Goal: Task Accomplishment & Management: Manage account settings

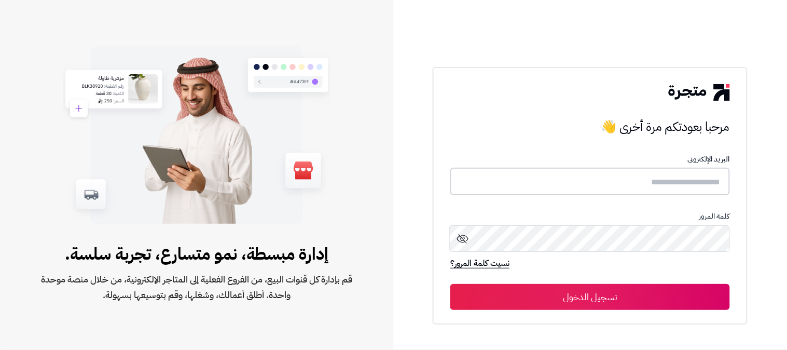
click at [609, 178] on input "text" at bounding box center [590, 182] width 280 height 28
type input "******"
click at [450, 283] on button "تسجيل الدخول" at bounding box center [590, 296] width 280 height 26
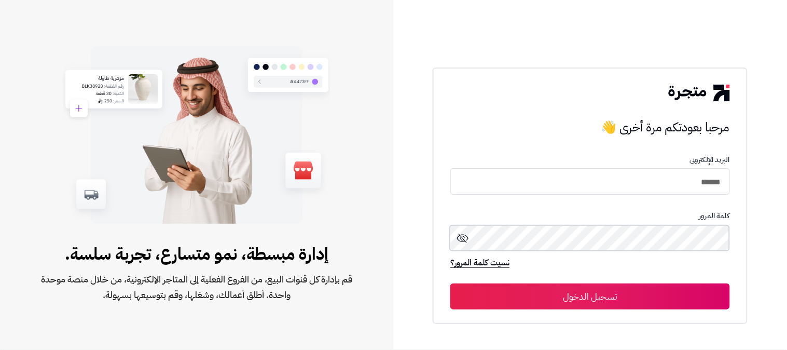
click at [450, 283] on button "تسجيل الدخول" at bounding box center [590, 296] width 280 height 26
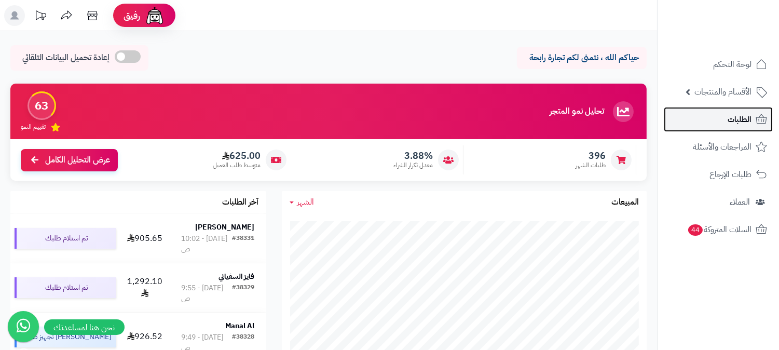
click at [724, 121] on link "الطلبات" at bounding box center [718, 119] width 109 height 25
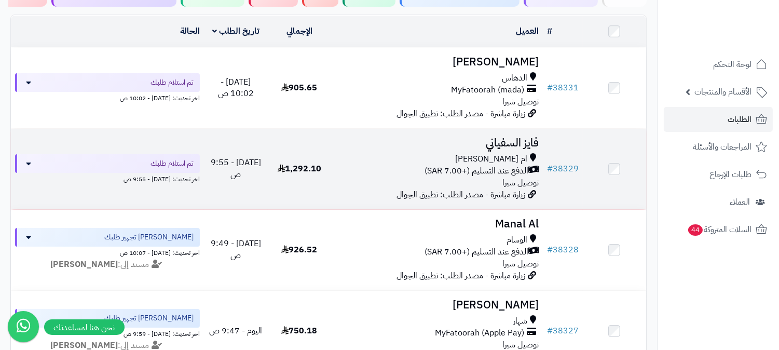
scroll to position [115, 0]
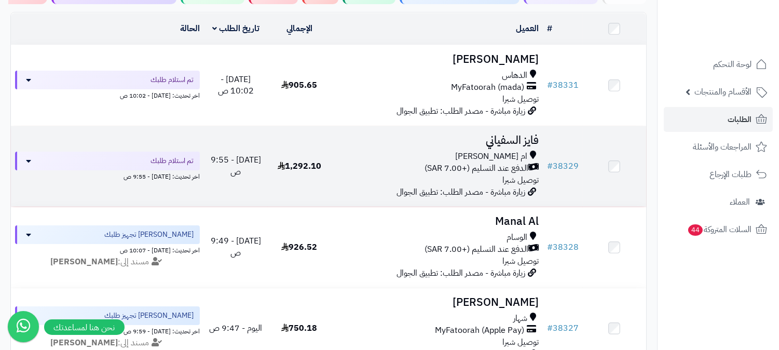
click at [499, 157] on div "ام العراد" at bounding box center [436, 156] width 203 height 12
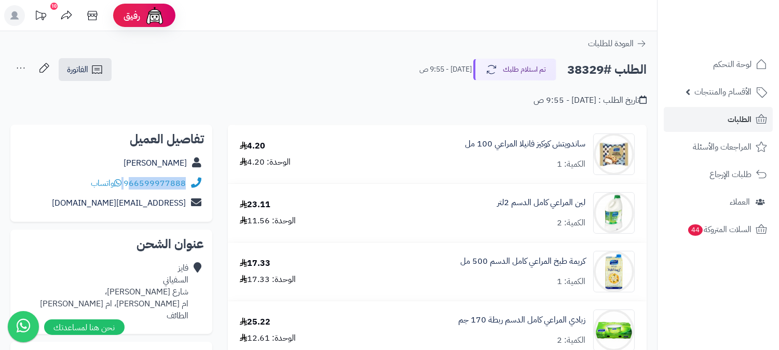
click at [129, 184] on div "966599977888 واتساب" at bounding box center [138, 183] width 95 height 12
drag, startPoint x: 137, startPoint y: 179, endPoint x: 131, endPoint y: 183, distance: 7.2
copy div "66599977888"
click at [717, 115] on link "الطلبات" at bounding box center [718, 119] width 109 height 25
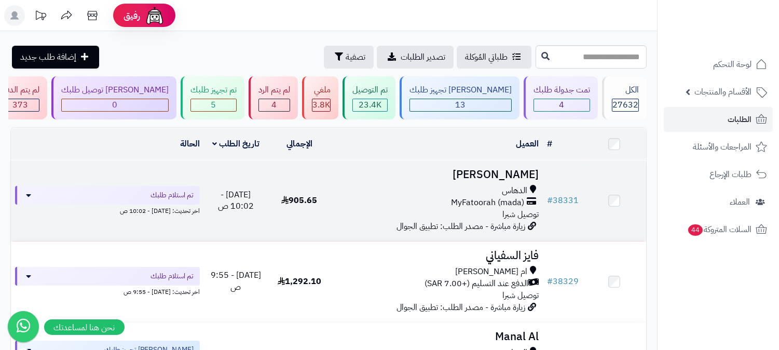
click at [510, 192] on span "الدهاس" at bounding box center [514, 191] width 25 height 12
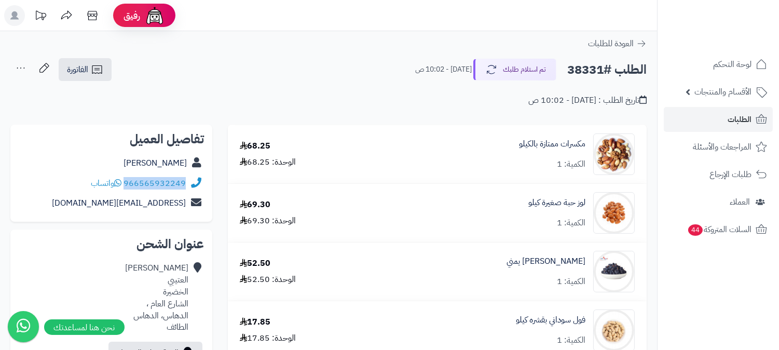
drag, startPoint x: 125, startPoint y: 182, endPoint x: 188, endPoint y: 179, distance: 62.9
click at [188, 179] on div "966565932249 واتساب" at bounding box center [111, 183] width 185 height 20
copy div "966565932249"
click at [738, 120] on span "الطلبات" at bounding box center [739, 119] width 24 height 15
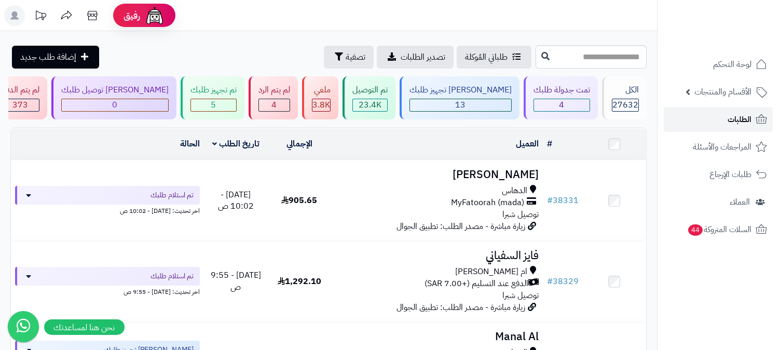
click at [712, 115] on link "الطلبات" at bounding box center [718, 119] width 109 height 25
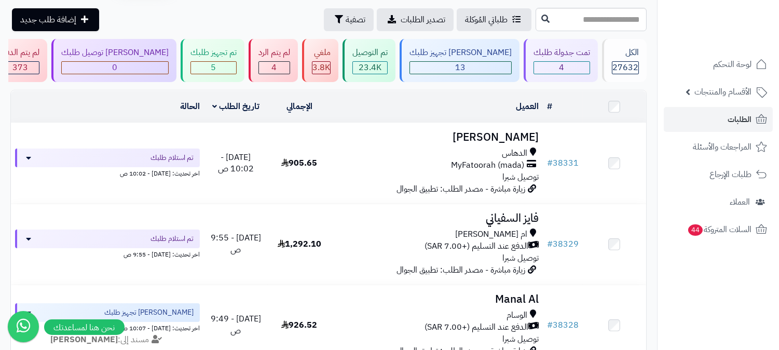
scroll to position [58, 0]
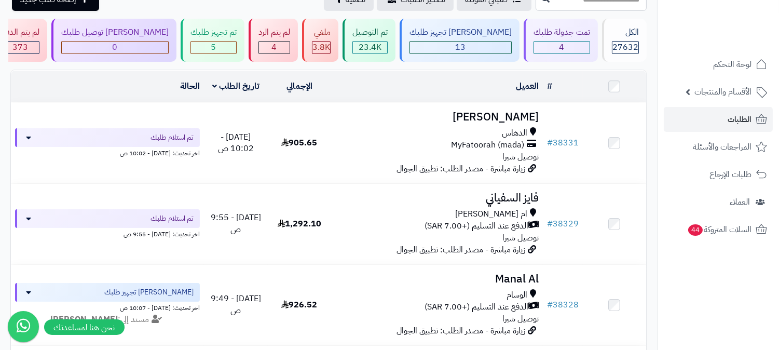
click at [492, 243] on span "زيارة مباشرة - مصدر الطلب: تطبيق الجوال" at bounding box center [460, 249] width 129 height 12
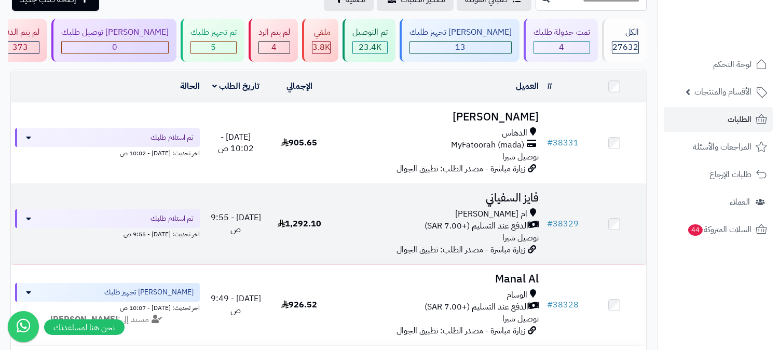
click at [514, 231] on span "توصيل شبرا" at bounding box center [520, 237] width 36 height 12
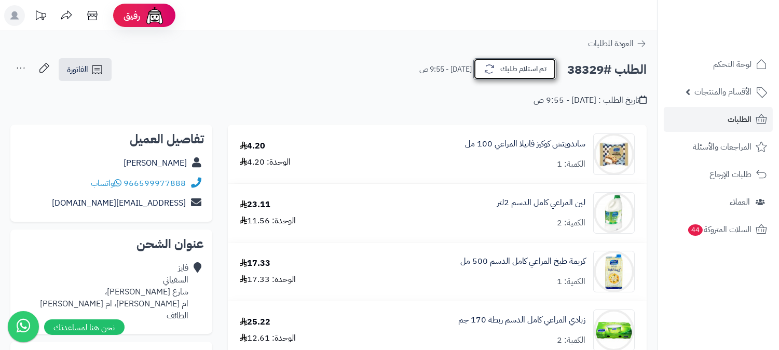
click at [500, 64] on button "تم استلام طلبك" at bounding box center [514, 69] width 83 height 22
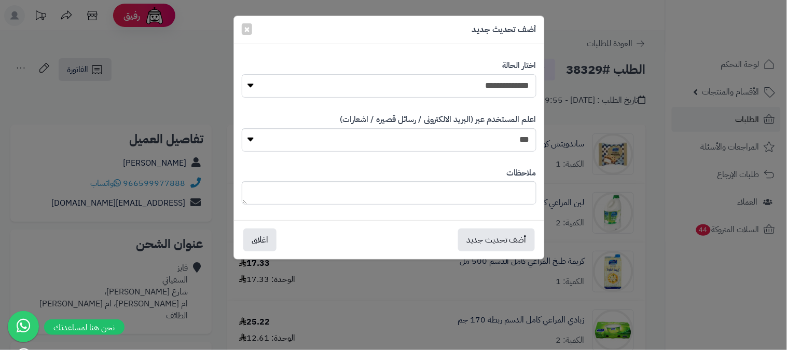
drag, startPoint x: 523, startPoint y: 90, endPoint x: 520, endPoint y: 94, distance: 5.3
click at [523, 90] on select "**********" at bounding box center [389, 85] width 295 height 23
select select "*"
click at [242, 74] on select "**********" at bounding box center [389, 85] width 295 height 23
click at [460, 195] on textarea at bounding box center [389, 192] width 295 height 23
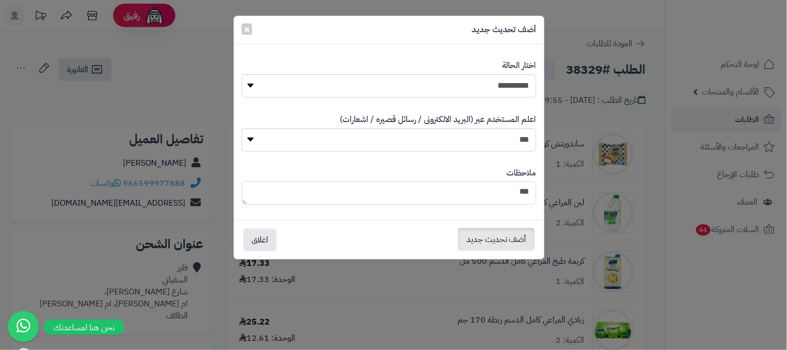
type textarea "***"
click at [492, 234] on button "أضف تحديث جديد" at bounding box center [496, 239] width 77 height 23
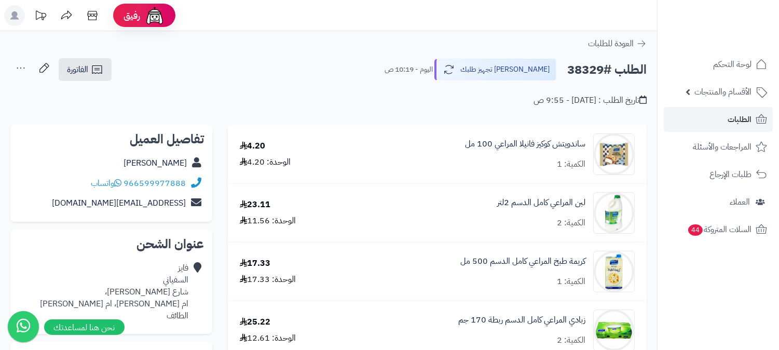
click at [20, 68] on icon at bounding box center [20, 68] width 21 height 21
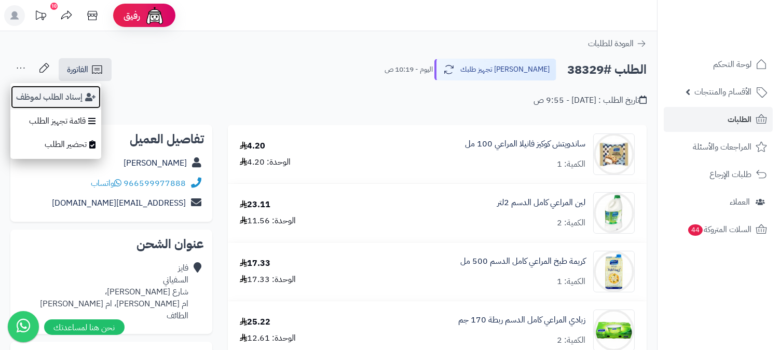
click at [32, 92] on button "إسناد الطلب لموظف" at bounding box center [55, 97] width 91 height 24
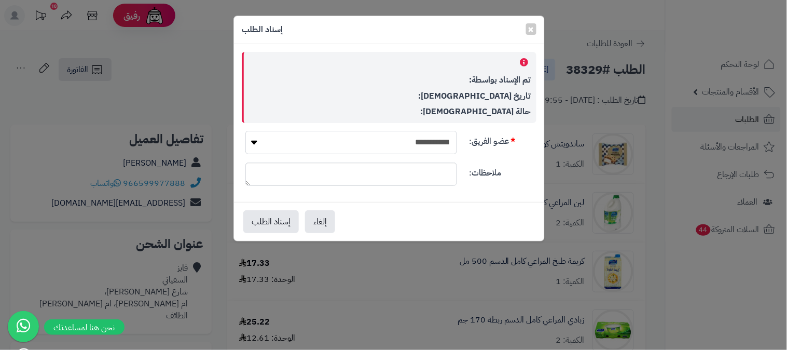
click at [434, 144] on select "**********" at bounding box center [351, 142] width 212 height 23
select select "**"
click at [245, 131] on select "**********" at bounding box center [351, 142] width 212 height 23
click at [268, 218] on button "إسناد الطلب" at bounding box center [271, 221] width 56 height 23
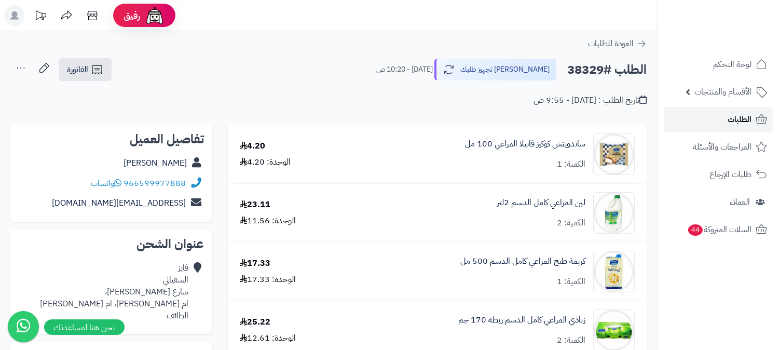
click at [741, 123] on span "الطلبات" at bounding box center [739, 119] width 24 height 15
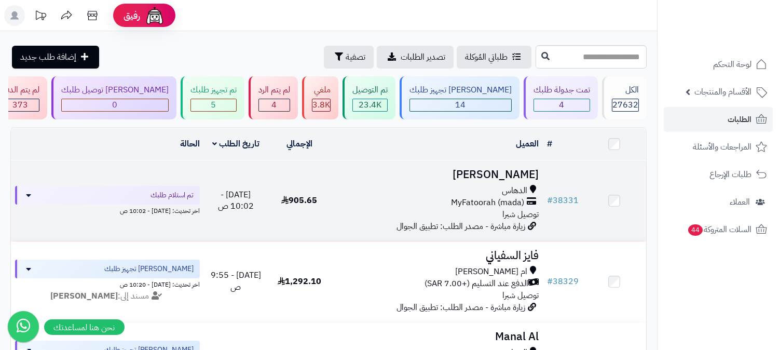
click at [509, 203] on span "MyFatoorah (mada)" at bounding box center [487, 203] width 73 height 12
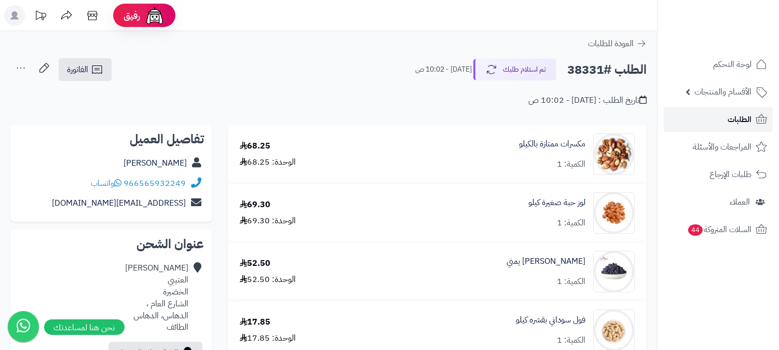
click at [746, 122] on span "الطلبات" at bounding box center [739, 119] width 24 height 15
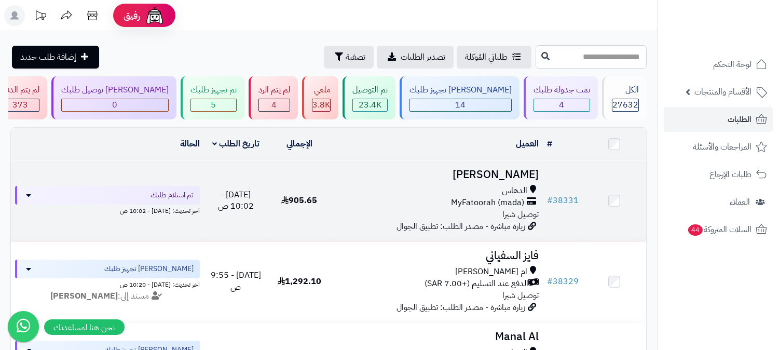
click at [483, 197] on span "MyFatoorah (mada)" at bounding box center [487, 203] width 73 height 12
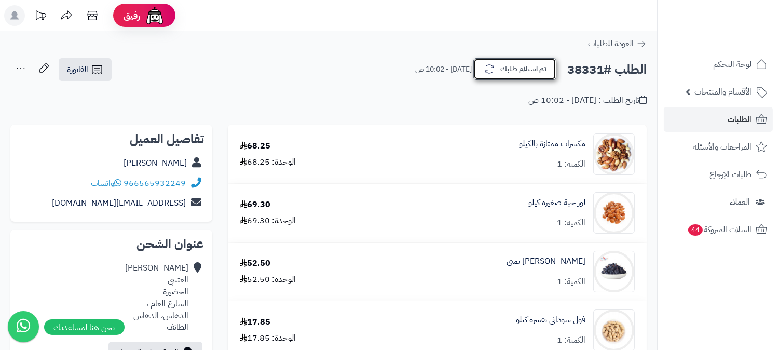
click at [535, 73] on button "تم استلام طلبك" at bounding box center [514, 69] width 83 height 22
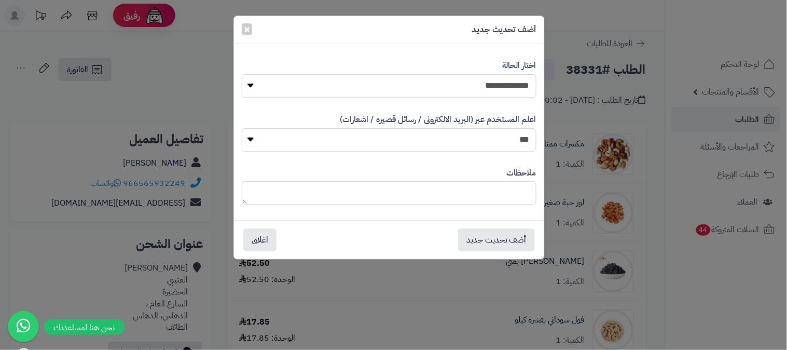
click at [511, 87] on select "**********" at bounding box center [389, 85] width 295 height 23
select select "*"
click at [242, 74] on select "**********" at bounding box center [389, 85] width 295 height 23
click at [496, 189] on textarea at bounding box center [389, 192] width 295 height 23
type textarea "****"
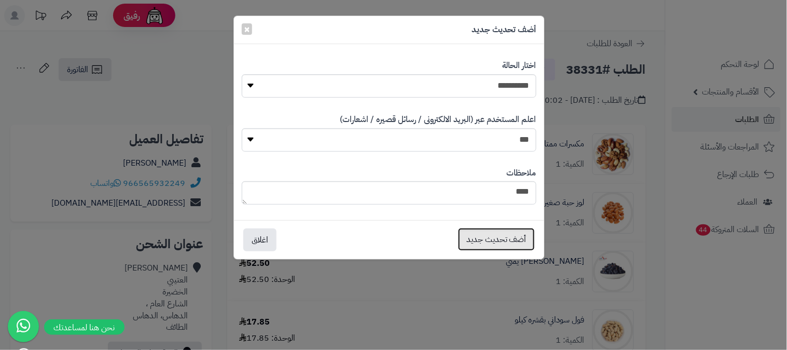
click at [512, 243] on button "أضف تحديث جديد" at bounding box center [496, 239] width 77 height 23
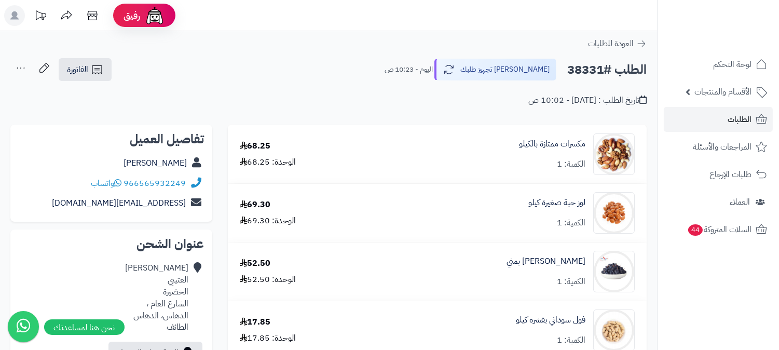
click at [17, 66] on icon at bounding box center [20, 68] width 21 height 21
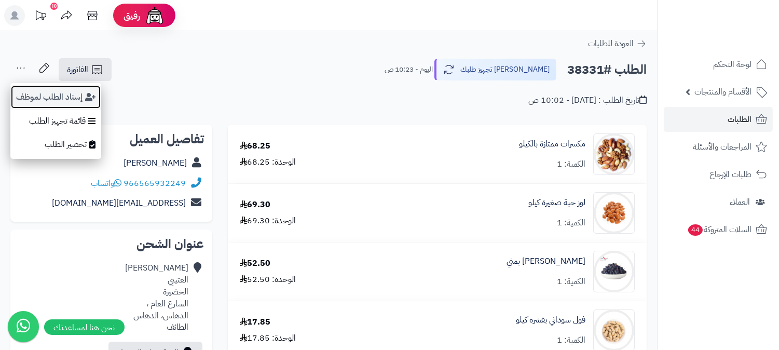
click at [65, 94] on button "إسناد الطلب لموظف" at bounding box center [55, 97] width 91 height 24
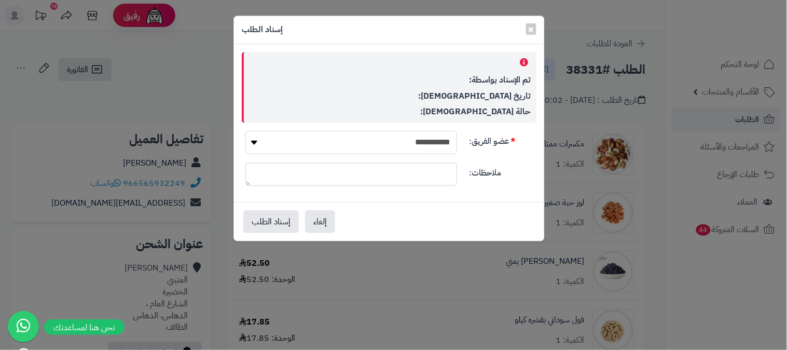
click at [359, 138] on select "**********" at bounding box center [351, 142] width 212 height 23
select select "**"
click at [245, 131] on select "**********" at bounding box center [351, 142] width 212 height 23
click at [248, 225] on button "إسناد الطلب" at bounding box center [271, 221] width 56 height 23
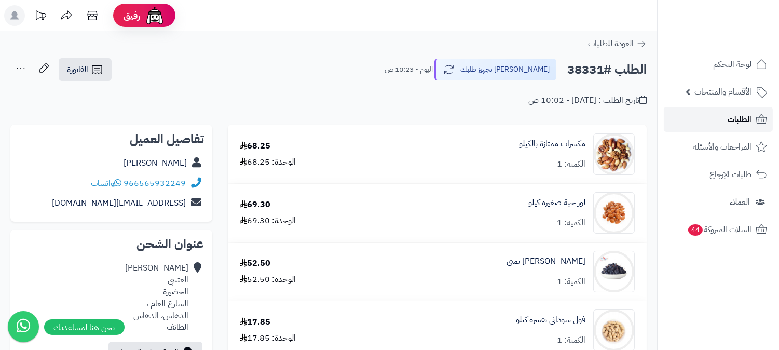
click at [751, 118] on span "الطلبات" at bounding box center [739, 119] width 24 height 15
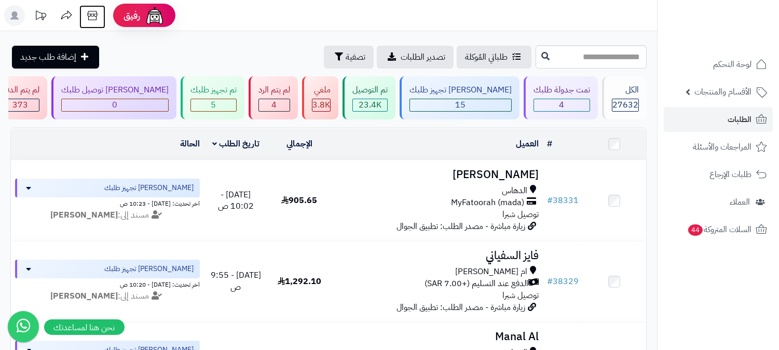
click at [92, 15] on icon at bounding box center [92, 15] width 21 height 21
click at [738, 115] on span "الطلبات" at bounding box center [739, 119] width 24 height 15
click at [557, 100] on div "4" at bounding box center [562, 105] width 56 height 12
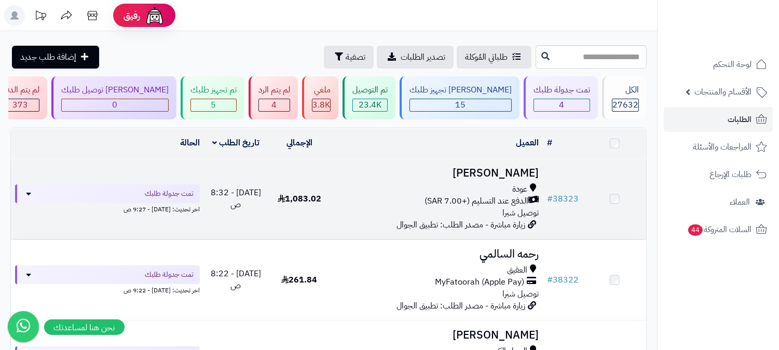
click at [500, 190] on div "عودة" at bounding box center [436, 189] width 203 height 12
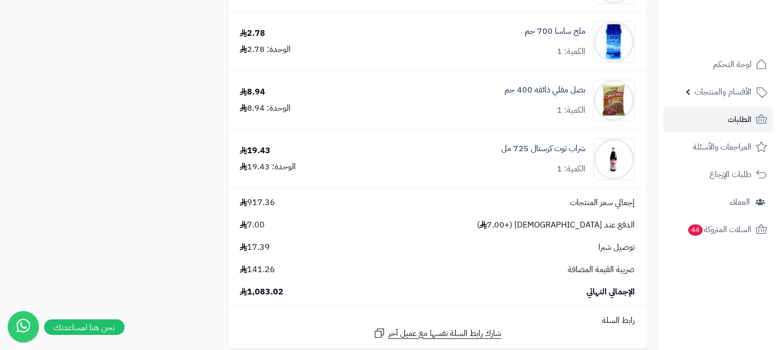
scroll to position [3805, 0]
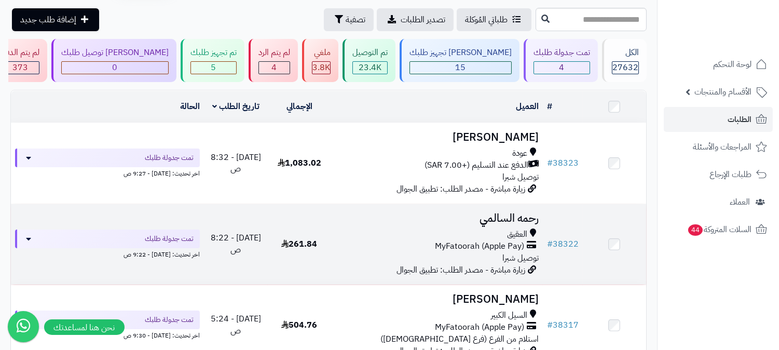
scroll to position [58, 0]
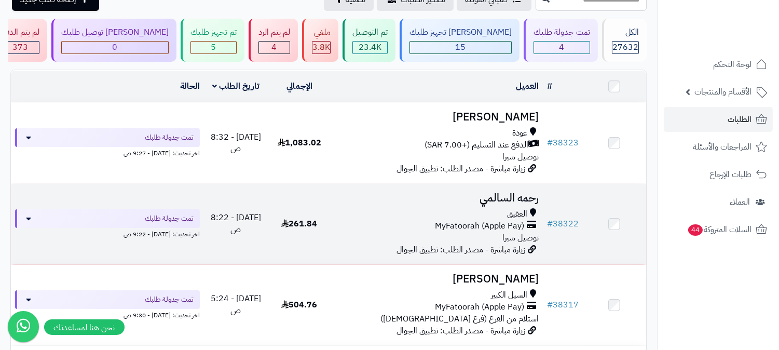
click at [494, 240] on div "العقيق MyFatoorah (Apple Pay) توصيل شبرا" at bounding box center [436, 226] width 203 height 36
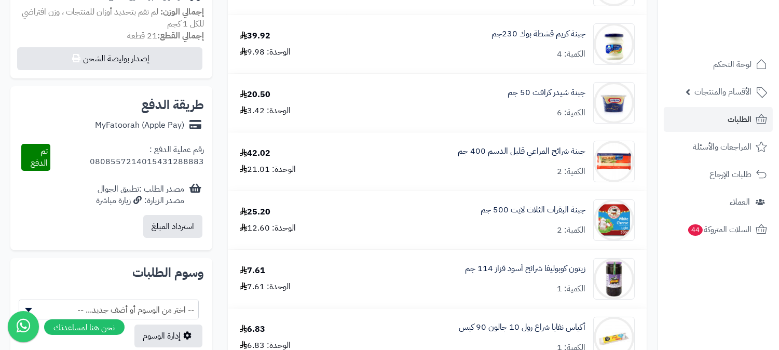
scroll to position [749, 0]
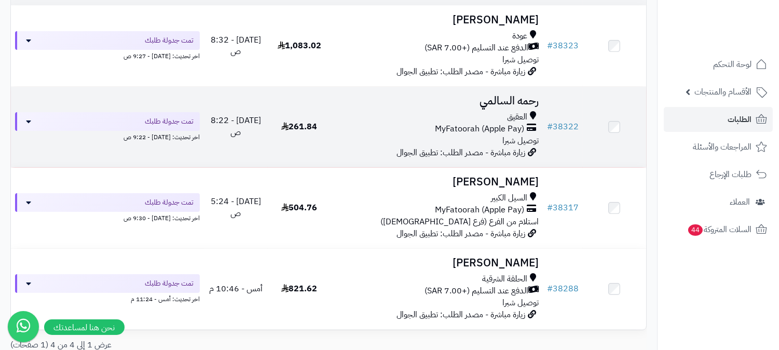
scroll to position [173, 0]
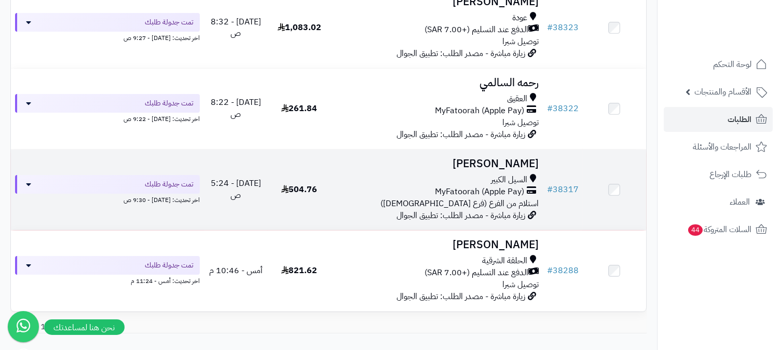
click at [489, 199] on span "استلام من الفرع (فرع [DEMOGRAPHIC_DATA])" at bounding box center [459, 203] width 158 height 12
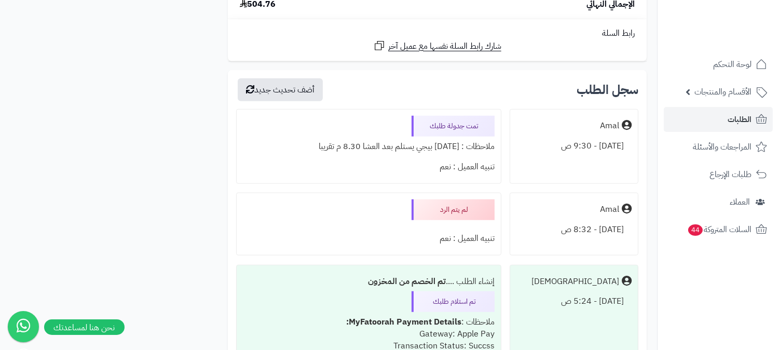
scroll to position [1570, 0]
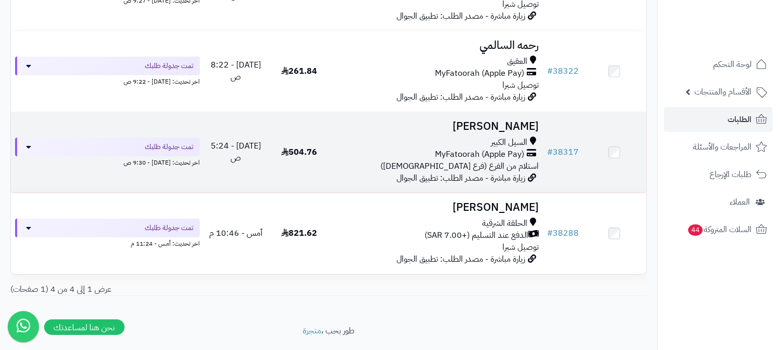
scroll to position [236, 0]
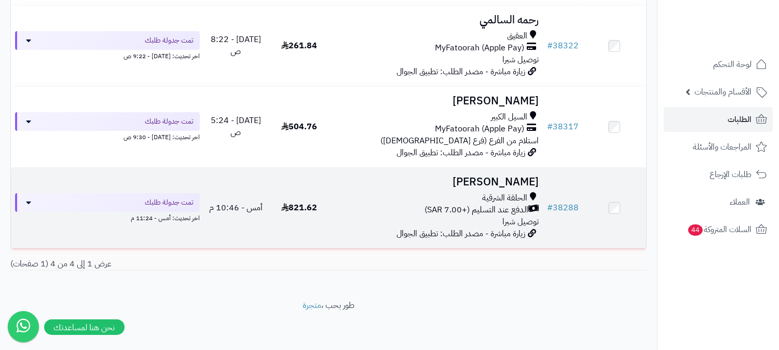
click at [507, 209] on span "الدفع عند التسليم (+7.00 SAR)" at bounding box center [476, 210] width 104 height 12
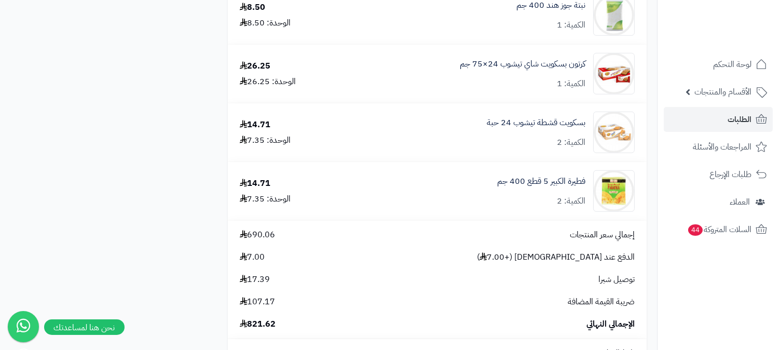
scroll to position [1902, 0]
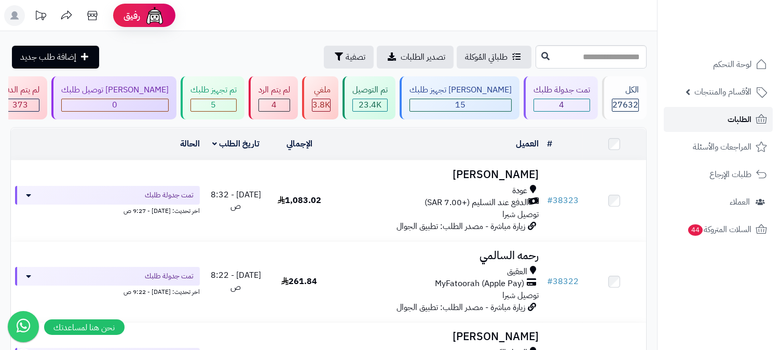
click at [745, 117] on span "الطلبات" at bounding box center [739, 119] width 24 height 15
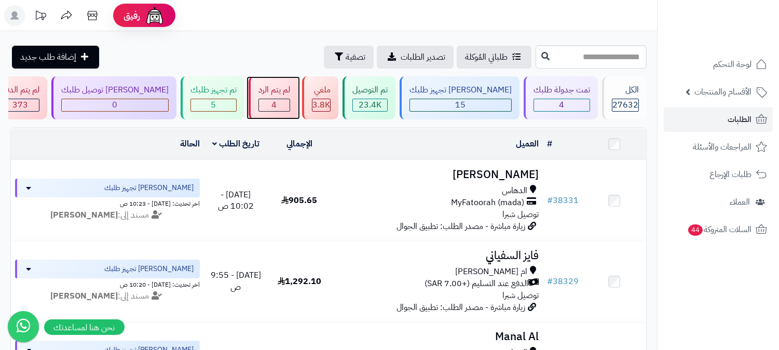
click at [290, 105] on div "4" at bounding box center [274, 105] width 31 height 12
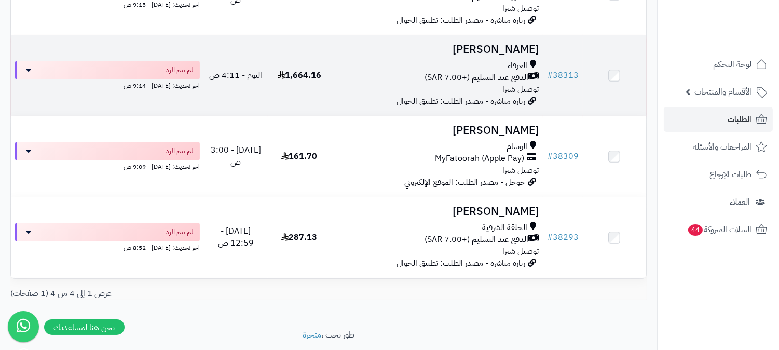
scroll to position [230, 0]
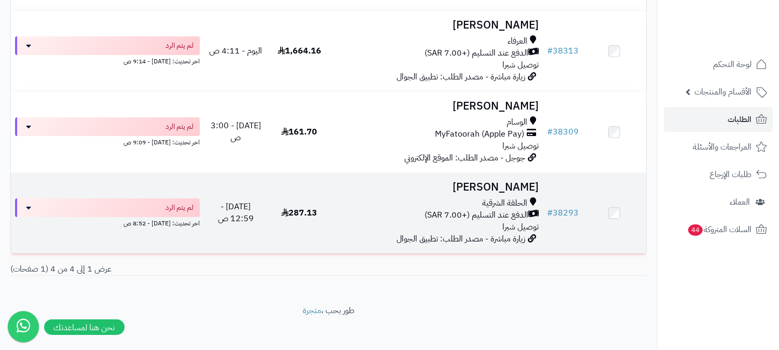
click at [489, 200] on span "الحلقة الشرقية" at bounding box center [504, 203] width 45 height 12
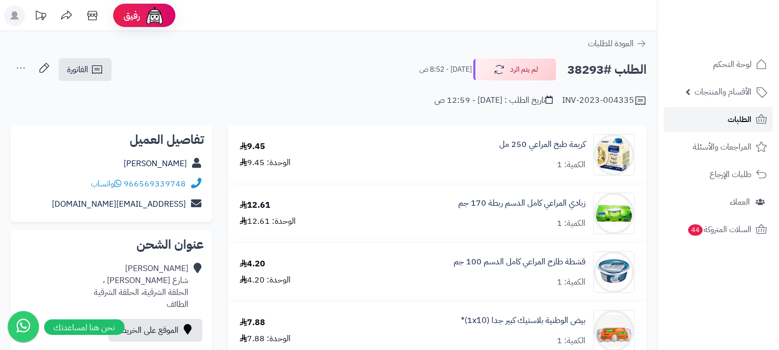
click at [719, 117] on link "الطلبات" at bounding box center [718, 119] width 109 height 25
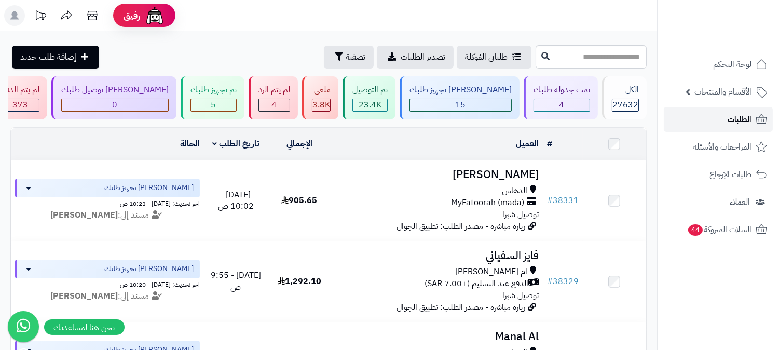
click at [718, 115] on link "الطلبات" at bounding box center [718, 119] width 109 height 25
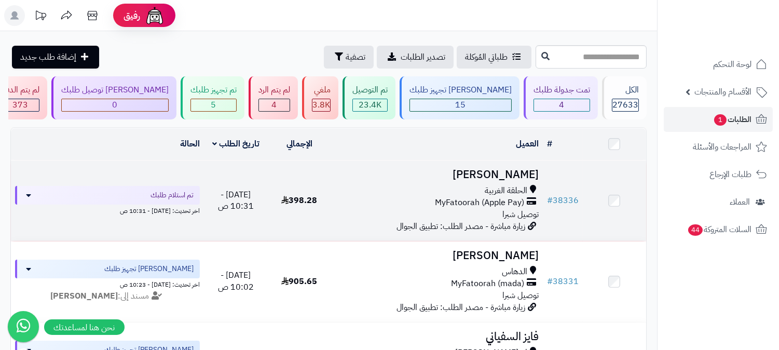
click at [488, 198] on span "MyFatoorah (Apple Pay)" at bounding box center [479, 203] width 89 height 12
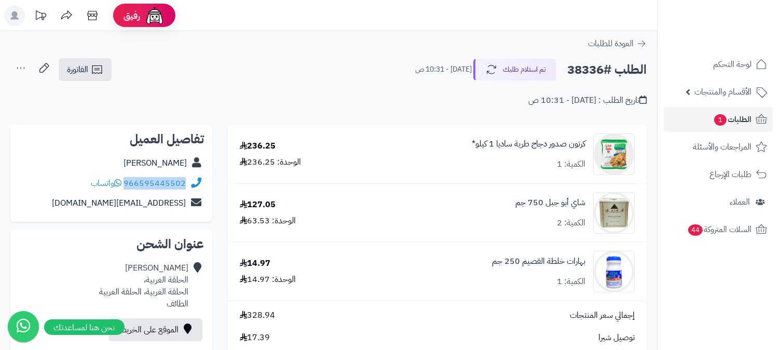
drag, startPoint x: 125, startPoint y: 183, endPoint x: 188, endPoint y: 185, distance: 62.8
click at [188, 185] on div "966595445502 واتساب" at bounding box center [111, 183] width 185 height 20
copy div "966595445502"
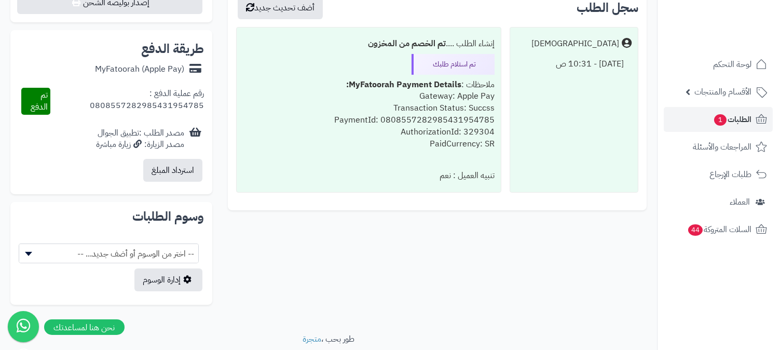
scroll to position [461, 0]
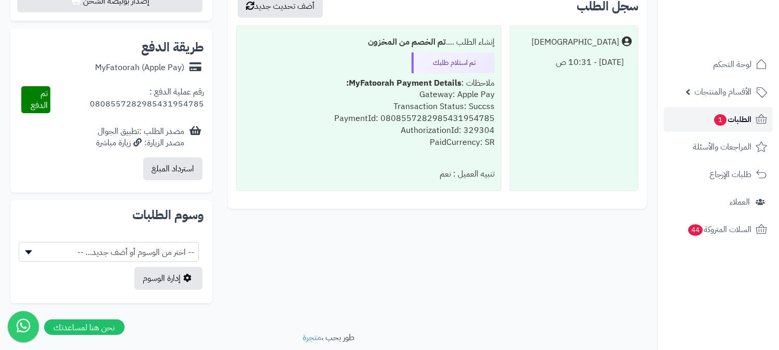
click at [743, 113] on span "الطلبات 1" at bounding box center [732, 119] width 38 height 15
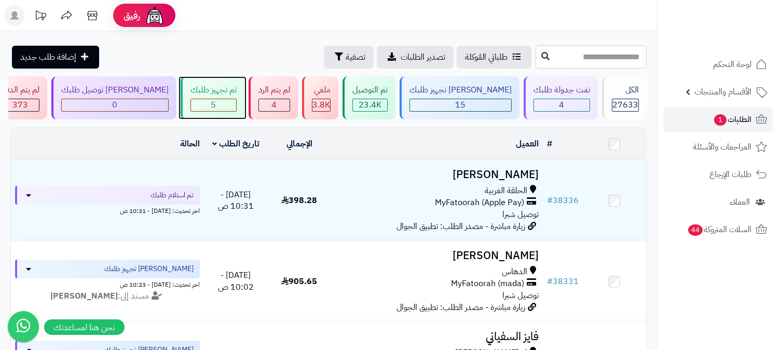
click at [236, 108] on div "5" at bounding box center [213, 105] width 45 height 12
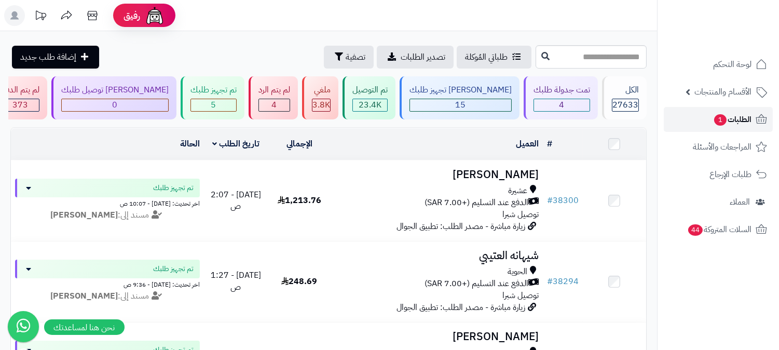
click at [723, 126] on span "الطلبات 1" at bounding box center [732, 119] width 38 height 15
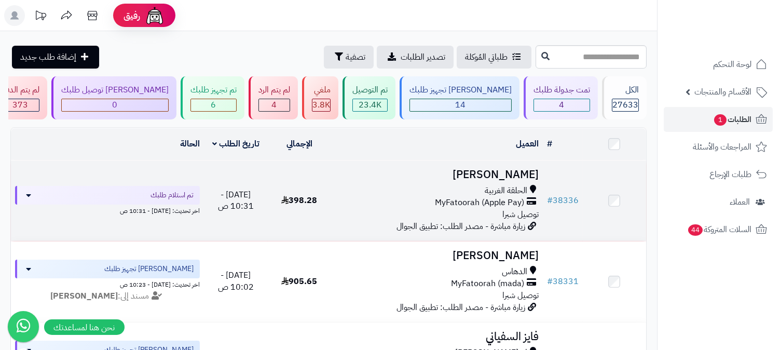
click at [492, 208] on div "الحلقة الغربية MyFatoorah (Apple Pay) توصيل شبرا" at bounding box center [436, 203] width 203 height 36
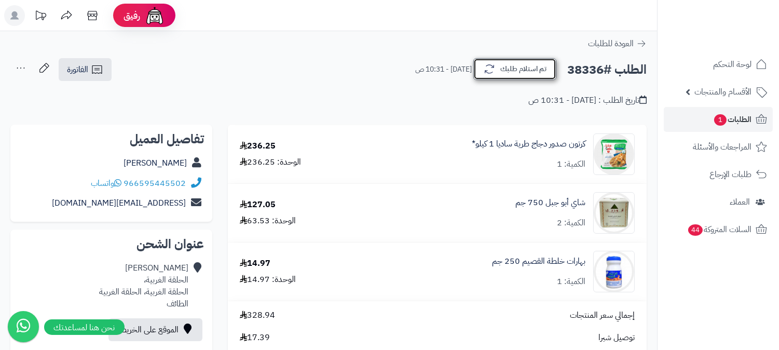
click at [505, 71] on button "تم استلام طلبك" at bounding box center [514, 69] width 83 height 22
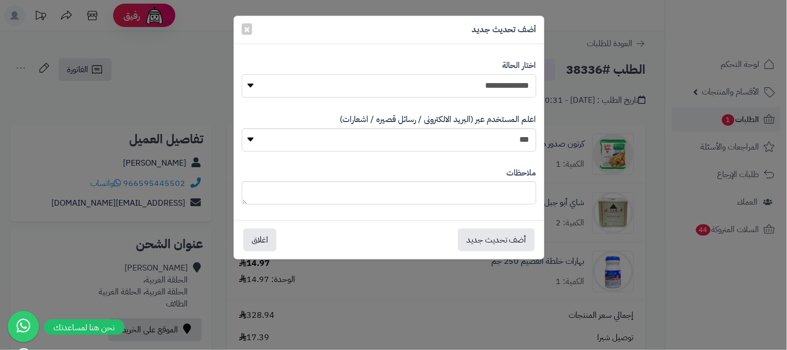
click at [524, 78] on select "**********" at bounding box center [389, 85] width 295 height 23
select select "*"
click at [242, 74] on select "**********" at bounding box center [389, 85] width 295 height 23
click at [477, 194] on textarea at bounding box center [389, 192] width 295 height 23
type textarea "**********"
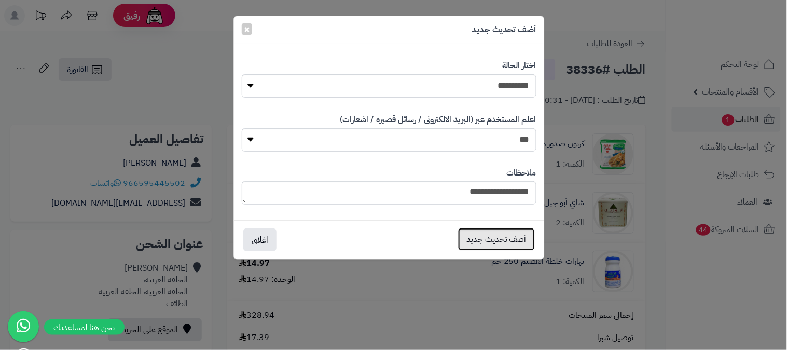
click at [489, 241] on button "أضف تحديث جديد" at bounding box center [496, 239] width 77 height 23
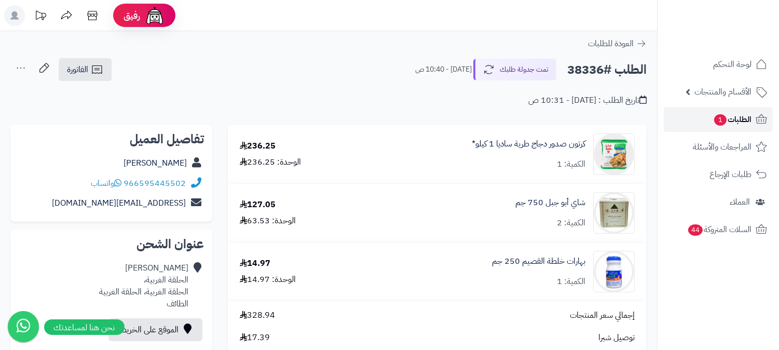
click at [705, 121] on link "الطلبات 1" at bounding box center [718, 119] width 109 height 25
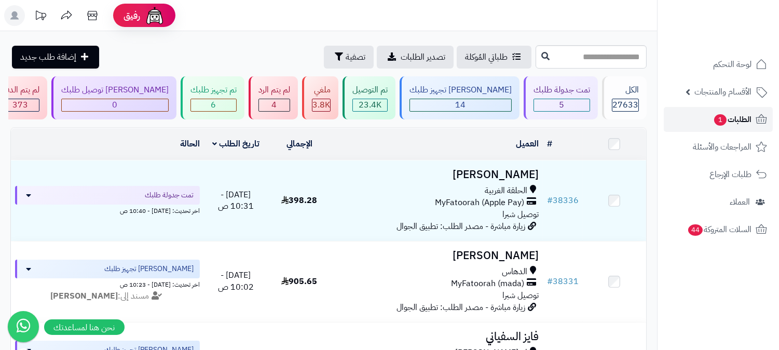
click at [722, 113] on span "الطلبات 1" at bounding box center [732, 119] width 38 height 15
click at [559, 100] on span "5" at bounding box center [561, 105] width 5 height 12
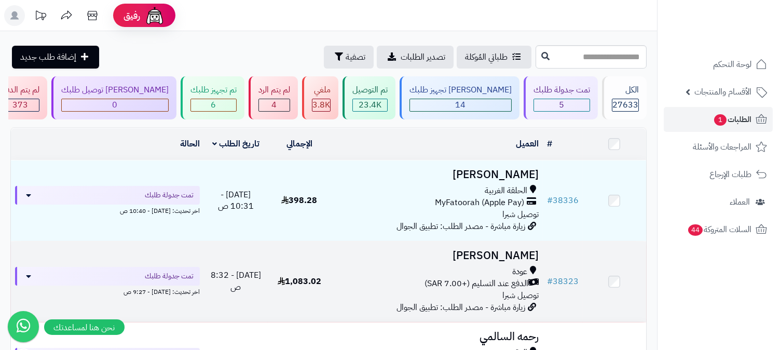
click at [501, 272] on div "عودة" at bounding box center [436, 272] width 203 height 12
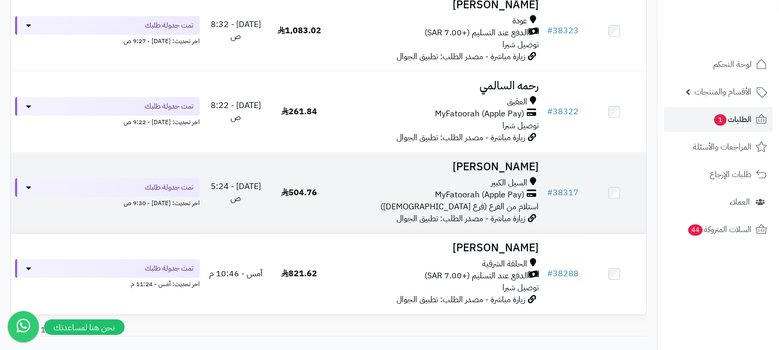
scroll to position [230, 0]
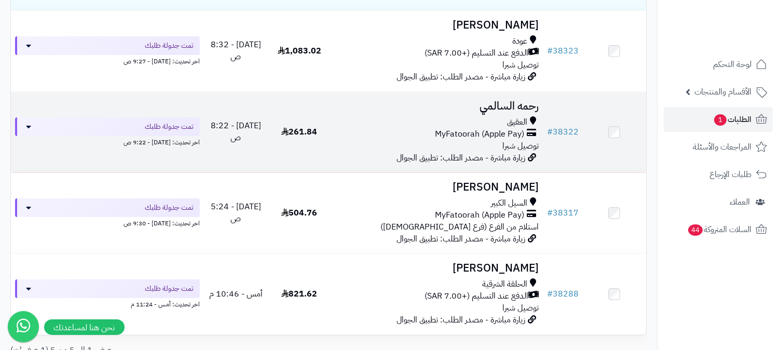
click at [480, 136] on span "MyFatoorah (Apple Pay)" at bounding box center [479, 134] width 89 height 12
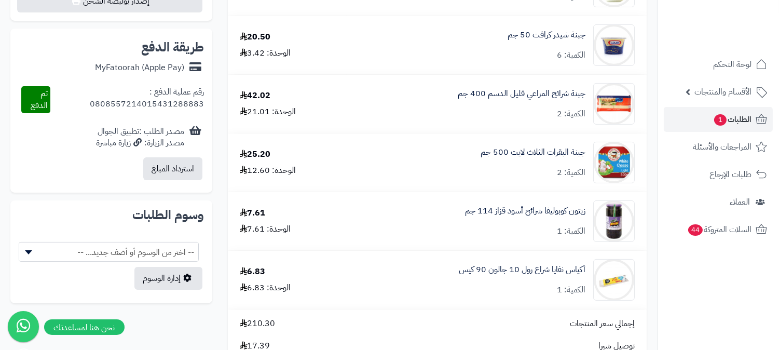
scroll to position [749, 0]
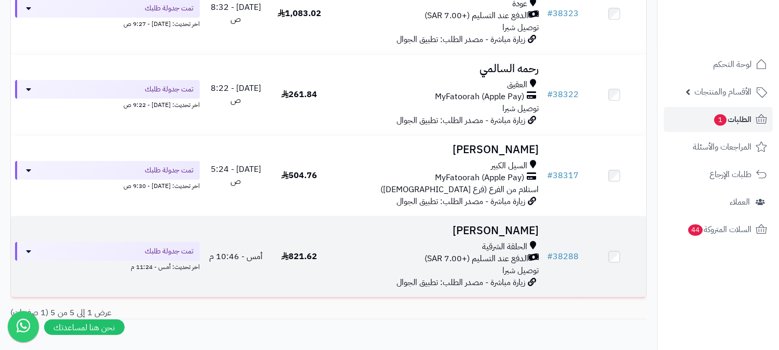
scroll to position [317, 0]
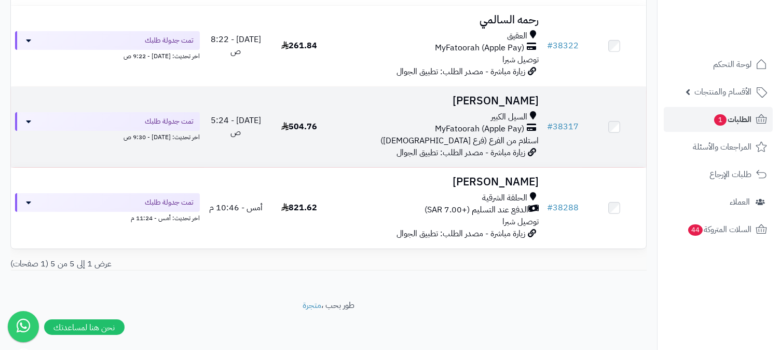
click at [500, 134] on span "استلام من الفرع (فرع [DEMOGRAPHIC_DATA])" at bounding box center [459, 140] width 158 height 12
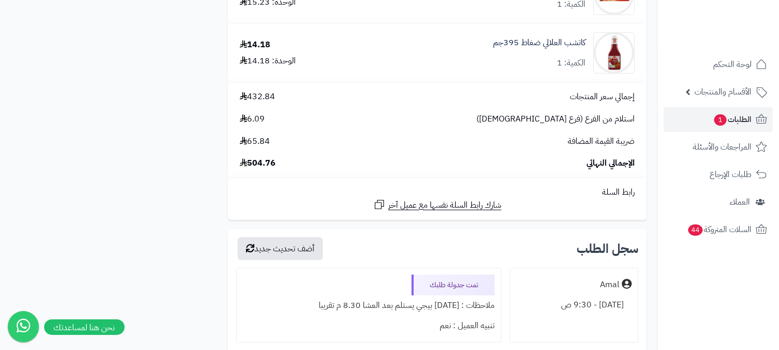
scroll to position [1557, 0]
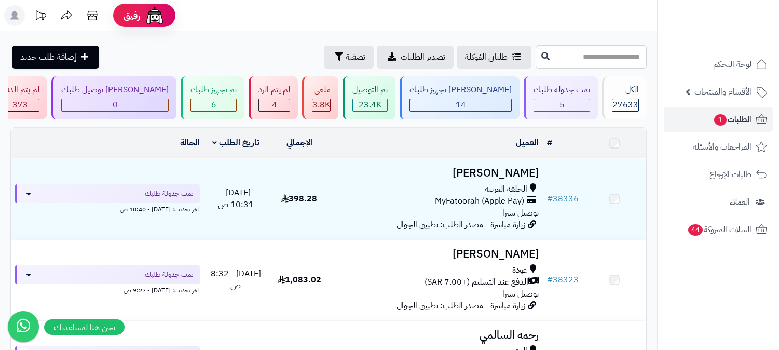
scroll to position [317, 0]
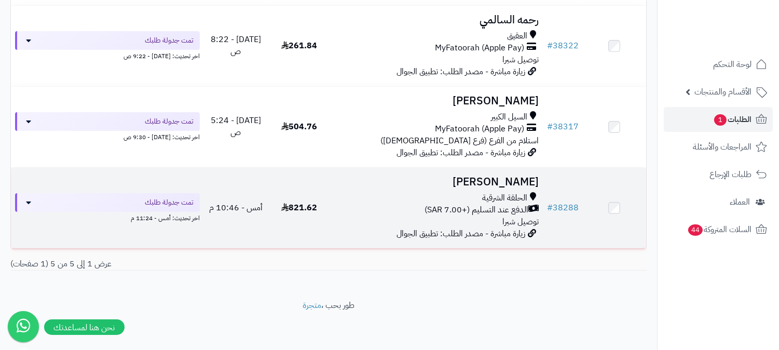
click at [502, 209] on span "الدفع عند التسليم (+7.00 SAR)" at bounding box center [476, 210] width 104 height 12
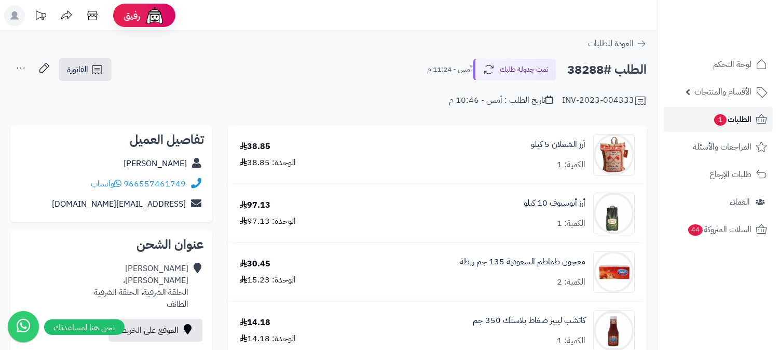
click at [713, 113] on span "الطلبات 1" at bounding box center [732, 119] width 38 height 15
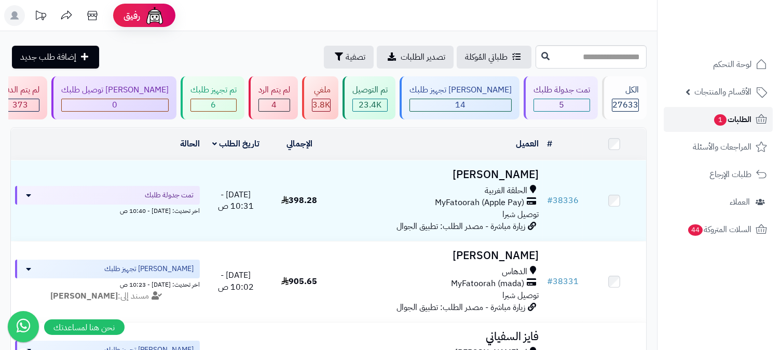
click at [713, 118] on span "الطلبات 1" at bounding box center [732, 119] width 38 height 15
click at [732, 122] on span "الطلبات 1" at bounding box center [732, 119] width 38 height 15
click at [564, 105] on div "5" at bounding box center [562, 105] width 56 height 12
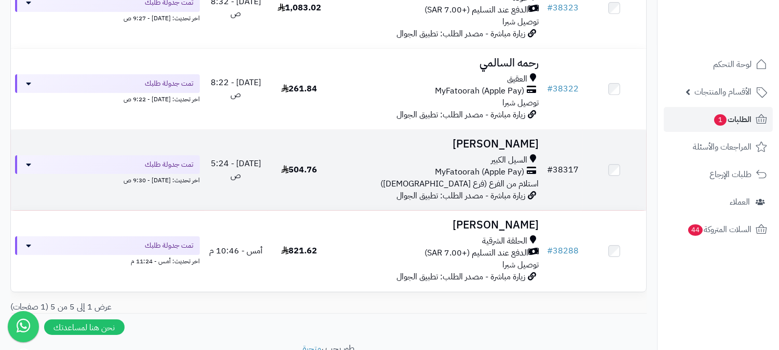
scroll to position [317, 0]
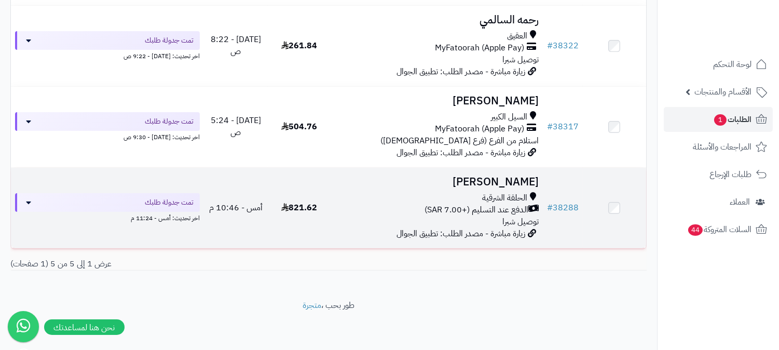
click at [507, 201] on span "الحلقة الشرقية" at bounding box center [504, 198] width 45 height 12
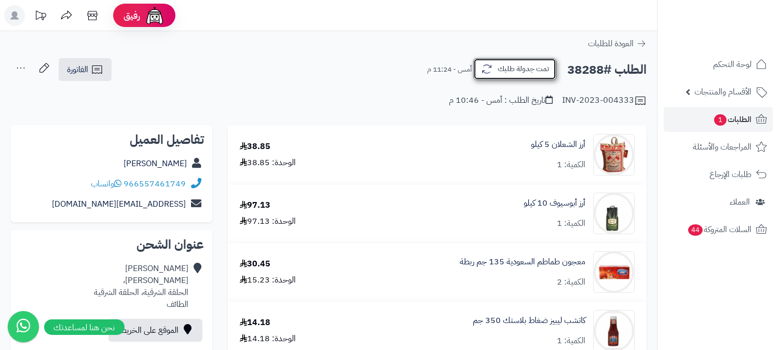
click at [502, 71] on button "تمت جدولة طلبك" at bounding box center [514, 69] width 83 height 22
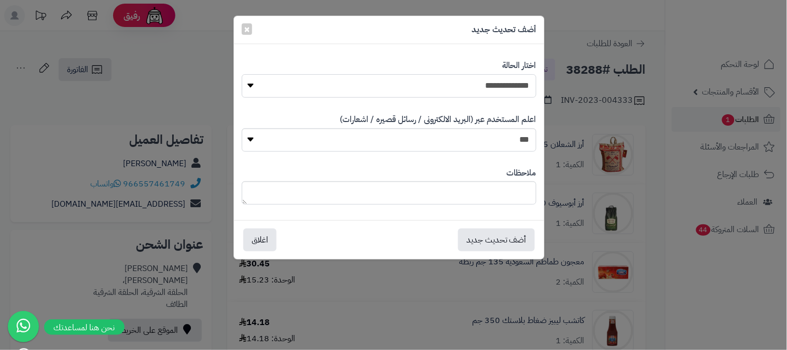
click at [514, 85] on select "**********" at bounding box center [389, 85] width 295 height 23
select select "*"
click at [242, 74] on select "**********" at bounding box center [389, 85] width 295 height 23
click at [467, 199] on textarea at bounding box center [389, 192] width 295 height 23
type textarea "****"
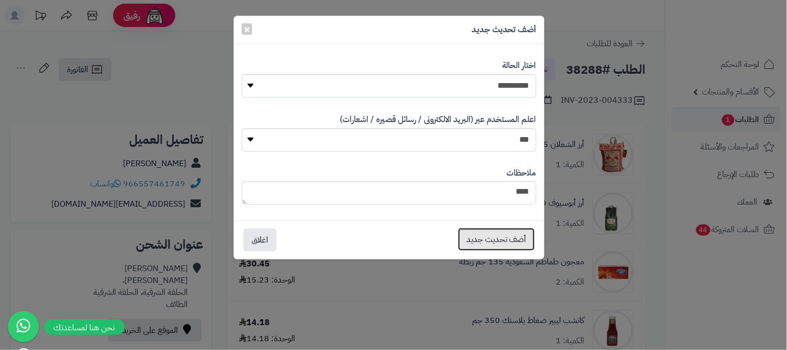
click at [476, 245] on button "أضف تحديث جديد" at bounding box center [496, 239] width 77 height 23
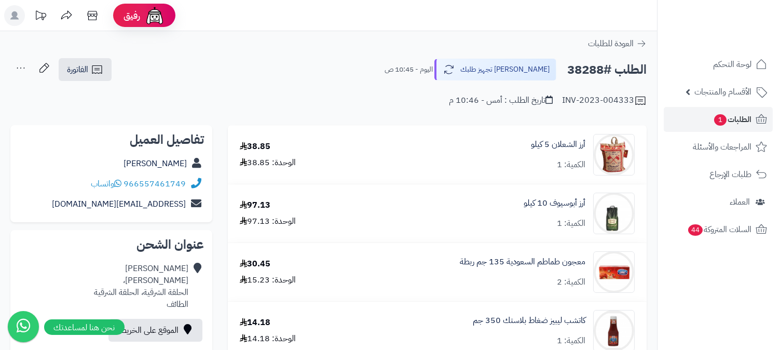
click at [21, 66] on icon at bounding box center [20, 68] width 21 height 21
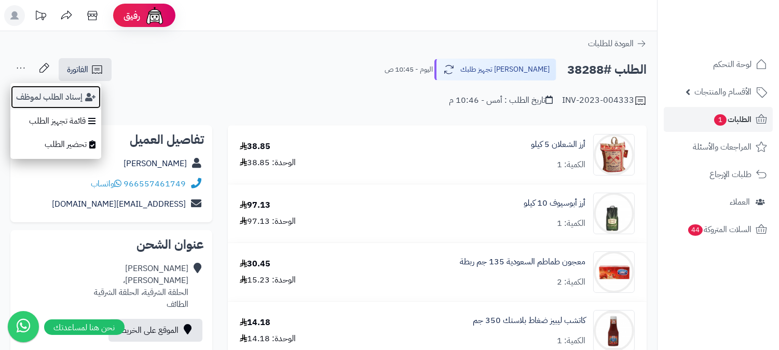
click at [29, 90] on button "إسناد الطلب لموظف" at bounding box center [55, 97] width 91 height 24
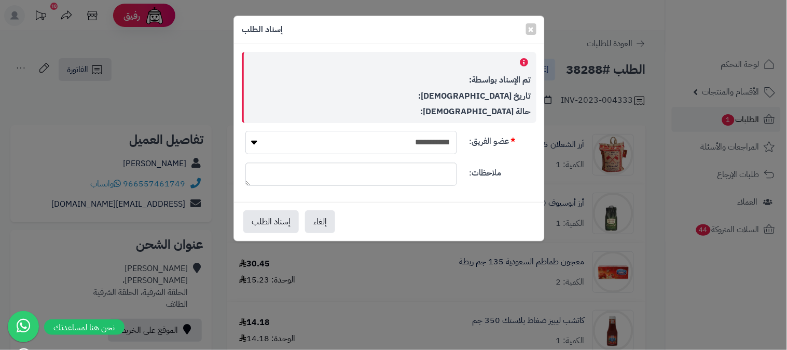
click at [393, 136] on select "**********" at bounding box center [351, 142] width 212 height 23
select select "**"
click at [245, 131] on select "**********" at bounding box center [351, 142] width 212 height 23
click at [277, 218] on button "إسناد الطلب" at bounding box center [271, 221] width 56 height 23
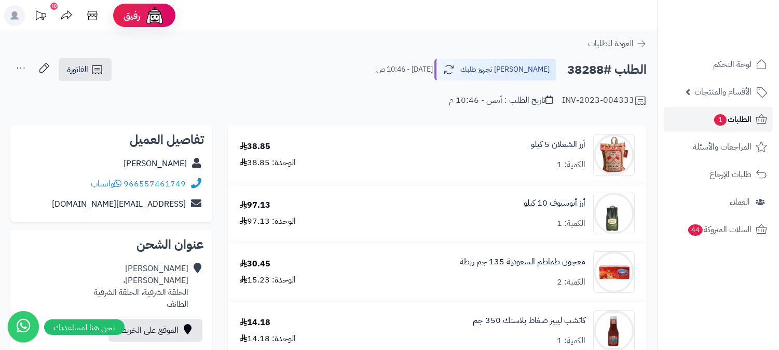
click at [725, 120] on span "1" at bounding box center [720, 119] width 12 height 11
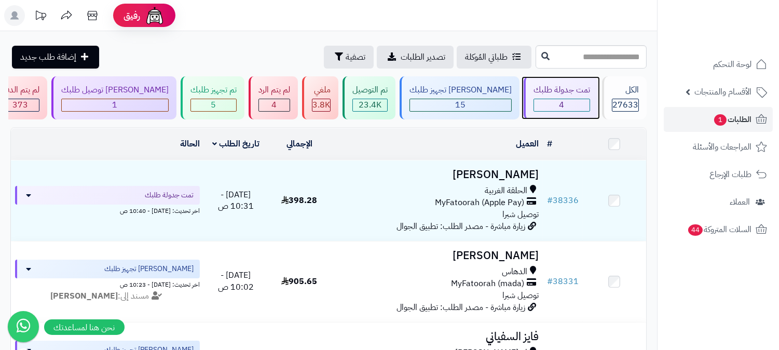
click at [579, 105] on div "4" at bounding box center [562, 105] width 56 height 12
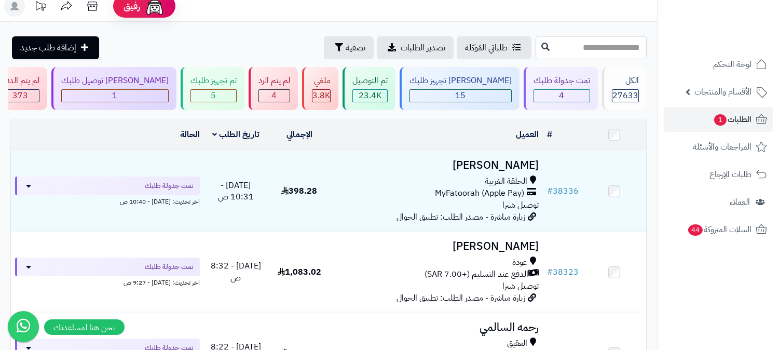
scroll to position [5, 0]
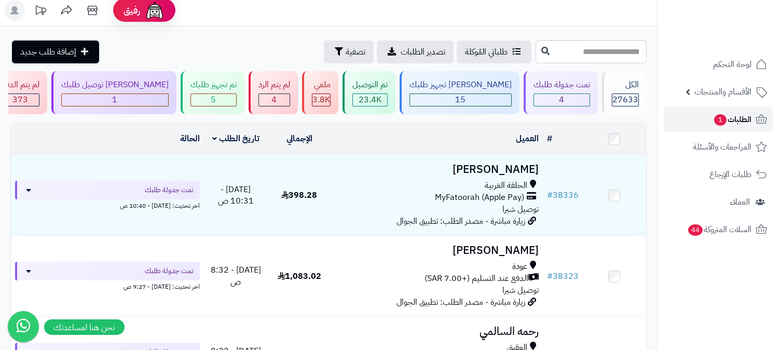
click at [707, 117] on link "الطلبات 1" at bounding box center [718, 119] width 109 height 25
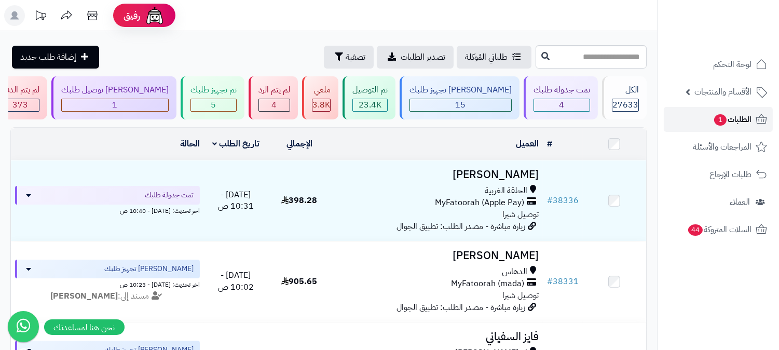
click at [718, 118] on span "1" at bounding box center [720, 119] width 12 height 11
click at [471, 102] on div "15" at bounding box center [460, 105] width 101 height 12
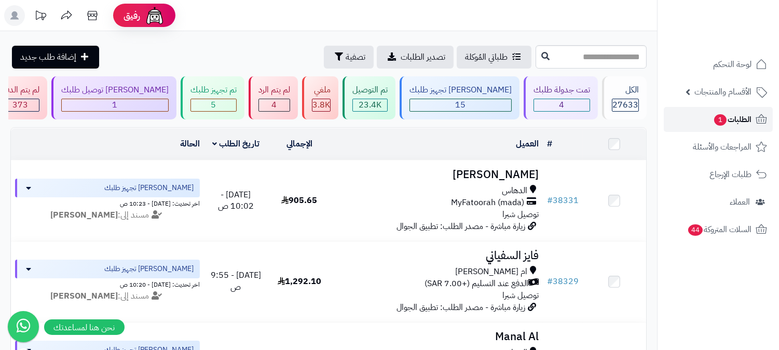
click at [727, 120] on span "الطلبات 1" at bounding box center [732, 119] width 38 height 15
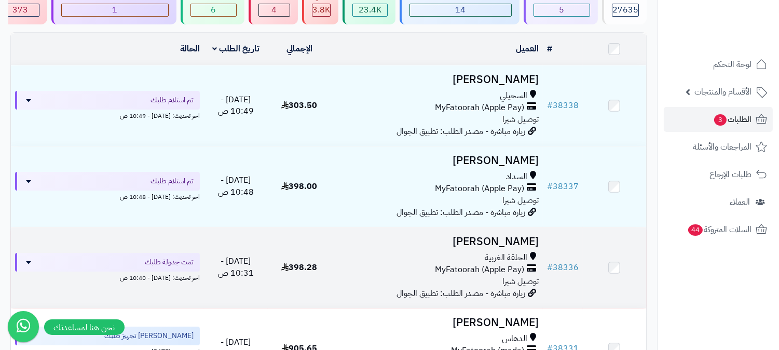
scroll to position [115, 0]
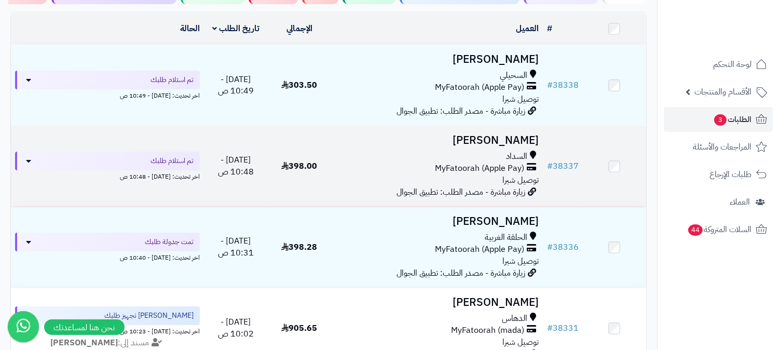
click at [507, 163] on span "MyFatoorah (Apple Pay)" at bounding box center [479, 168] width 89 height 12
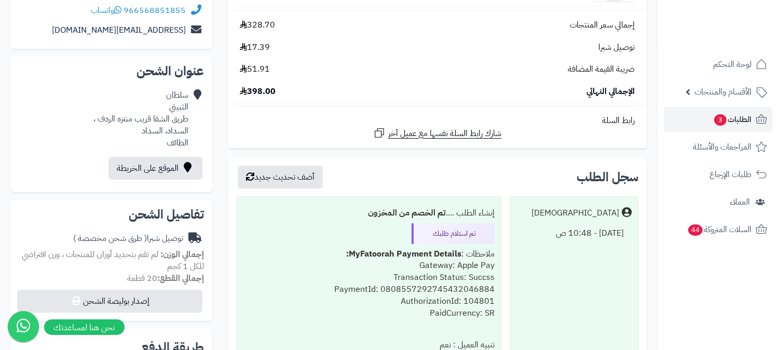
scroll to position [115, 0]
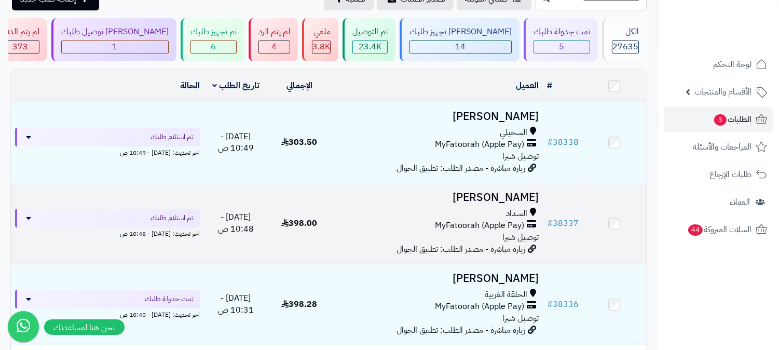
scroll to position [58, 0]
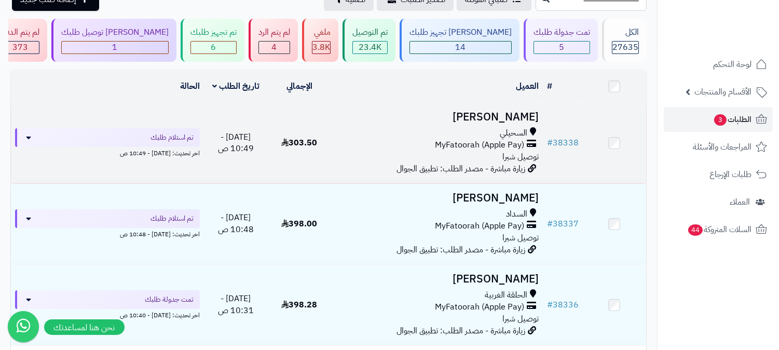
click at [486, 145] on span "MyFatoorah (Apple Pay)" at bounding box center [479, 145] width 89 height 12
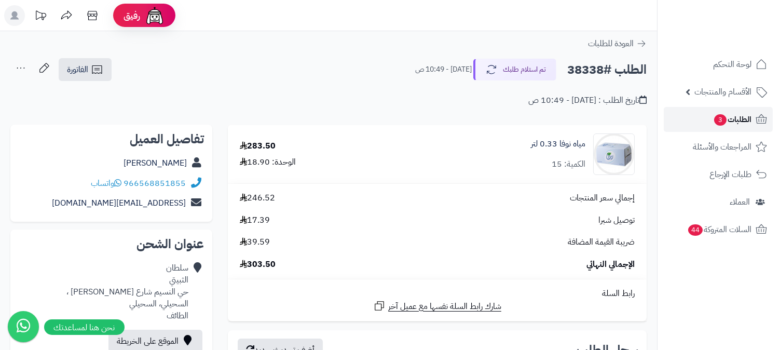
click at [731, 120] on span "الطلبات 3" at bounding box center [732, 119] width 38 height 15
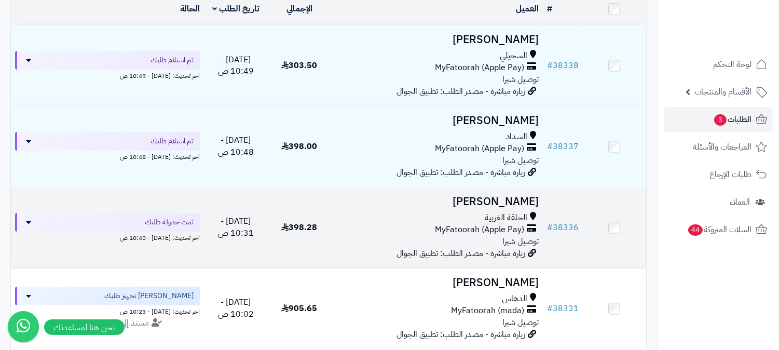
scroll to position [115, 0]
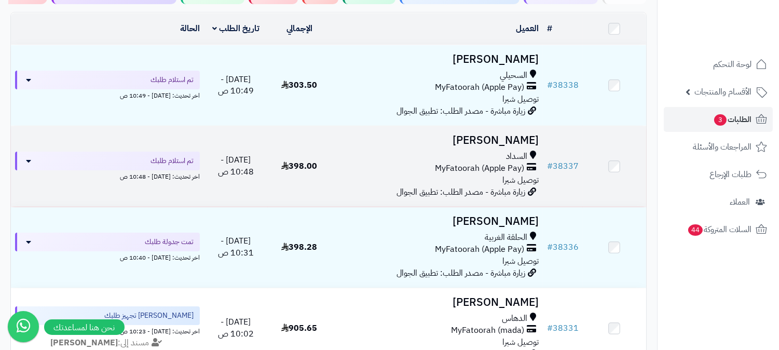
click at [499, 157] on div "السداد" at bounding box center [436, 156] width 203 height 12
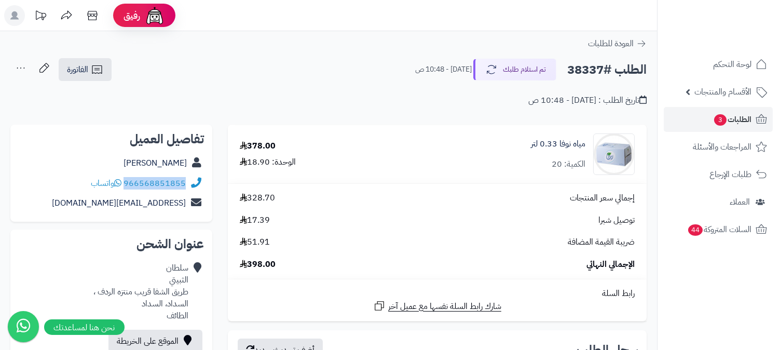
drag, startPoint x: 125, startPoint y: 182, endPoint x: 185, endPoint y: 185, distance: 60.3
click at [185, 185] on div "966568851855 واتساب" at bounding box center [111, 183] width 185 height 20
copy link "966568851855"
click at [725, 118] on span "3" at bounding box center [720, 119] width 12 height 11
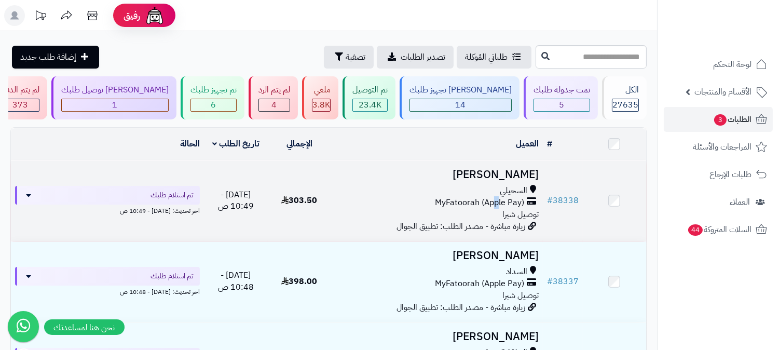
click at [497, 206] on span "MyFatoorah (Apple Pay)" at bounding box center [479, 203] width 89 height 12
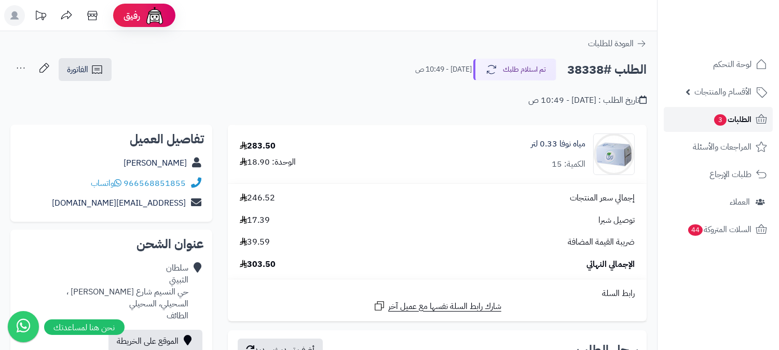
click at [714, 121] on span "3" at bounding box center [720, 119] width 12 height 11
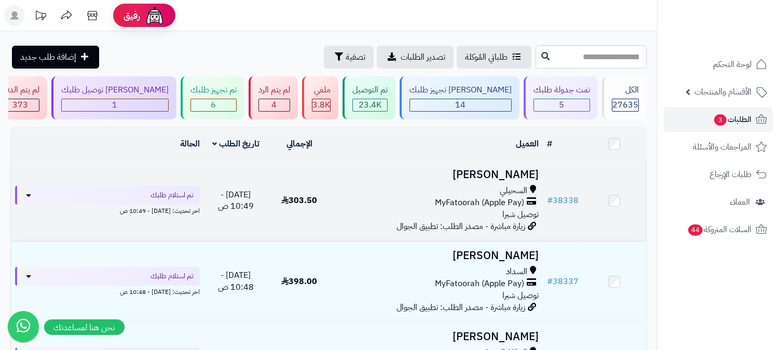
click at [471, 200] on span "MyFatoorah (Apple Pay)" at bounding box center [479, 203] width 89 height 12
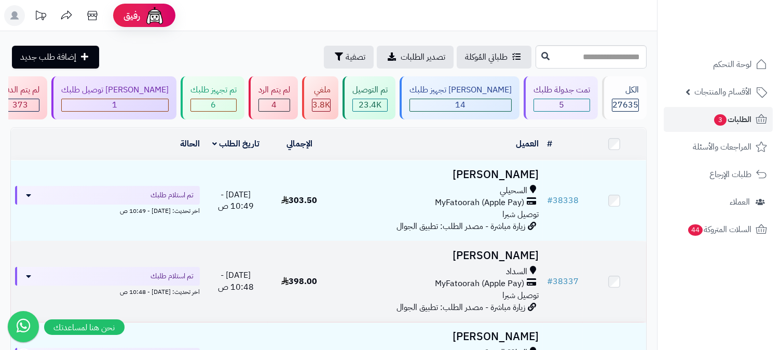
click at [475, 272] on div "السداد" at bounding box center [436, 272] width 203 height 12
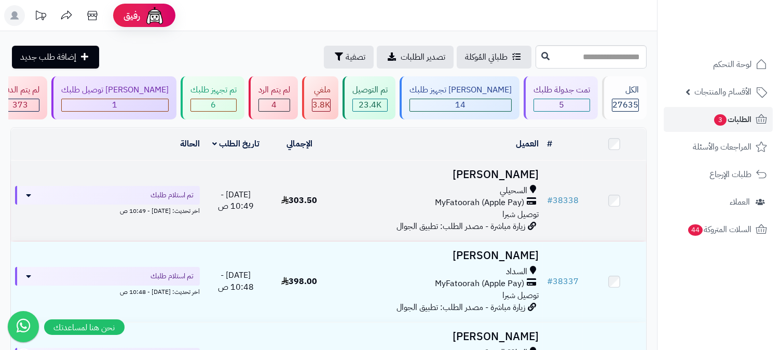
click at [514, 193] on span "السحيلي" at bounding box center [514, 191] width 28 height 12
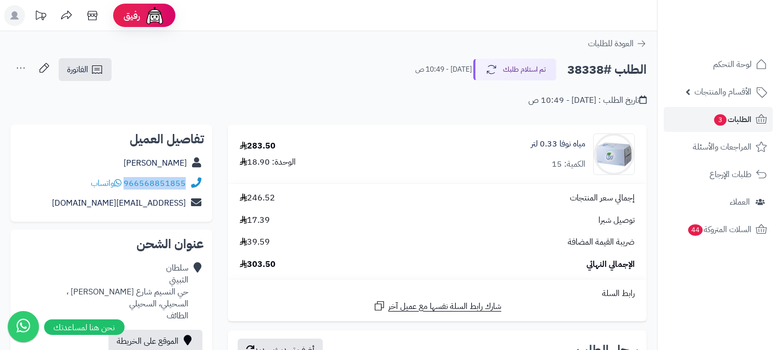
drag, startPoint x: 125, startPoint y: 183, endPoint x: 191, endPoint y: 183, distance: 65.9
click at [191, 183] on div "966568851855 واتساب" at bounding box center [111, 183] width 185 height 20
copy div "966568851855"
click at [748, 116] on span "الطلبات 3" at bounding box center [732, 119] width 38 height 15
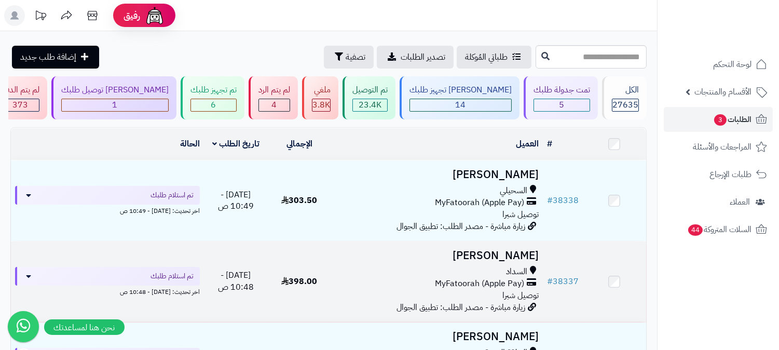
scroll to position [115, 0]
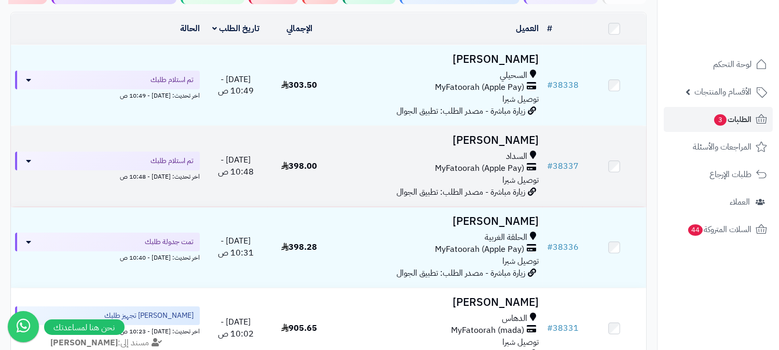
click at [509, 159] on span "السداد" at bounding box center [516, 156] width 21 height 12
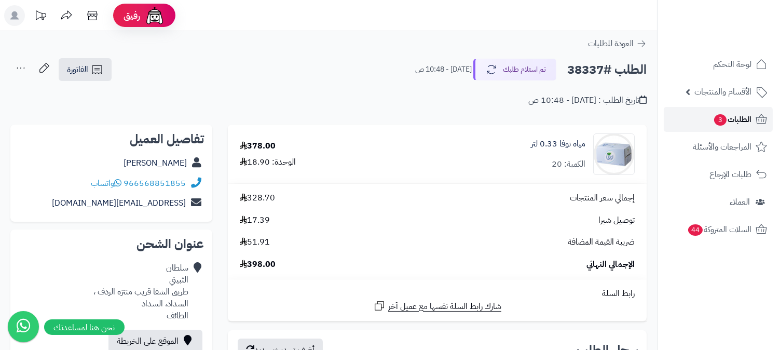
click at [709, 121] on link "الطلبات 3" at bounding box center [718, 119] width 109 height 25
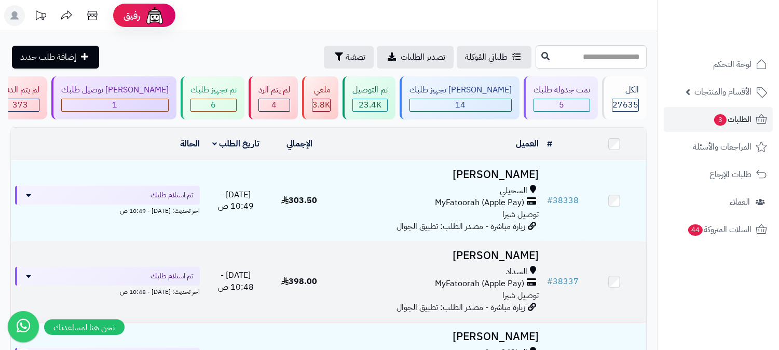
click at [486, 270] on div "السداد" at bounding box center [436, 272] width 203 height 12
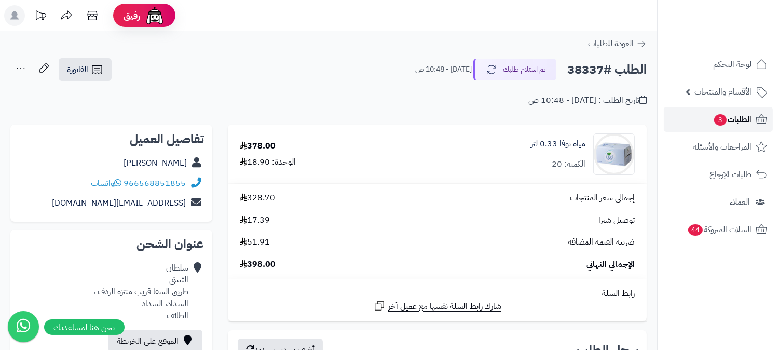
click at [726, 120] on span "الطلبات 3" at bounding box center [732, 119] width 38 height 15
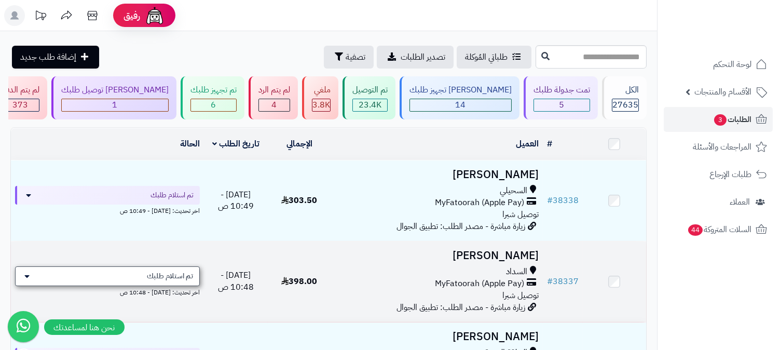
click at [167, 273] on span "تم استلام طلبك" at bounding box center [170, 276] width 46 height 10
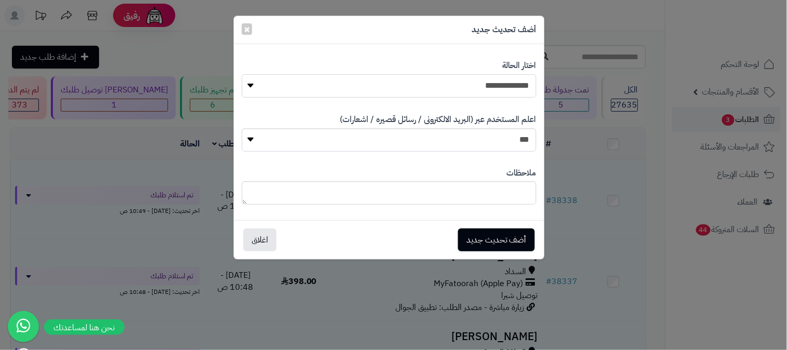
click at [471, 86] on select "**********" at bounding box center [389, 85] width 295 height 23
click at [242, 74] on select "**********" at bounding box center [389, 85] width 295 height 23
click at [481, 191] on textarea at bounding box center [389, 192] width 295 height 23
drag, startPoint x: 467, startPoint y: 193, endPoint x: 535, endPoint y: 192, distance: 68.5
click at [535, 192] on textarea "**********" at bounding box center [389, 192] width 295 height 23
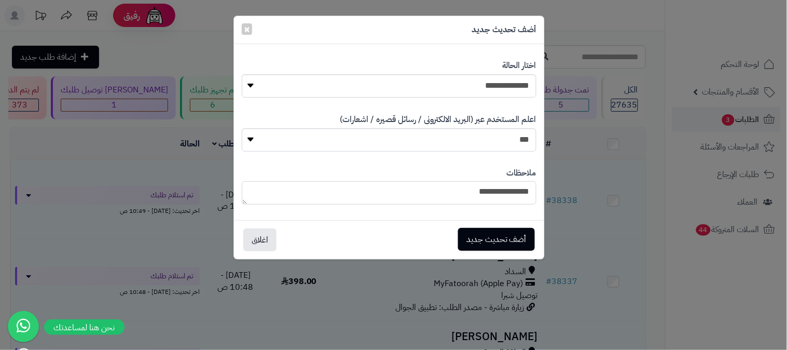
type textarea "**********"
click at [491, 236] on button "أضف تحديث جديد" at bounding box center [496, 239] width 77 height 23
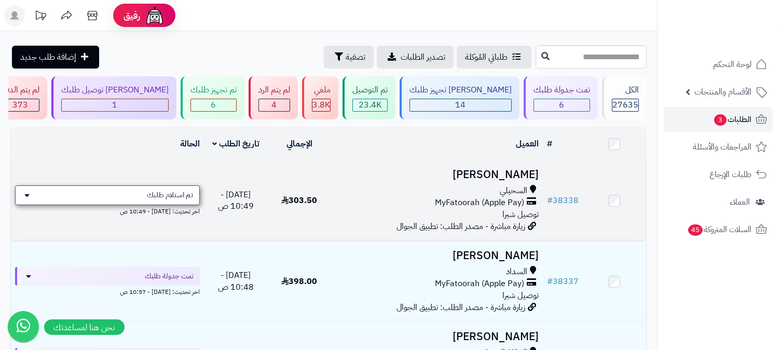
click at [176, 190] on span "تم استلام طلبك" at bounding box center [170, 195] width 46 height 10
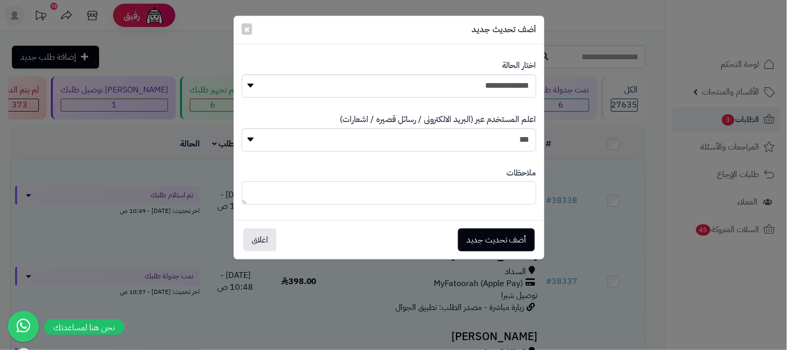
click at [361, 191] on textarea at bounding box center [389, 192] width 295 height 23
type textarea "**********"
click at [493, 231] on button "أضف تحديث جديد" at bounding box center [496, 239] width 77 height 23
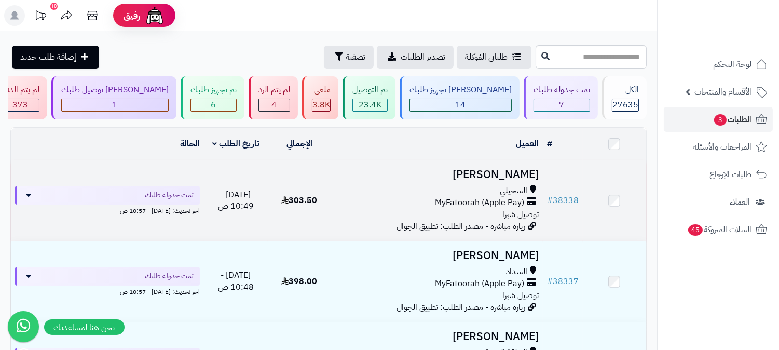
click at [444, 188] on div "السحيلي" at bounding box center [436, 191] width 203 height 12
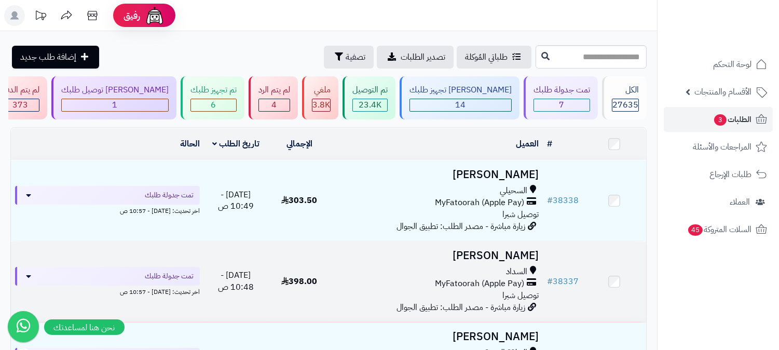
click at [493, 269] on div "السداد" at bounding box center [436, 272] width 203 height 12
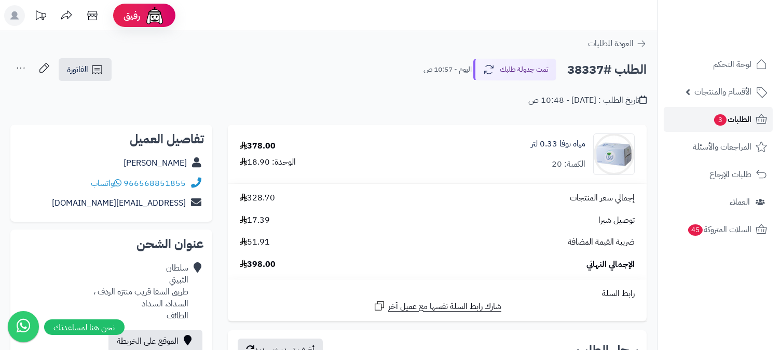
click at [742, 113] on span "الطلبات 3" at bounding box center [732, 119] width 38 height 15
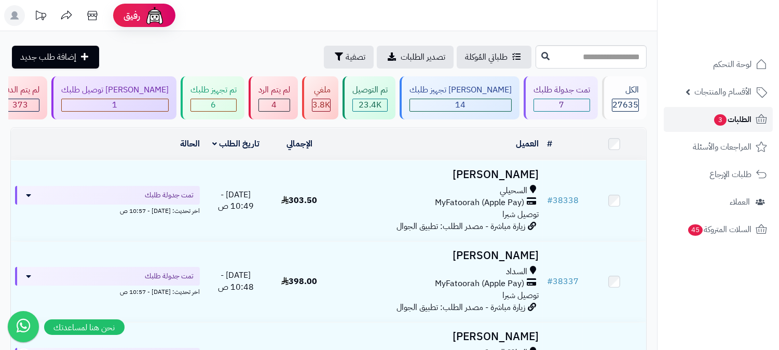
click at [743, 112] on span "الطلبات 3" at bounding box center [732, 119] width 38 height 15
click at [168, 104] on div "1" at bounding box center [115, 105] width 106 height 12
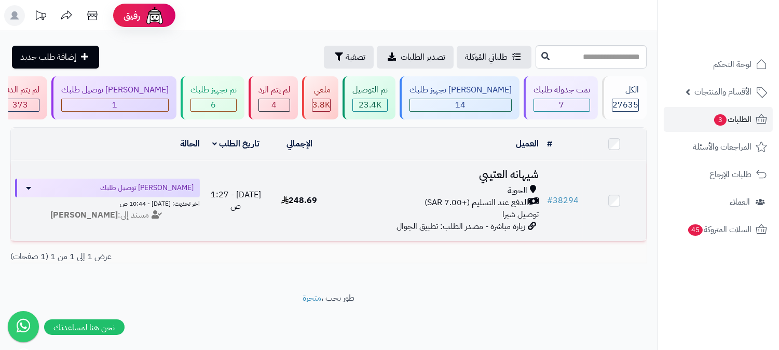
click at [494, 194] on div "الحوية" at bounding box center [436, 191] width 203 height 12
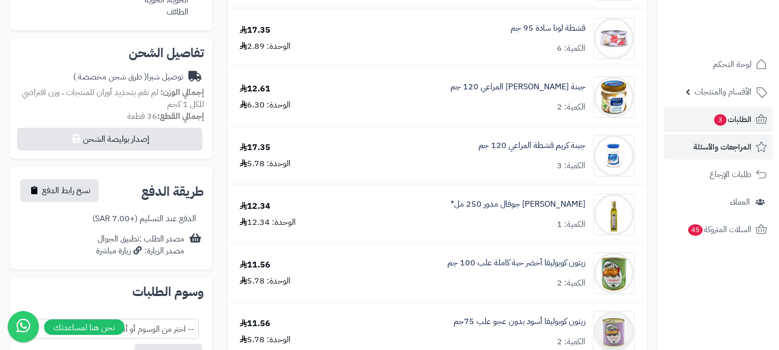
scroll to position [288, 0]
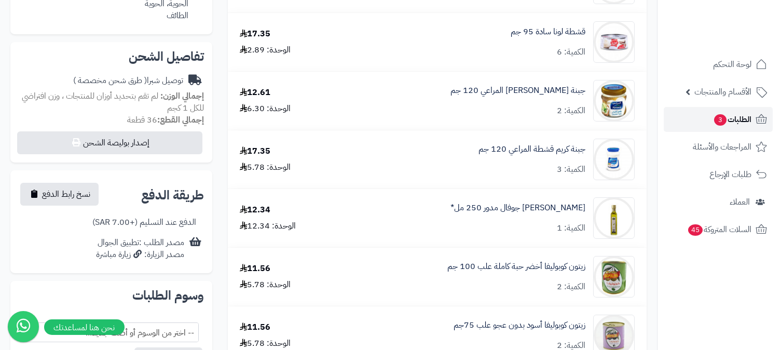
click at [737, 120] on span "الطلبات 3" at bounding box center [732, 119] width 38 height 15
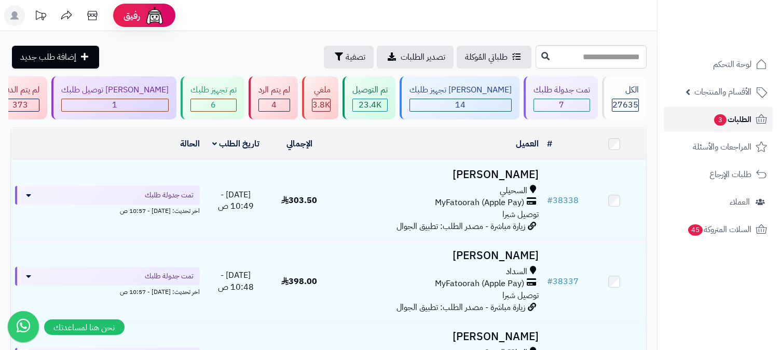
click at [727, 115] on span "الطلبات 3" at bounding box center [732, 119] width 38 height 15
click at [732, 121] on span "الطلبات 3" at bounding box center [732, 119] width 38 height 15
click at [558, 105] on div "7" at bounding box center [562, 105] width 56 height 12
click at [277, 103] on span "4" at bounding box center [274, 105] width 5 height 12
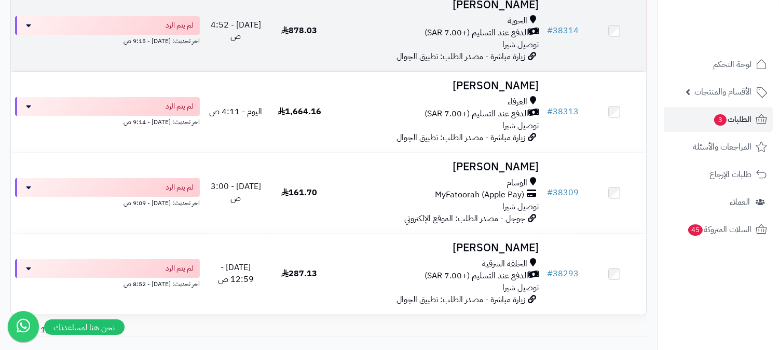
scroll to position [173, 0]
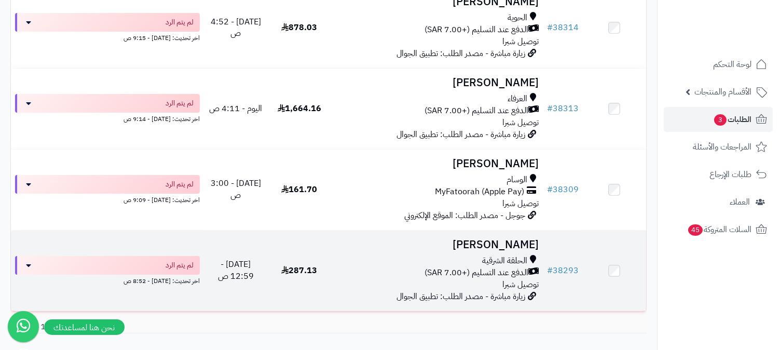
click at [503, 269] on span "الدفع عند التسليم (+7.00 SAR)" at bounding box center [476, 273] width 104 height 12
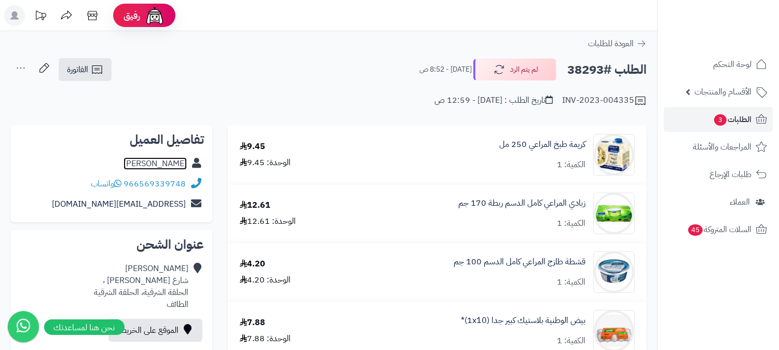
click at [178, 163] on link "[PERSON_NAME]" at bounding box center [154, 163] width 63 height 12
drag, startPoint x: 125, startPoint y: 184, endPoint x: 185, endPoint y: 183, distance: 59.7
click at [185, 183] on div "966569339748 واتساب" at bounding box center [138, 184] width 95 height 12
copy link "966569339748"
click at [743, 110] on link "الطلبات 3" at bounding box center [718, 119] width 109 height 25
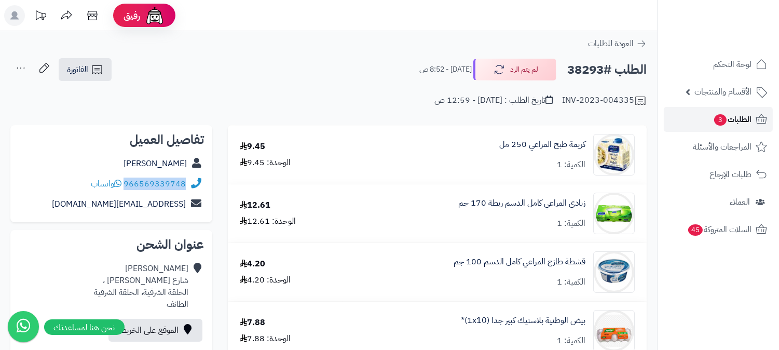
click at [737, 117] on span "الطلبات 3" at bounding box center [732, 119] width 38 height 15
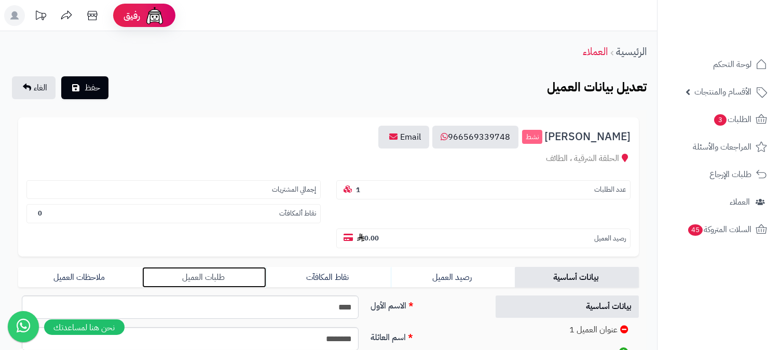
click at [202, 267] on link "طلبات العميل" at bounding box center [204, 277] width 124 height 21
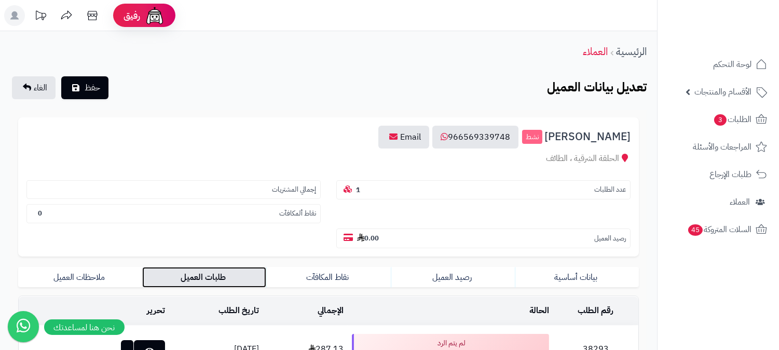
scroll to position [109, 0]
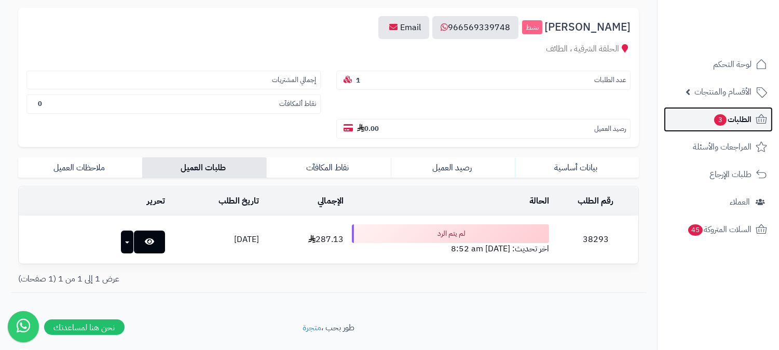
click at [713, 115] on span "الطلبات 3" at bounding box center [732, 119] width 38 height 15
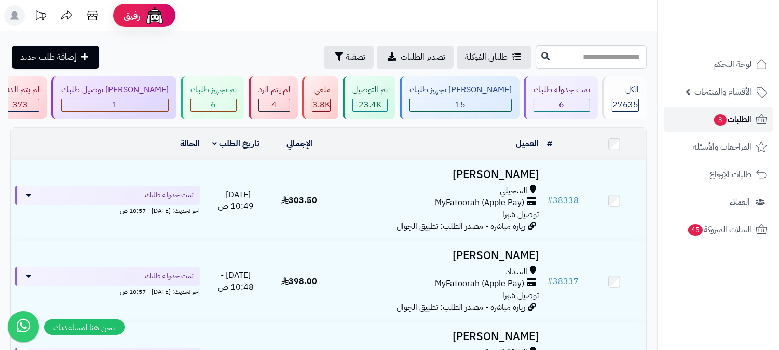
click at [744, 117] on span "الطلبات 3" at bounding box center [732, 119] width 38 height 15
click at [713, 125] on span "الطلبات 3" at bounding box center [732, 119] width 38 height 15
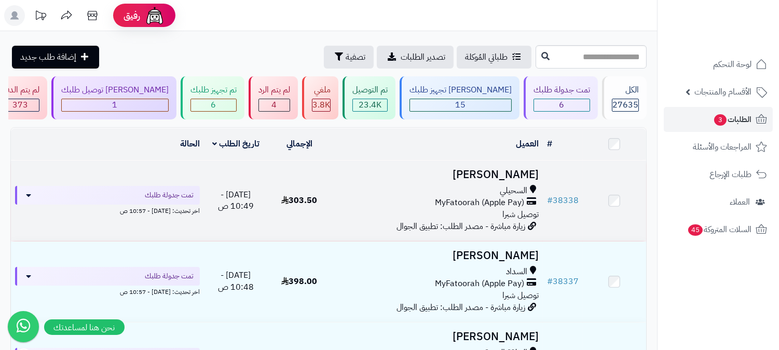
click at [504, 197] on span "MyFatoorah (Apple Pay)" at bounding box center [479, 203] width 89 height 12
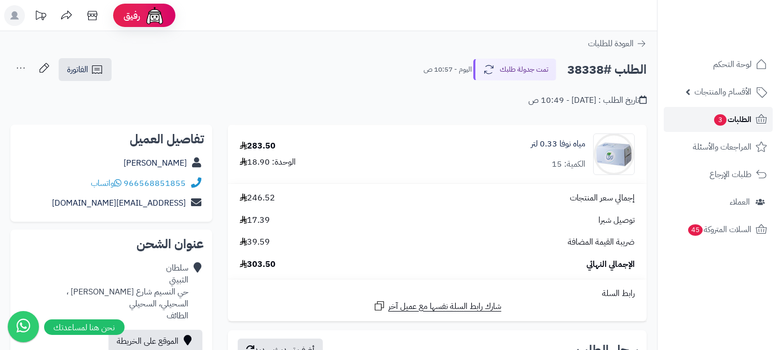
click at [734, 113] on span "الطلبات 3" at bounding box center [732, 119] width 38 height 15
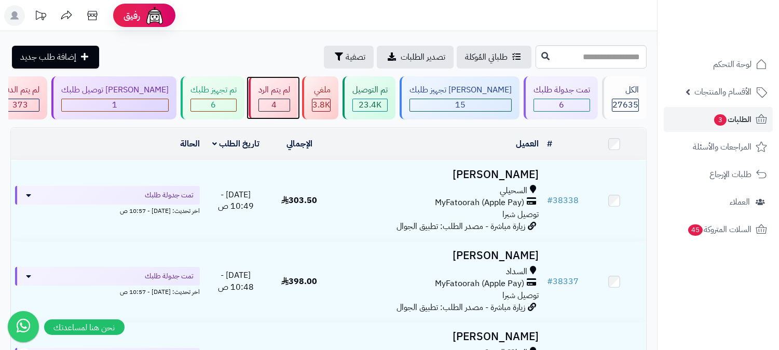
click at [290, 109] on div "4" at bounding box center [274, 105] width 31 height 12
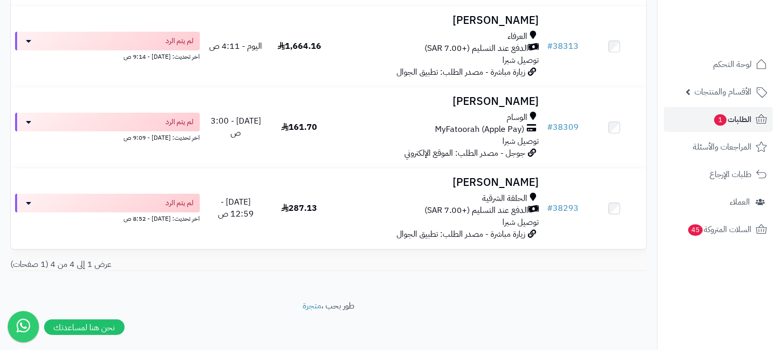
scroll to position [236, 0]
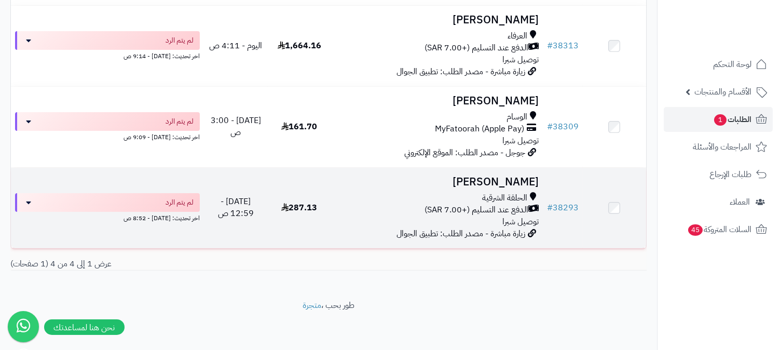
click at [504, 196] on span "الحلقة الشرقية" at bounding box center [504, 198] width 45 height 12
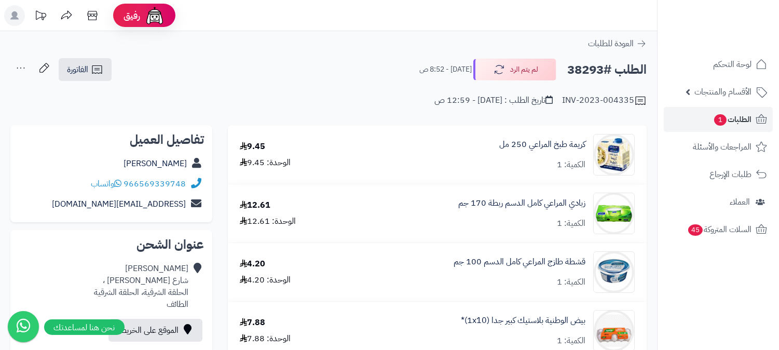
click at [20, 66] on icon at bounding box center [20, 68] width 21 height 21
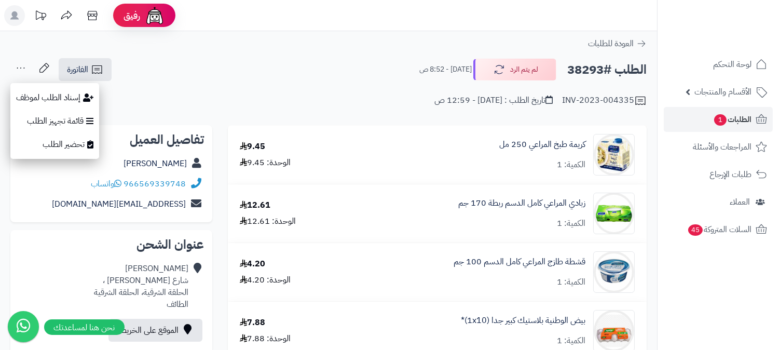
click at [293, 96] on div "INV-2023-004335 تاريخ الطلب : اليوم - 12:59 ص" at bounding box center [328, 94] width 636 height 25
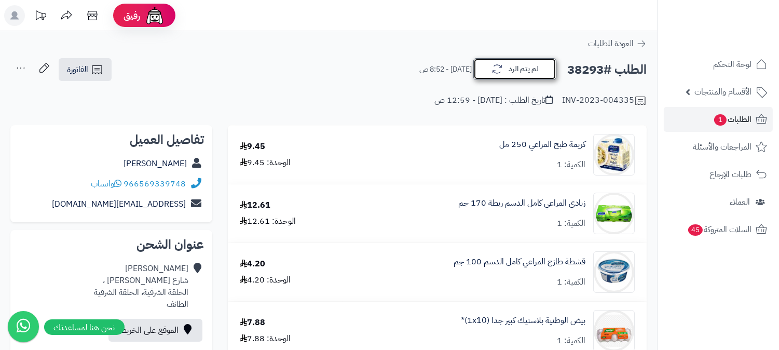
click at [499, 68] on icon "button" at bounding box center [497, 69] width 12 height 12
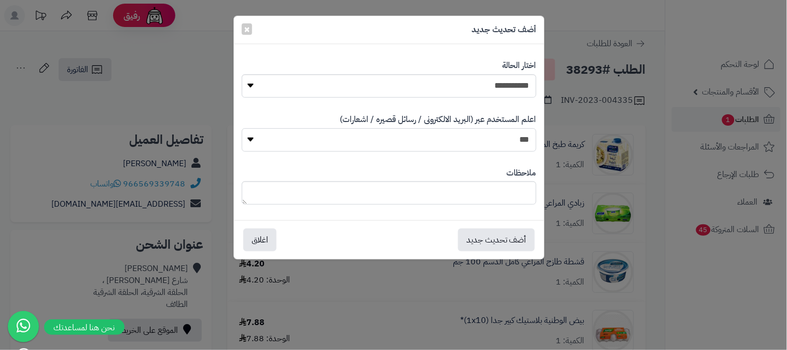
drag, startPoint x: 480, startPoint y: 137, endPoint x: 477, endPoint y: 149, distance: 12.3
click at [480, 137] on select "*** **" at bounding box center [389, 139] width 295 height 23
select select "*"
click at [242, 128] on select "*** **" at bounding box center [389, 139] width 295 height 23
click at [462, 185] on textarea at bounding box center [389, 192] width 295 height 23
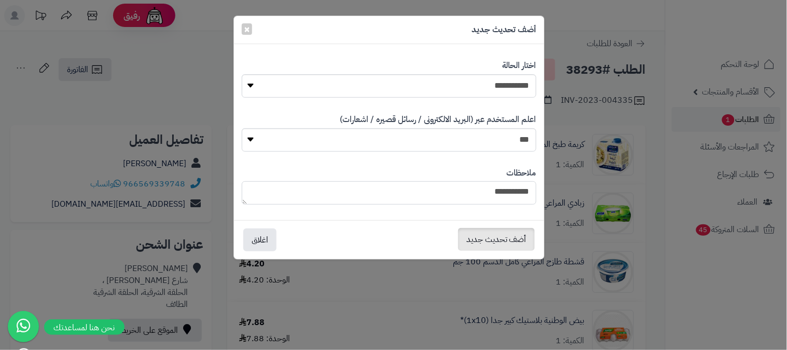
type textarea "**********"
click at [496, 237] on button "أضف تحديث جديد" at bounding box center [496, 239] width 77 height 23
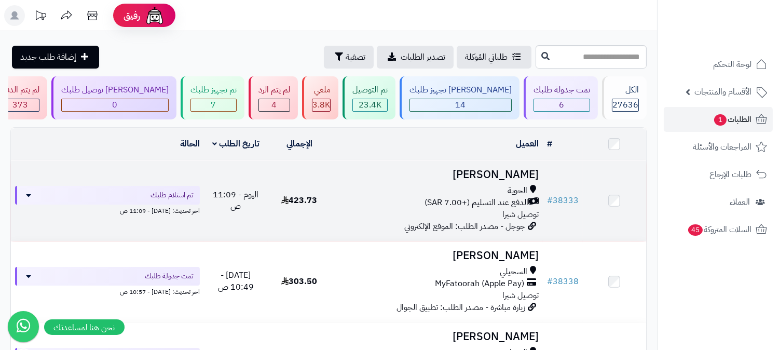
click at [515, 200] on span "الدفع عند التسليم (+7.00 SAR)" at bounding box center [476, 203] width 104 height 12
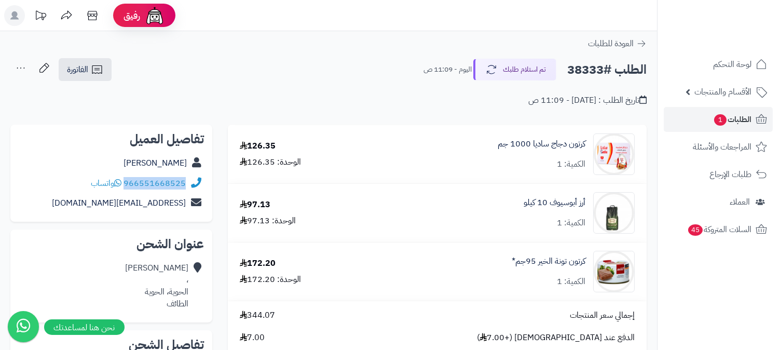
drag, startPoint x: 125, startPoint y: 183, endPoint x: 193, endPoint y: 182, distance: 67.5
click at [193, 182] on div "966551668525 واتساب" at bounding box center [111, 183] width 185 height 20
copy div "966551668525"
click at [727, 121] on span "الطلبات 1" at bounding box center [732, 119] width 38 height 15
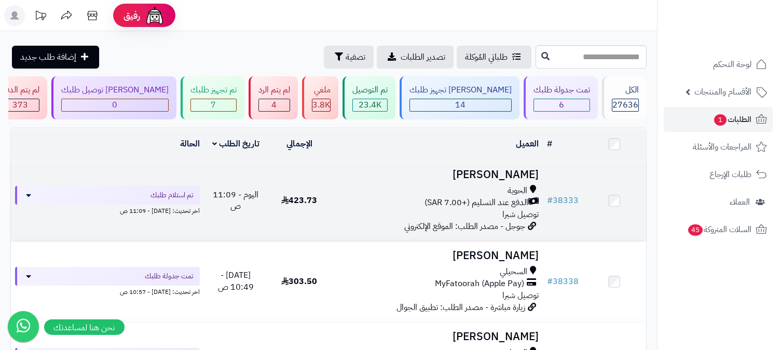
click at [480, 197] on span "الدفع عند التسليم (+7.00 SAR)" at bounding box center [476, 203] width 104 height 12
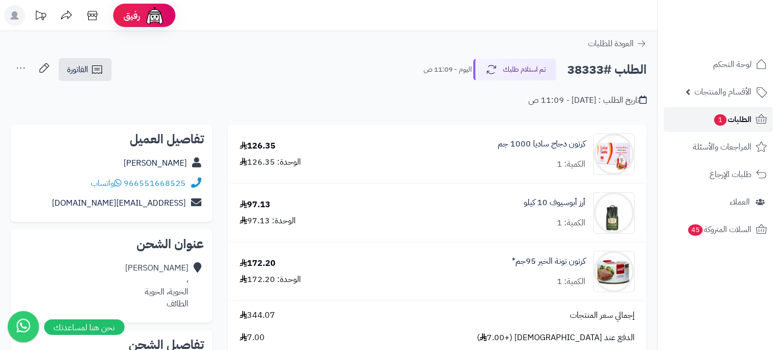
click at [718, 118] on span "1" at bounding box center [720, 119] width 12 height 11
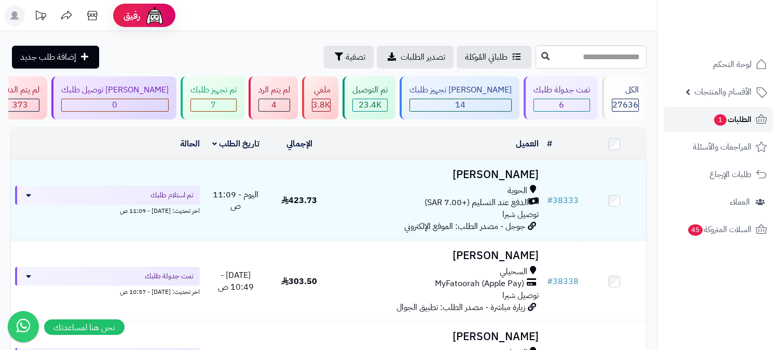
click at [718, 117] on span "1" at bounding box center [720, 119] width 12 height 11
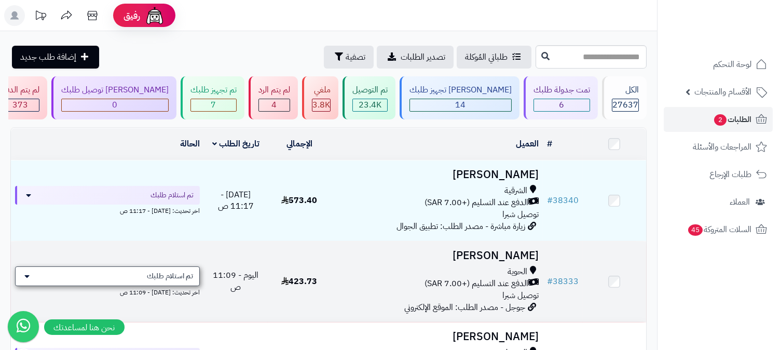
click at [170, 276] on span "تم استلام طلبك" at bounding box center [170, 276] width 46 height 10
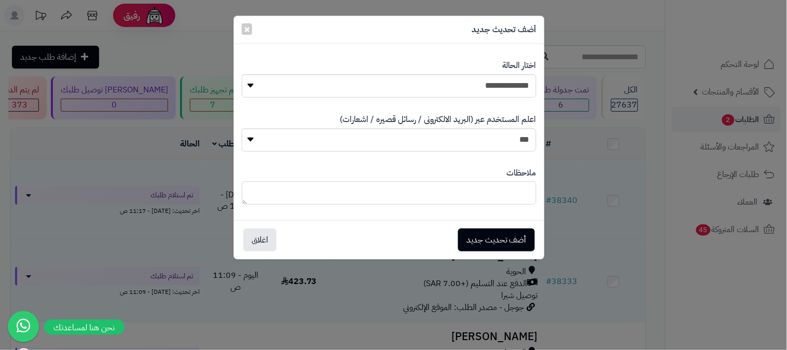
click at [485, 192] on textarea at bounding box center [389, 192] width 295 height 23
type textarea "*******"
click at [521, 237] on button "أضف تحديث جديد" at bounding box center [496, 239] width 77 height 23
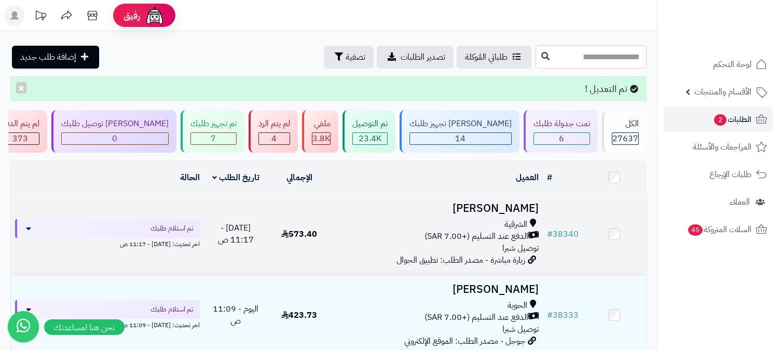
click at [503, 231] on span "الدفع عند التسليم (+7.00 SAR)" at bounding box center [476, 236] width 104 height 12
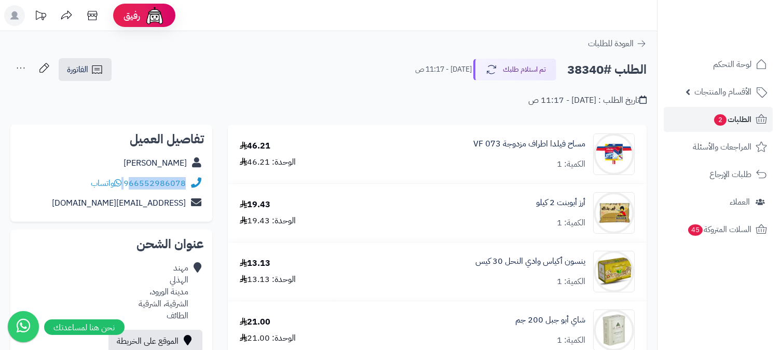
drag, startPoint x: 125, startPoint y: 183, endPoint x: 131, endPoint y: 183, distance: 6.2
click at [131, 183] on div "966552986078 واتساب" at bounding box center [138, 183] width 95 height 12
copy div "66552986078"
click at [732, 116] on span "الطلبات 2" at bounding box center [732, 119] width 38 height 15
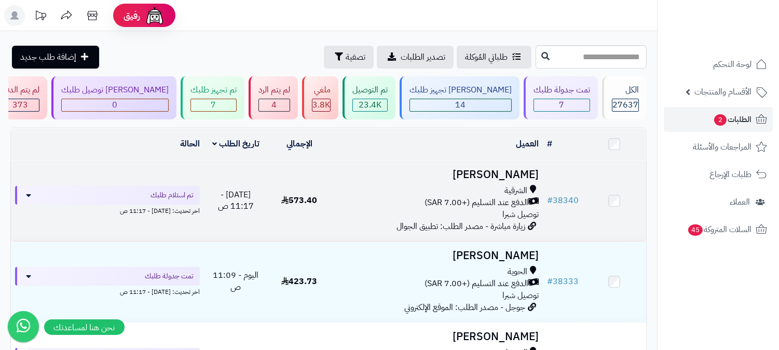
click at [493, 198] on span "الدفع عند التسليم (+7.00 SAR)" at bounding box center [476, 203] width 104 height 12
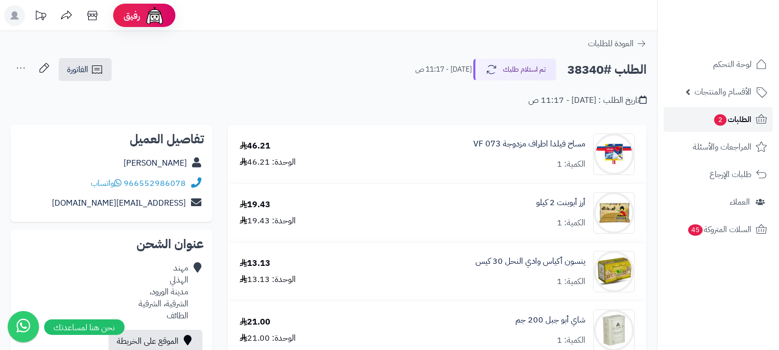
click at [714, 119] on span "2" at bounding box center [720, 119] width 12 height 11
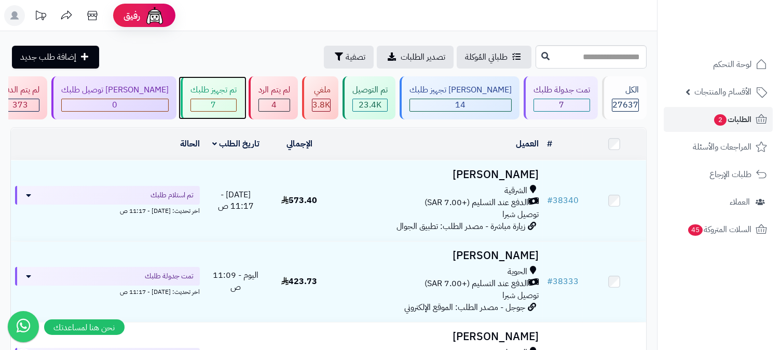
click at [236, 105] on div "7" at bounding box center [213, 105] width 45 height 12
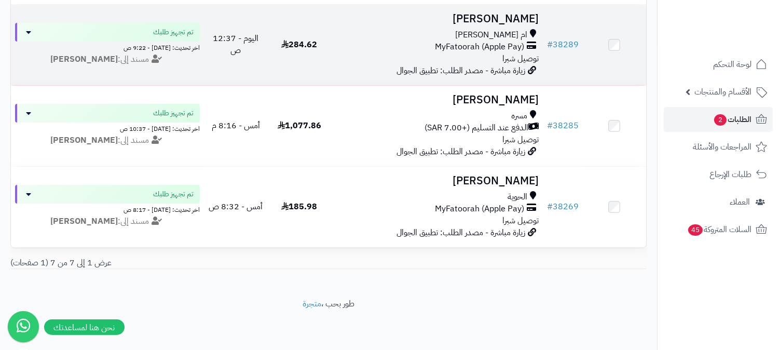
scroll to position [488, 0]
click at [478, 44] on div "ام [PERSON_NAME] MyFatoorah (Apple Pay) توصيل شبرا" at bounding box center [436, 47] width 203 height 36
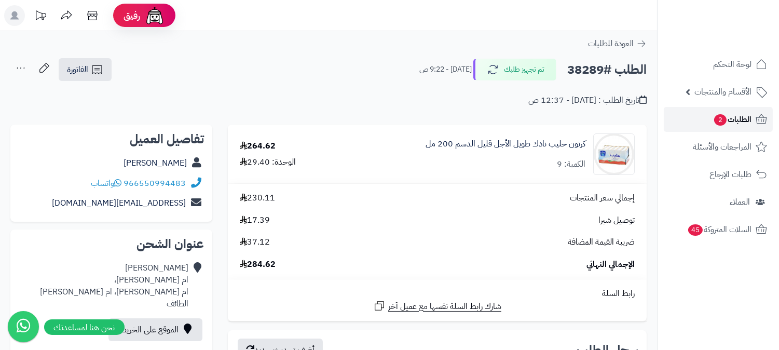
click at [713, 122] on span "الطلبات 2" at bounding box center [732, 119] width 38 height 15
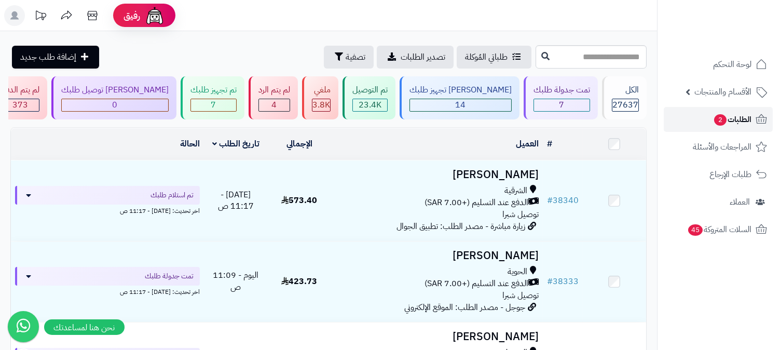
click at [707, 122] on link "الطلبات 2" at bounding box center [718, 119] width 109 height 25
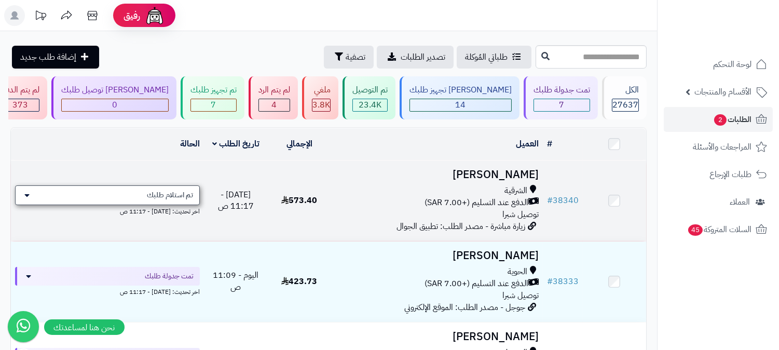
click at [175, 199] on div "تم استلام طلبك" at bounding box center [107, 195] width 185 height 20
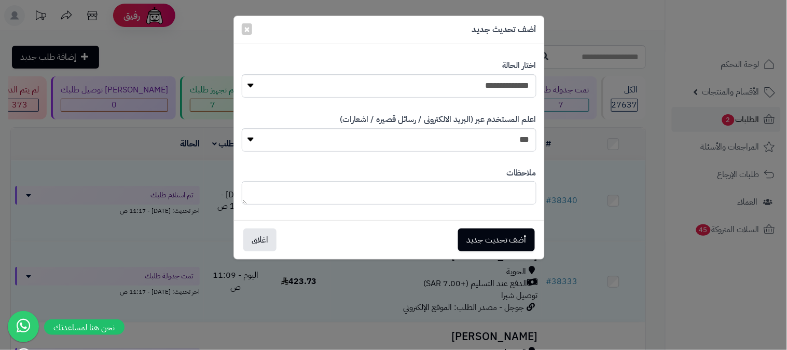
click at [485, 188] on textarea at bounding box center [389, 192] width 295 height 23
type textarea "*******"
click at [482, 235] on button "أضف تحديث جديد" at bounding box center [496, 239] width 77 height 23
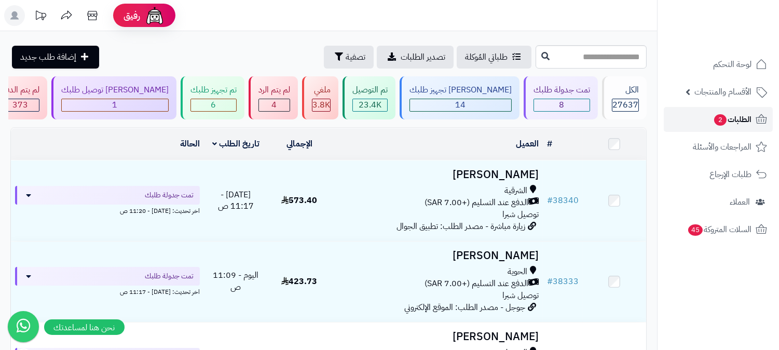
click at [725, 117] on span "الطلبات 2" at bounding box center [732, 119] width 38 height 15
click at [732, 115] on span "الطلبات 2" at bounding box center [732, 119] width 38 height 15
click at [720, 111] on link "الطلبات 2" at bounding box center [718, 119] width 109 height 25
click at [277, 102] on span "4" at bounding box center [274, 105] width 5 height 12
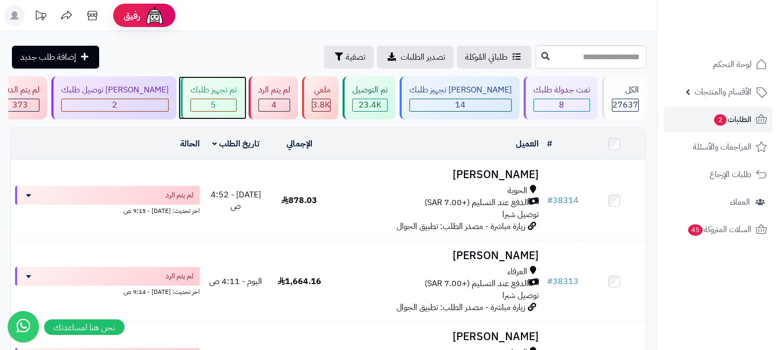
click at [236, 101] on div "5" at bounding box center [213, 105] width 45 height 12
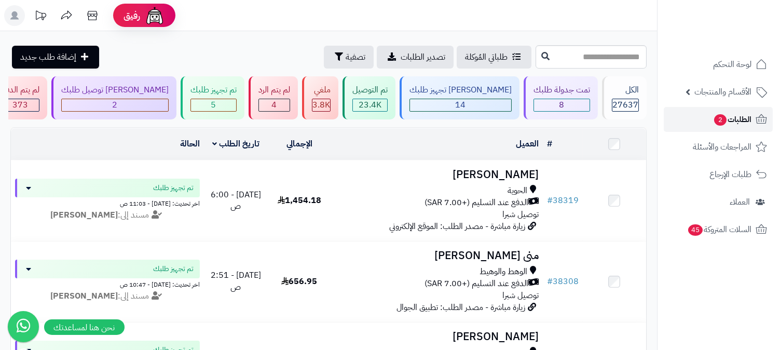
click at [719, 121] on span "2" at bounding box center [720, 119] width 12 height 11
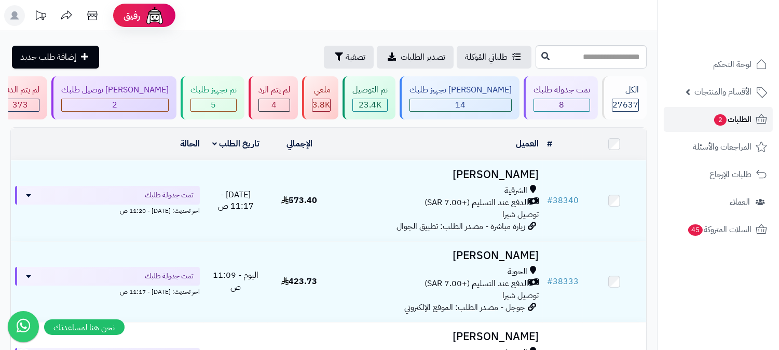
click at [719, 121] on span "2" at bounding box center [720, 119] width 12 height 11
click at [290, 102] on div "4" at bounding box center [274, 105] width 31 height 12
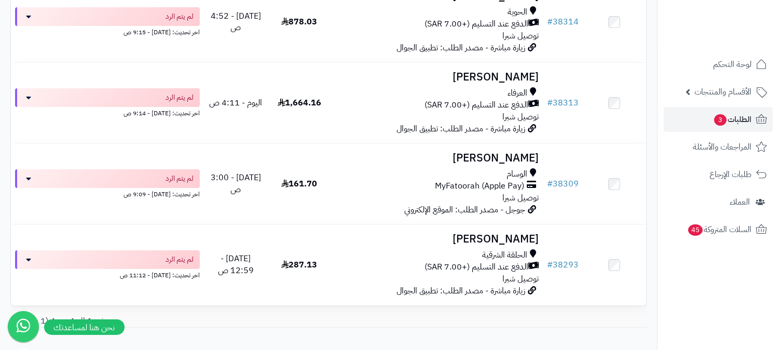
scroll to position [236, 0]
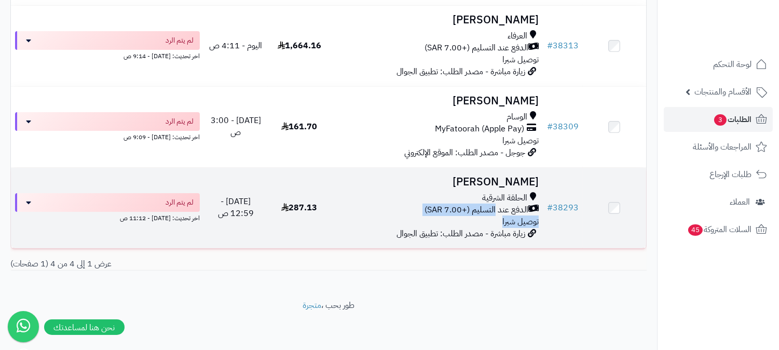
click at [497, 214] on div "الحلقة الشرقية الدفع عند التسليم (+7.00 SAR) توصيل شبرا" at bounding box center [436, 210] width 203 height 36
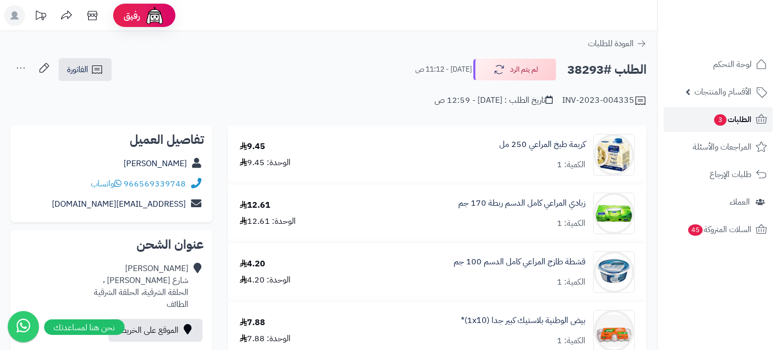
click at [733, 126] on span "الطلبات 3" at bounding box center [732, 119] width 38 height 15
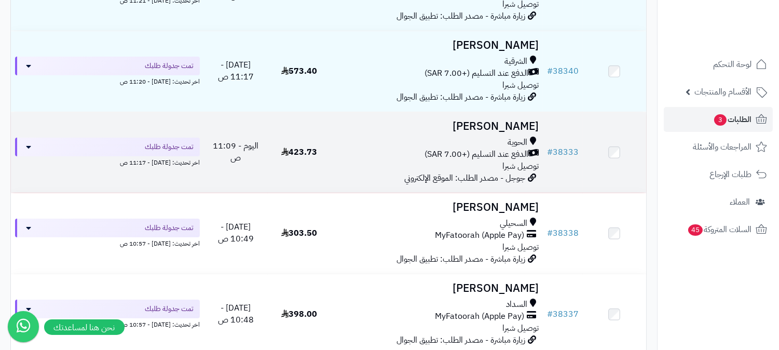
scroll to position [230, 0]
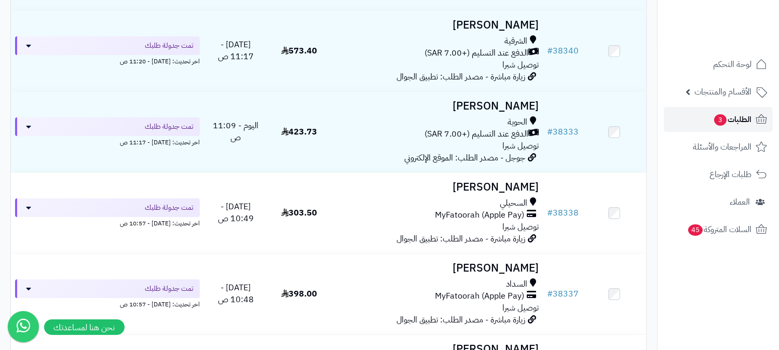
click at [738, 117] on span "الطلبات 3" at bounding box center [732, 119] width 38 height 15
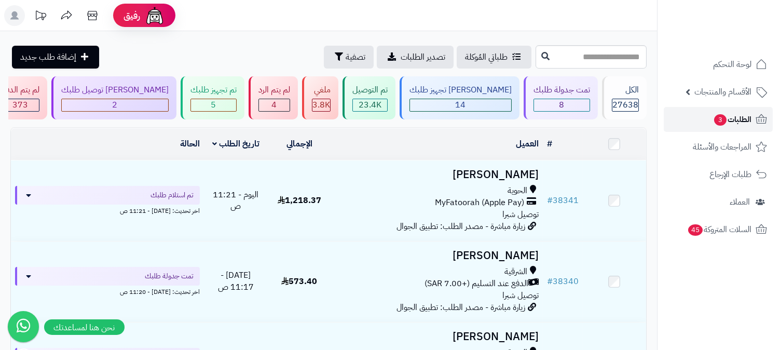
click at [716, 122] on span "3" at bounding box center [720, 119] width 12 height 11
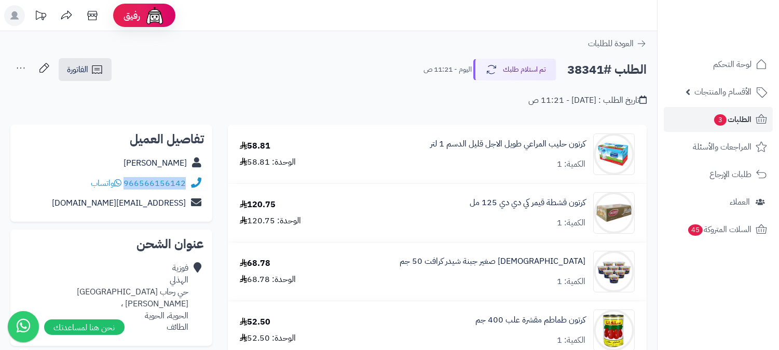
drag, startPoint x: 125, startPoint y: 180, endPoint x: 186, endPoint y: 184, distance: 60.9
click at [186, 184] on div "966566156142 واتساب" at bounding box center [111, 183] width 185 height 20
copy link "966566156142"
click at [708, 117] on link "الطلبات 3" at bounding box center [718, 119] width 109 height 25
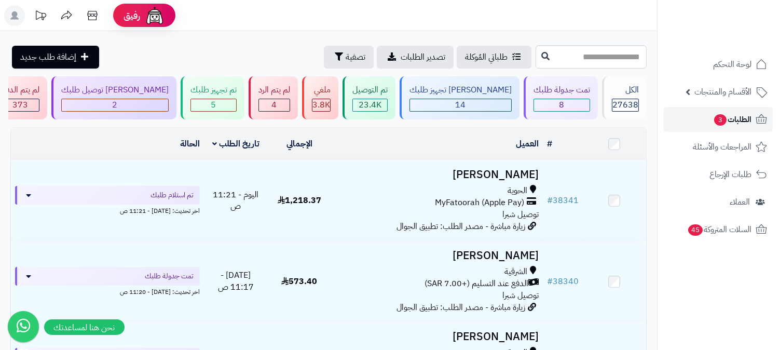
click at [732, 118] on span "الطلبات 3" at bounding box center [732, 119] width 38 height 15
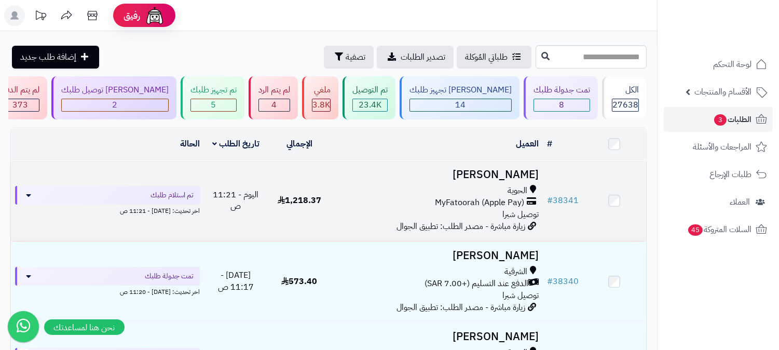
click at [488, 180] on td "فوزية الهذلي الحوية MyFatoorah (Apple Pay) توصيل شبرا زيارة مباشرة - مصدر الطلب…" at bounding box center [437, 200] width 212 height 80
click at [505, 193] on div "الحوية" at bounding box center [436, 191] width 203 height 12
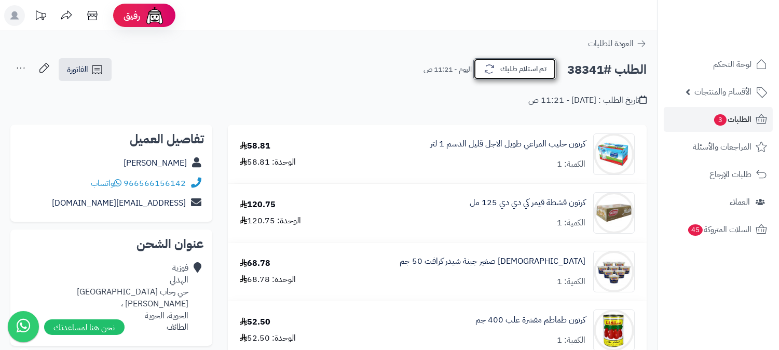
click at [525, 74] on button "تم استلام طلبك" at bounding box center [514, 69] width 83 height 22
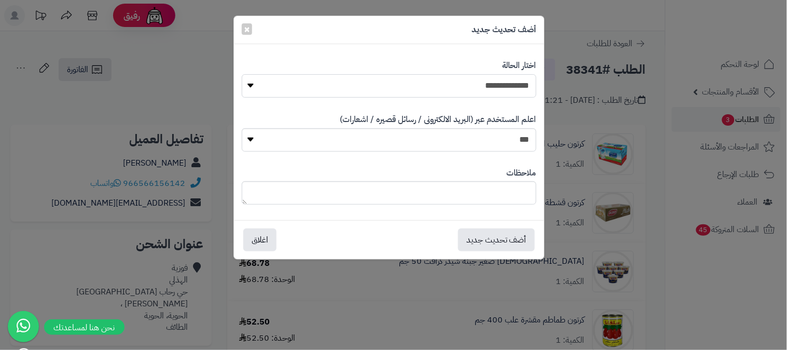
click at [523, 84] on select "**********" at bounding box center [389, 85] width 295 height 23
select select "*"
click at [242, 74] on select "**********" at bounding box center [389, 85] width 295 height 23
click at [499, 196] on textarea at bounding box center [389, 192] width 295 height 23
type textarea "**********"
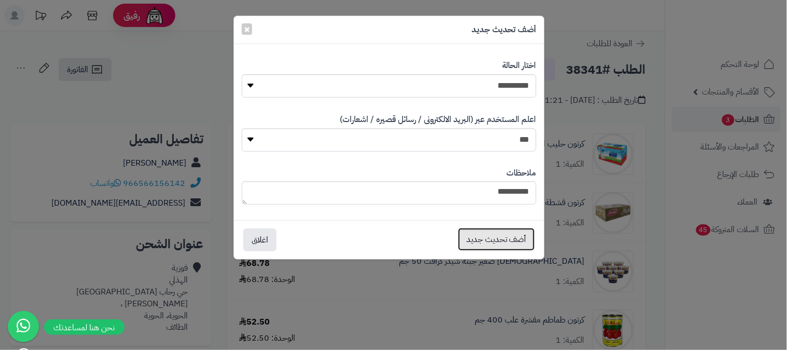
click at [496, 246] on button "أضف تحديث جديد" at bounding box center [496, 239] width 77 height 23
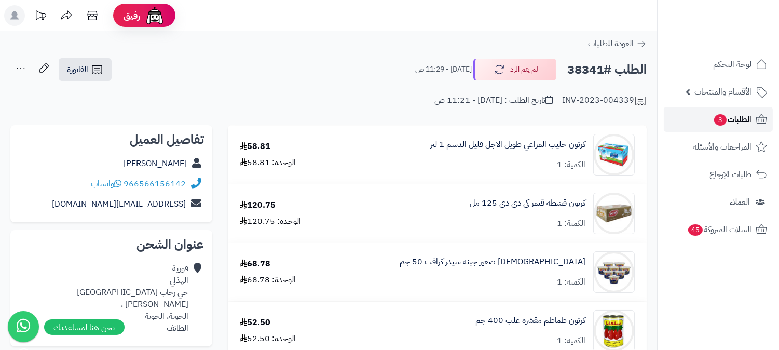
click at [739, 120] on span "الطلبات 3" at bounding box center [732, 119] width 38 height 15
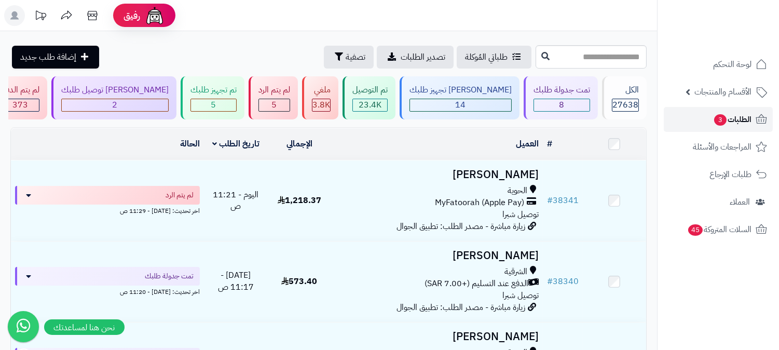
click at [731, 116] on span "الطلبات 3" at bounding box center [732, 119] width 38 height 15
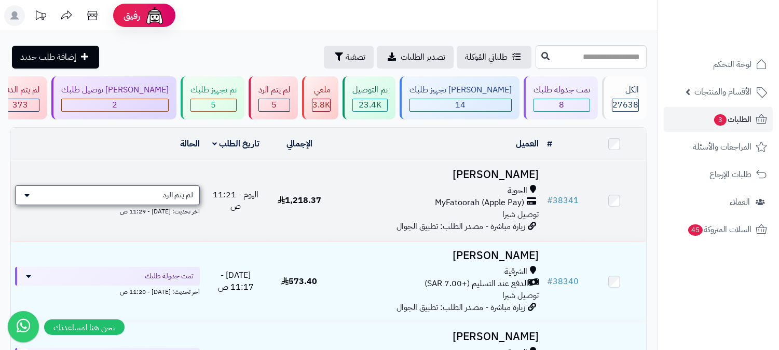
click at [187, 195] on span "لم يتم الرد" at bounding box center [178, 195] width 30 height 10
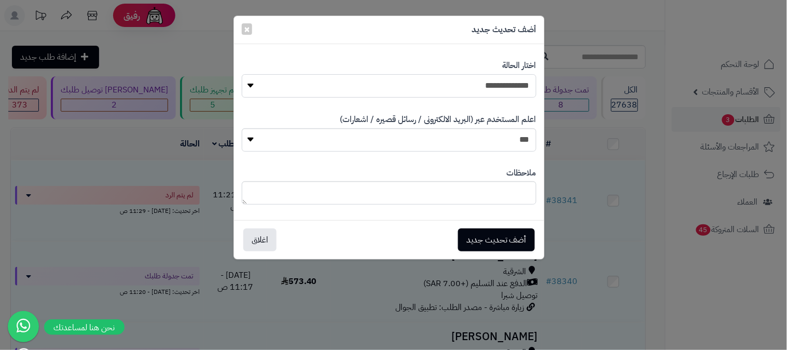
click at [489, 89] on select "**********" at bounding box center [389, 85] width 295 height 23
click at [490, 86] on select "**********" at bounding box center [389, 85] width 295 height 23
click at [475, 193] on textarea at bounding box center [389, 192] width 295 height 23
type textarea "*******"
click at [504, 240] on button "أضف تحديث جديد" at bounding box center [496, 239] width 77 height 23
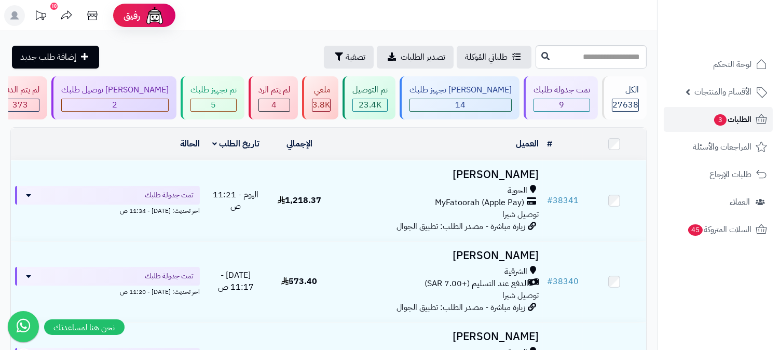
click at [714, 120] on span "3" at bounding box center [720, 119] width 12 height 11
click at [290, 105] on div "4" at bounding box center [274, 105] width 31 height 12
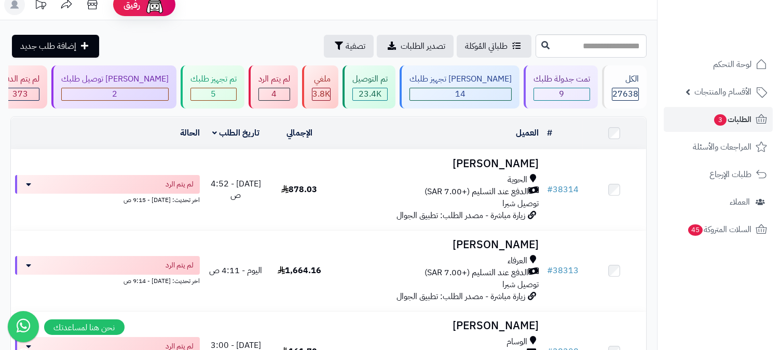
scroll to position [5, 0]
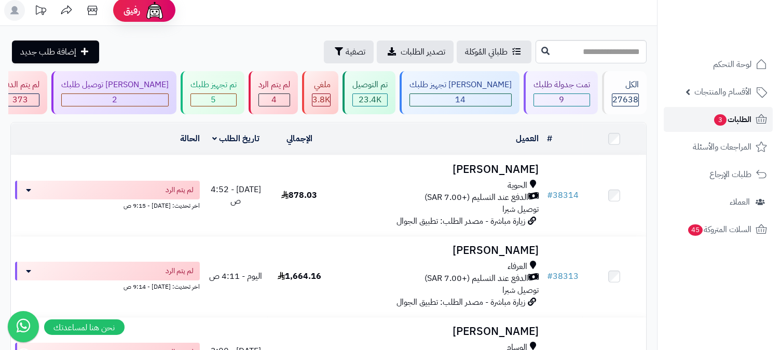
click at [689, 121] on link "الطلبات 3" at bounding box center [718, 119] width 109 height 25
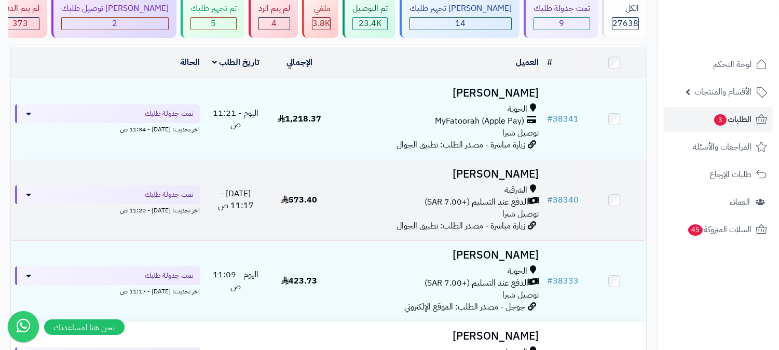
scroll to position [115, 0]
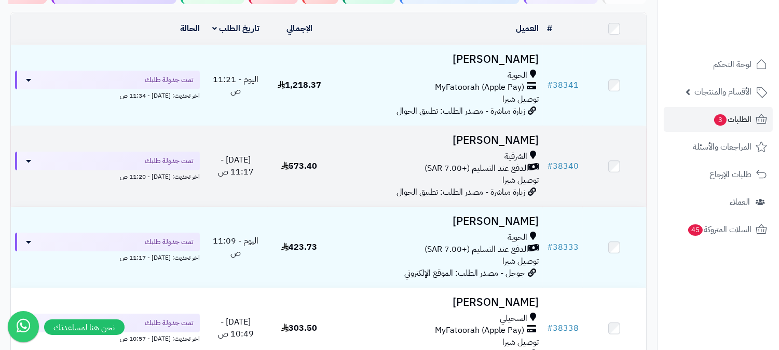
click at [499, 240] on div "الحوية" at bounding box center [436, 237] width 203 height 12
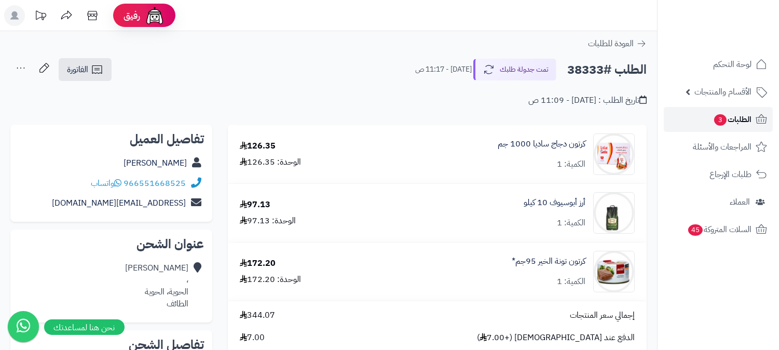
click at [742, 117] on span "الطلبات 3" at bounding box center [732, 119] width 38 height 15
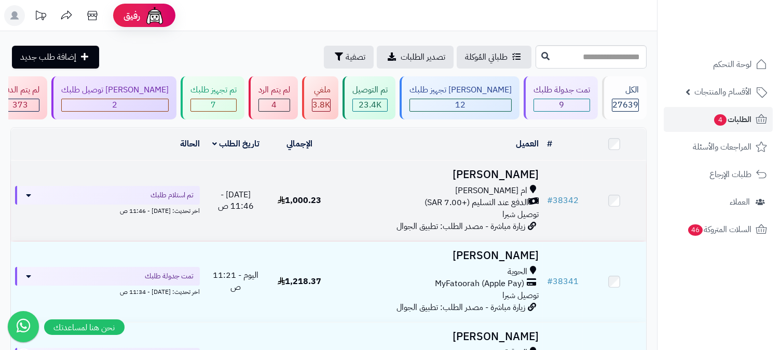
click at [542, 195] on td "[PERSON_NAME] ام [PERSON_NAME] الدفع عند التسليم (+7.00 SAR) توصيل شبرا زيارة م…" at bounding box center [437, 200] width 212 height 80
click at [510, 193] on span "ام العراد" at bounding box center [491, 191] width 72 height 12
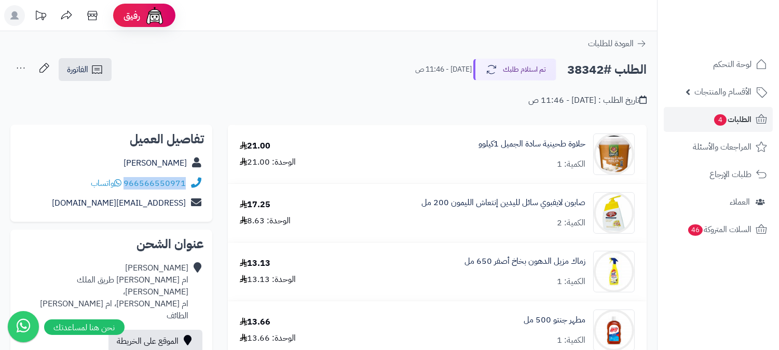
drag, startPoint x: 125, startPoint y: 182, endPoint x: 188, endPoint y: 186, distance: 62.9
click at [188, 186] on div "966566550971 واتساب" at bounding box center [111, 183] width 185 height 20
copy div "966566550971"
click at [739, 120] on span "الطلبات 4" at bounding box center [732, 119] width 38 height 15
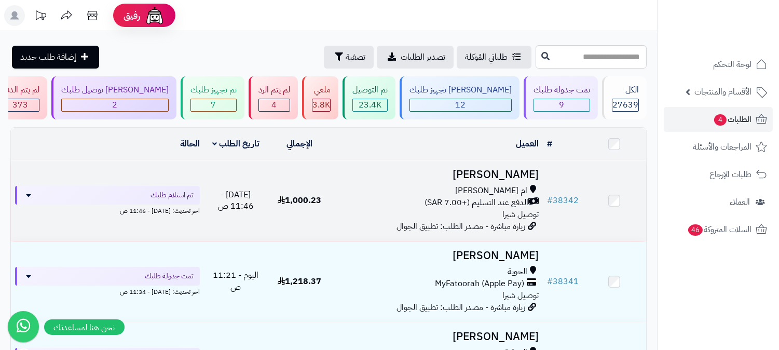
click at [514, 208] on span "توصيل شبرا" at bounding box center [520, 214] width 36 height 12
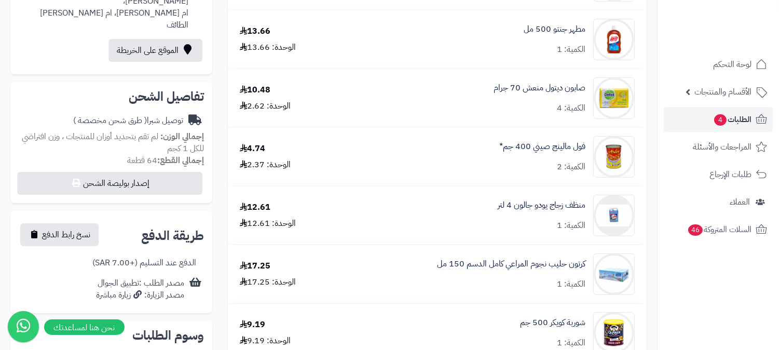
scroll to position [288, 0]
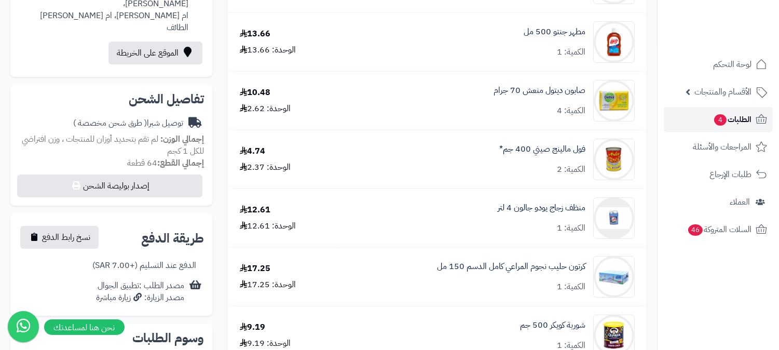
click at [710, 116] on link "الطلبات 4" at bounding box center [718, 119] width 109 height 25
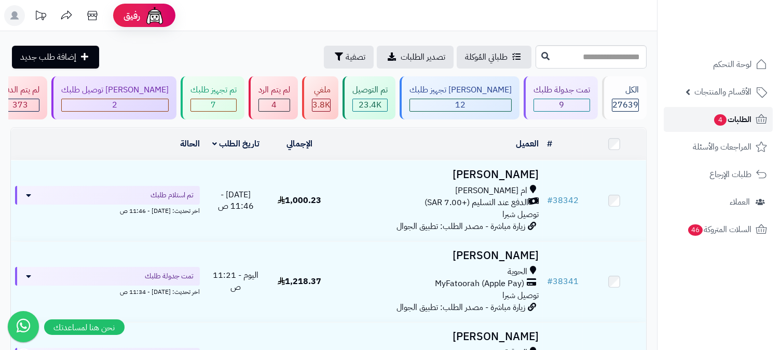
click at [748, 117] on span "الطلبات 4" at bounding box center [732, 119] width 38 height 15
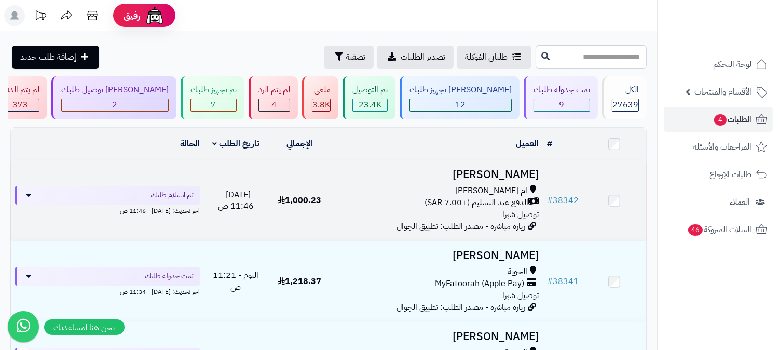
click at [503, 202] on span "الدفع عند التسليم (+7.00 SAR)" at bounding box center [476, 203] width 104 height 12
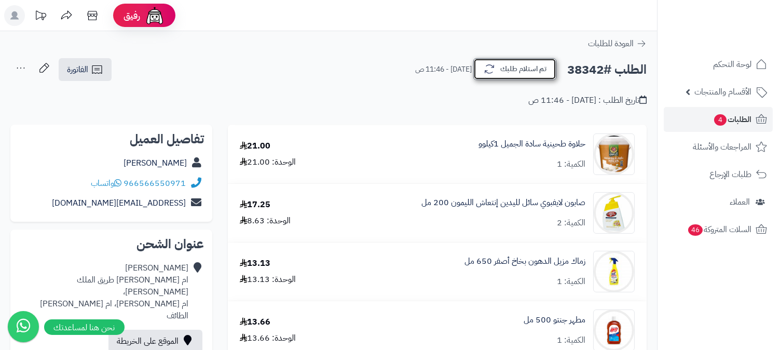
click at [520, 68] on button "تم استلام طلبك" at bounding box center [514, 69] width 83 height 22
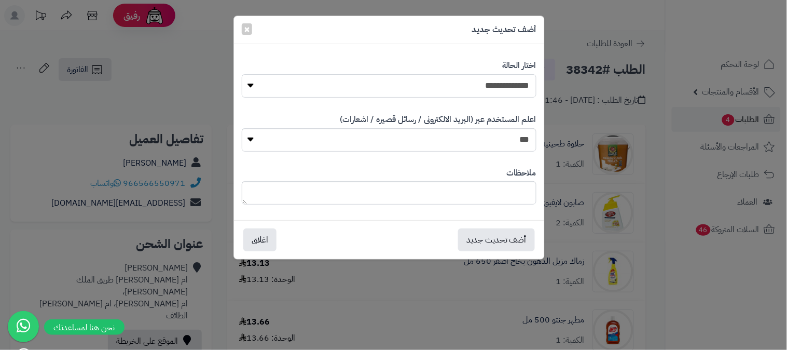
click at [475, 87] on select "**********" at bounding box center [389, 85] width 295 height 23
select select "*"
click at [242, 74] on select "**********" at bounding box center [389, 85] width 295 height 23
click at [488, 235] on button "أضف تحديث جديد" at bounding box center [496, 239] width 77 height 23
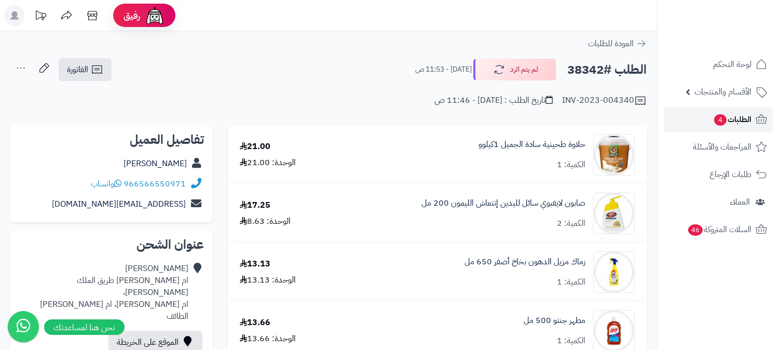
click at [715, 122] on span "4" at bounding box center [720, 119] width 12 height 11
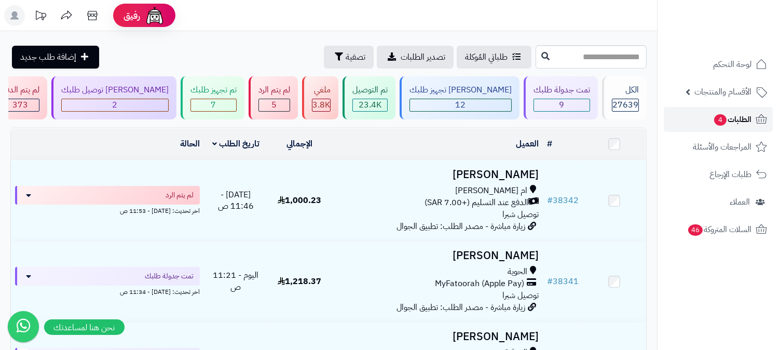
click at [743, 120] on span "الطلبات 4" at bounding box center [732, 119] width 38 height 15
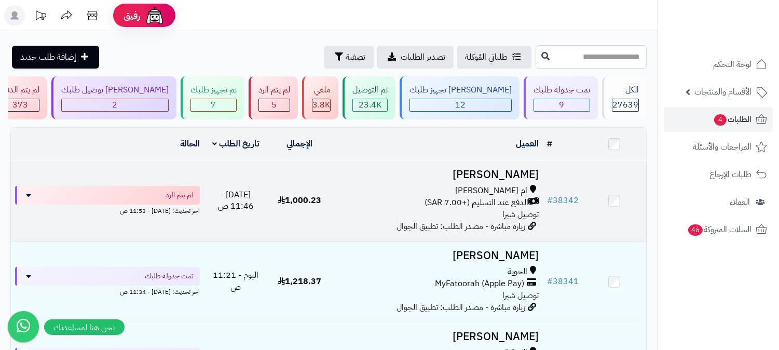
click at [514, 187] on span "ام [PERSON_NAME]" at bounding box center [491, 191] width 72 height 12
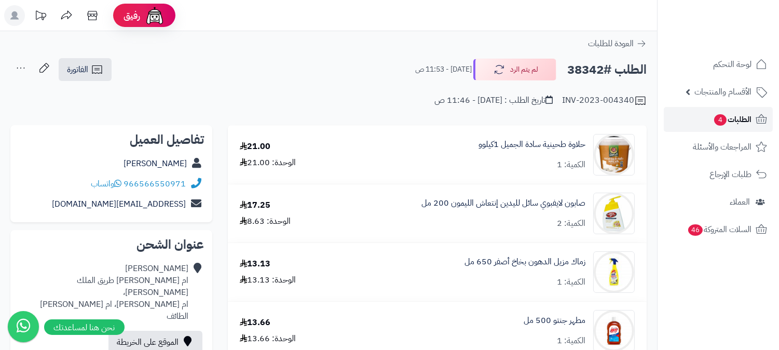
click at [717, 118] on span "4" at bounding box center [720, 119] width 12 height 11
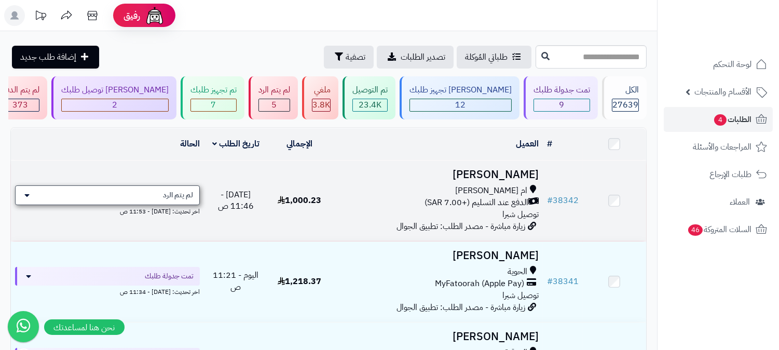
click at [173, 190] on span "لم يتم الرد" at bounding box center [178, 195] width 30 height 10
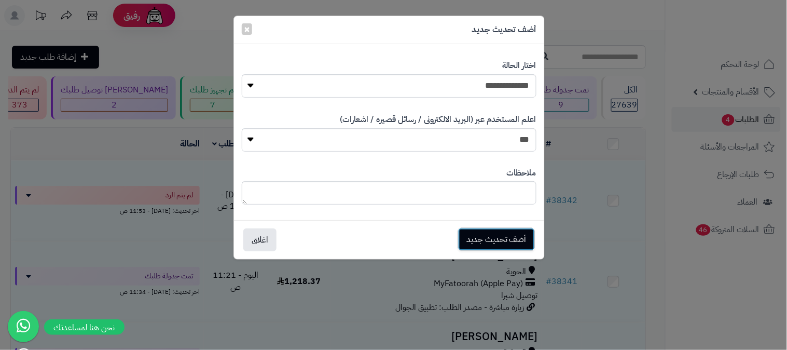
click at [499, 242] on button "أضف تحديث جديد" at bounding box center [496, 239] width 77 height 23
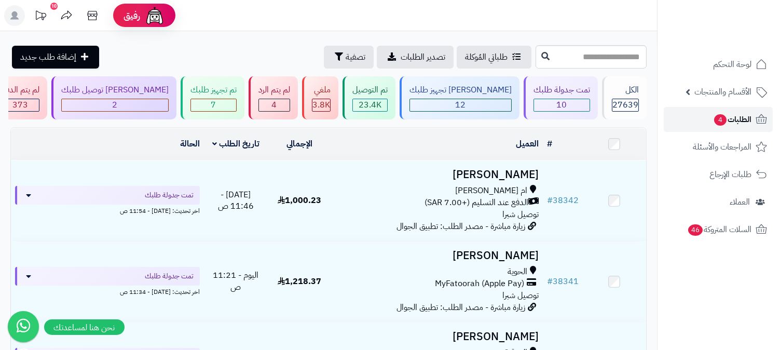
click at [737, 109] on link "الطلبات 4" at bounding box center [718, 119] width 109 height 25
click at [714, 118] on span "4" at bounding box center [720, 119] width 12 height 11
click at [710, 117] on link "الطلبات 4" at bounding box center [718, 119] width 109 height 25
click at [718, 127] on link "الطلبات 4" at bounding box center [718, 119] width 109 height 25
click at [717, 118] on span "4" at bounding box center [720, 119] width 12 height 11
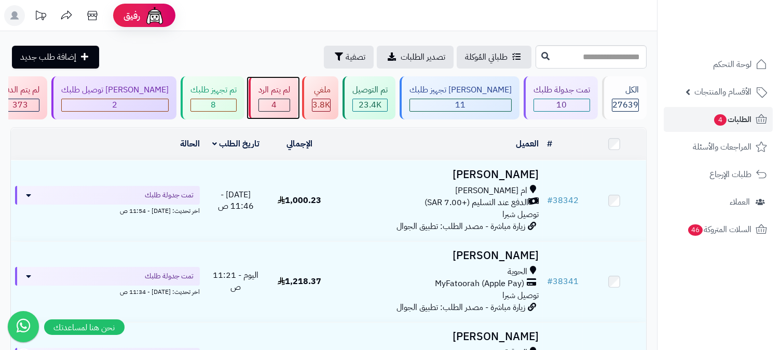
click at [290, 105] on div "4" at bounding box center [274, 105] width 31 height 12
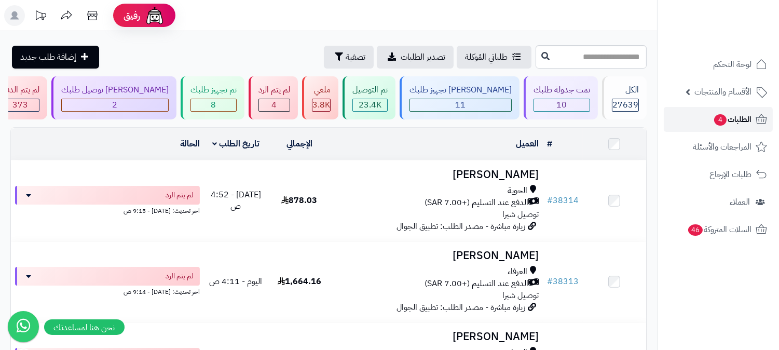
click at [745, 123] on span "الطلبات 4" at bounding box center [732, 119] width 38 height 15
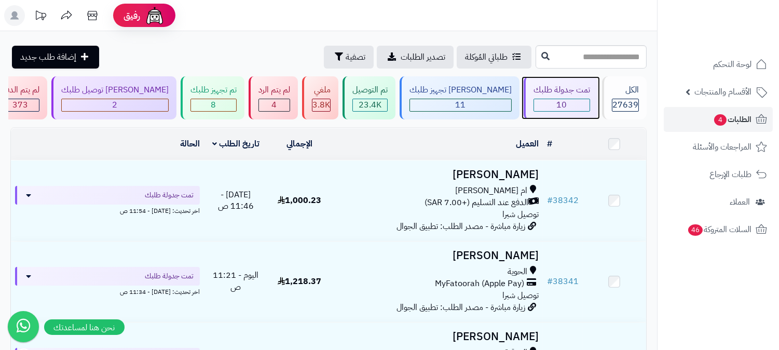
click at [563, 104] on span "10" at bounding box center [562, 105] width 10 height 12
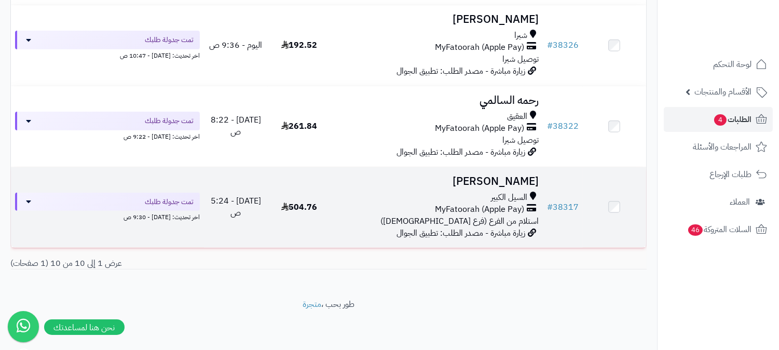
scroll to position [664, 0]
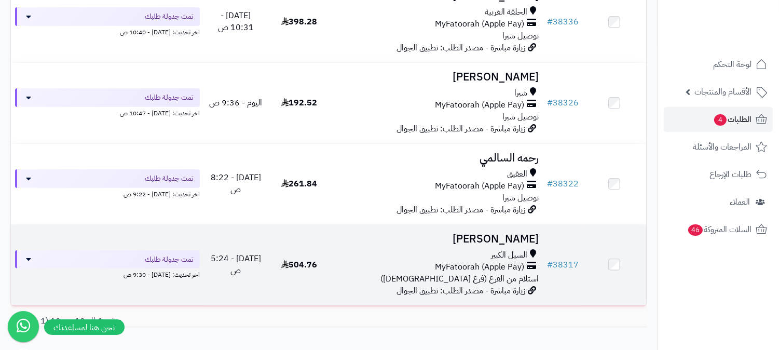
click at [518, 267] on span "MyFatoorah (Apple Pay)" at bounding box center [479, 267] width 89 height 12
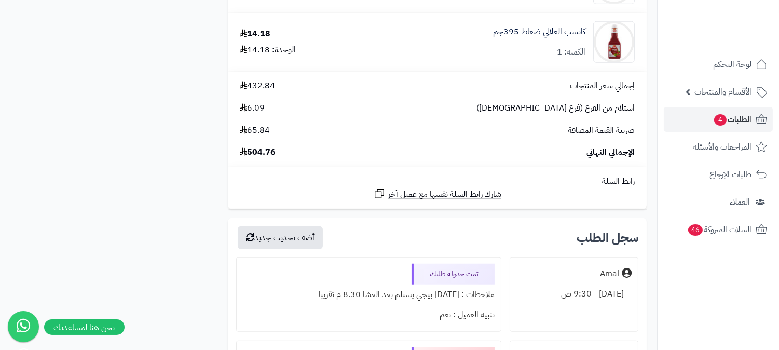
scroll to position [1441, 0]
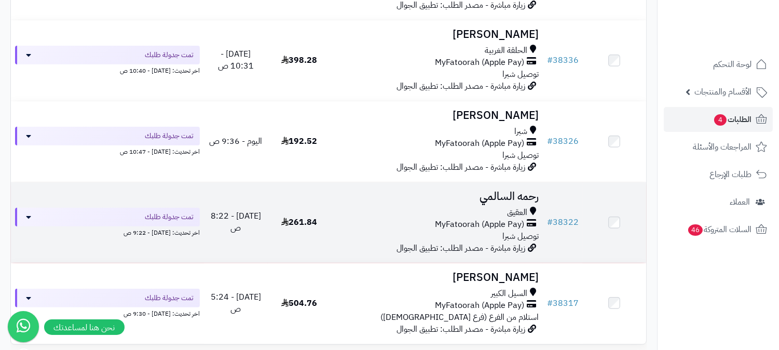
scroll to position [606, 0]
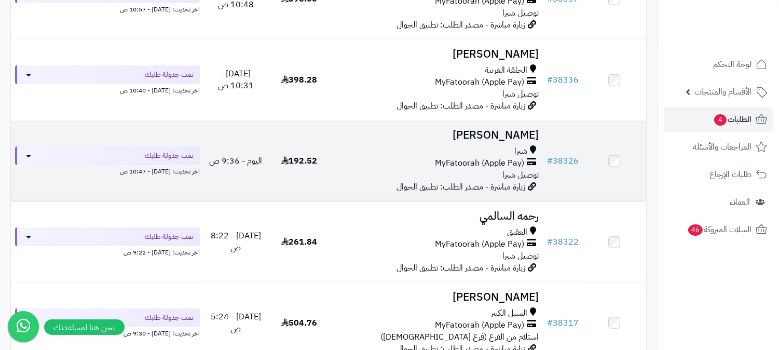
click at [510, 161] on span "MyFatoorah (Apple Pay)" at bounding box center [479, 163] width 89 height 12
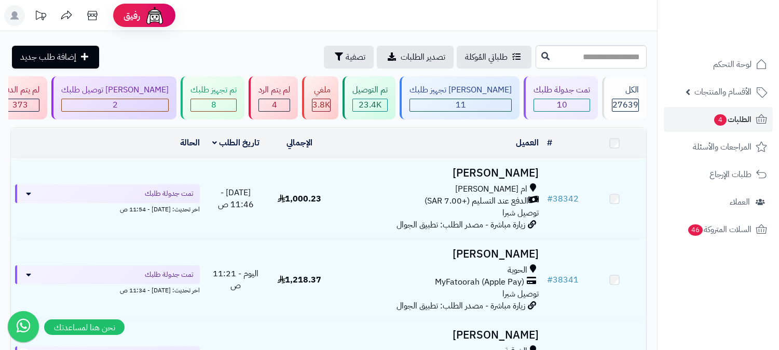
scroll to position [606, 0]
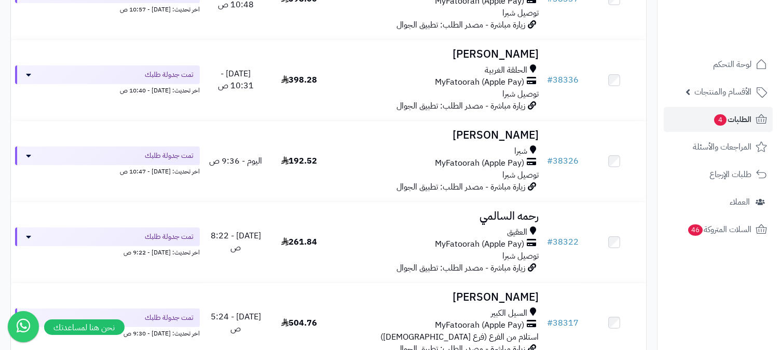
click at [528, 230] on div "العقيق" at bounding box center [436, 232] width 203 height 12
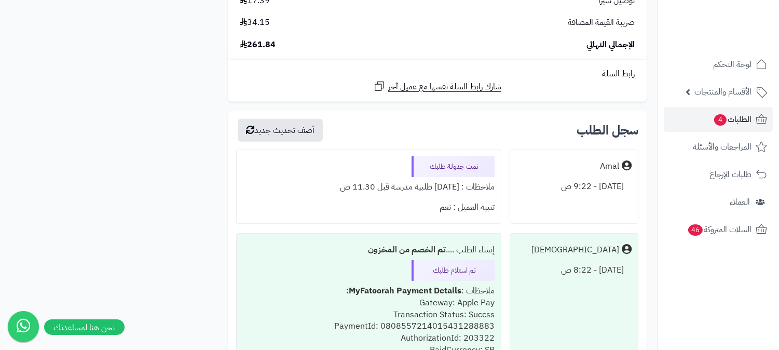
scroll to position [807, 0]
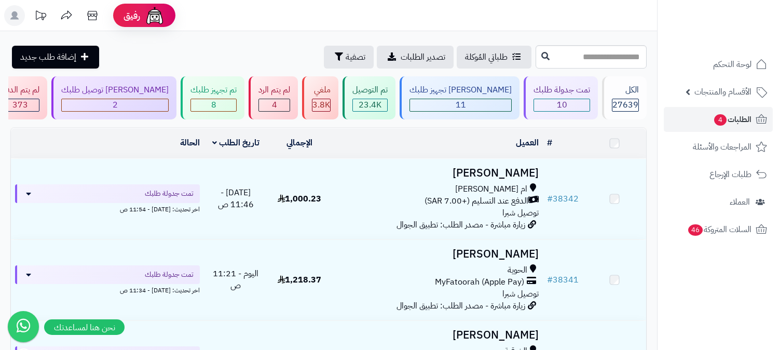
scroll to position [606, 0]
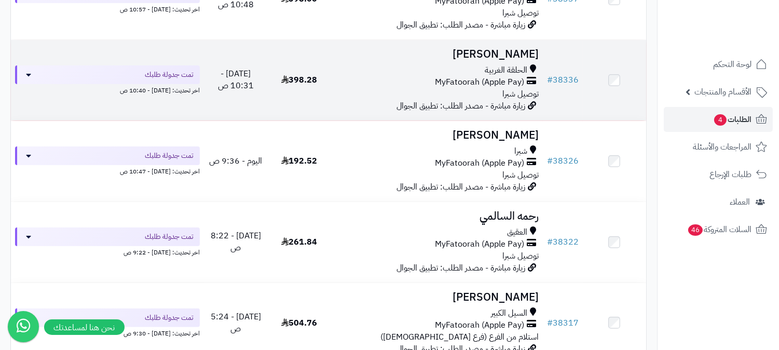
click at [480, 60] on td "سلطان الحارثي الحلقة الغربية MyFatoorah (Apple Pay) توصيل شبرا زيارة مباشرة - م…" at bounding box center [437, 80] width 212 height 80
click at [509, 74] on span "الحلقة الغربية" at bounding box center [506, 70] width 43 height 12
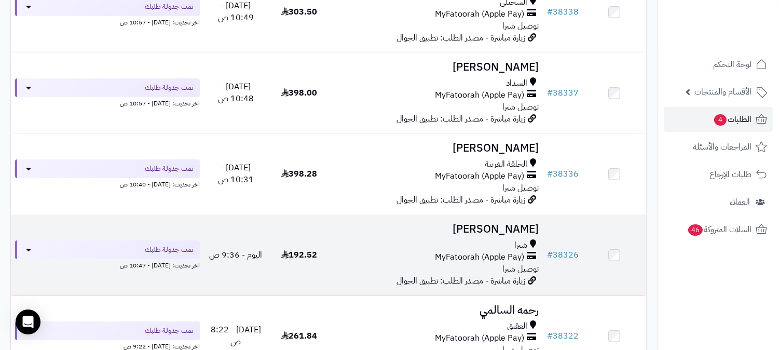
scroll to position [491, 0]
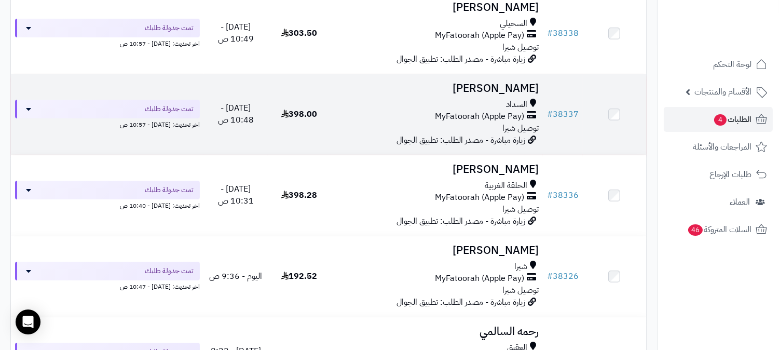
click at [475, 115] on span "MyFatoorah (Apple Pay)" at bounding box center [479, 117] width 89 height 12
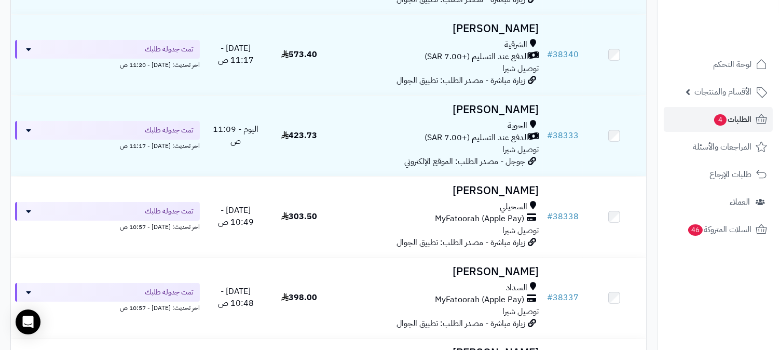
scroll to position [260, 0]
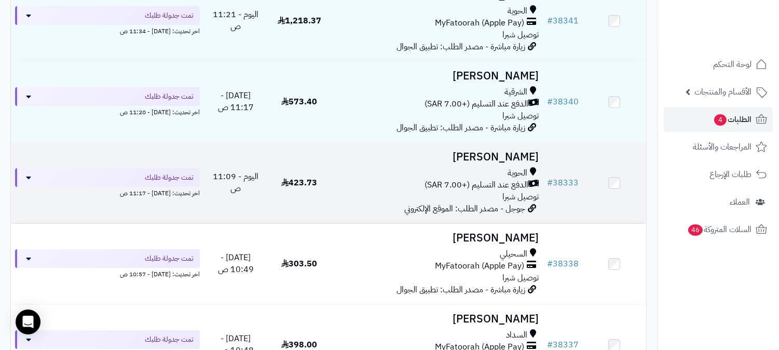
click at [492, 180] on span "الدفع عند التسليم (+7.00 SAR)" at bounding box center [476, 185] width 104 height 12
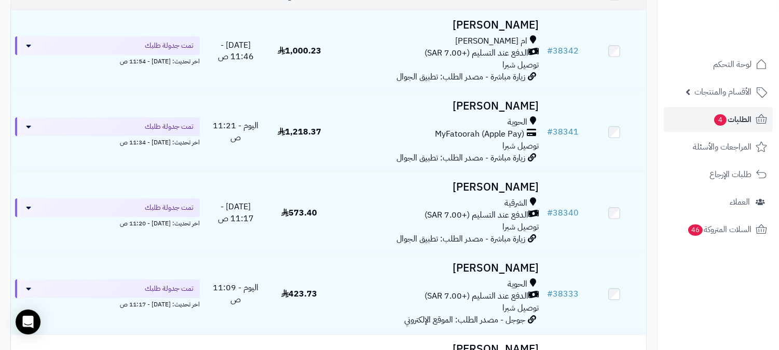
scroll to position [145, 0]
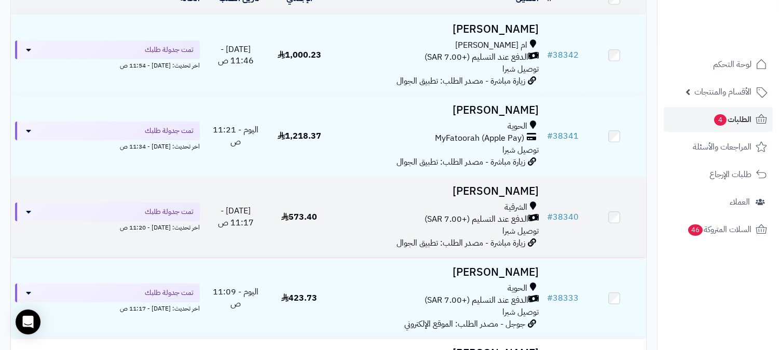
click at [495, 201] on div "الشرقية" at bounding box center [436, 207] width 203 height 12
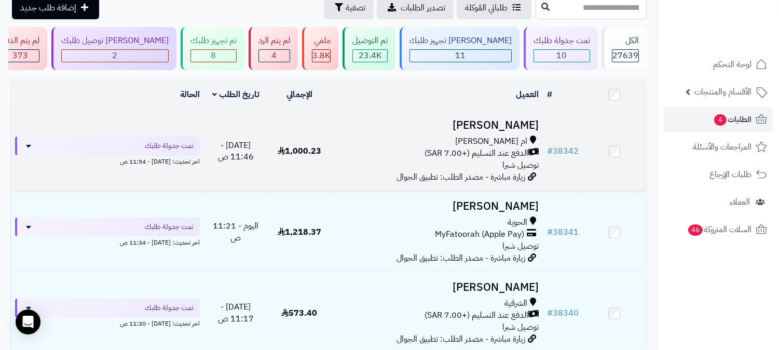
scroll to position [30, 0]
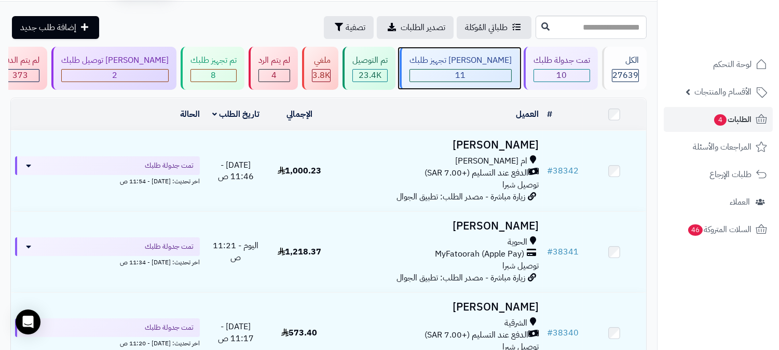
click at [466, 74] on span "11" at bounding box center [461, 75] width 10 height 12
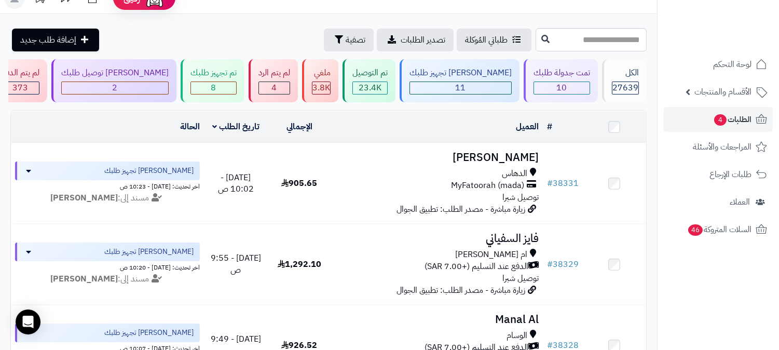
scroll to position [4, 0]
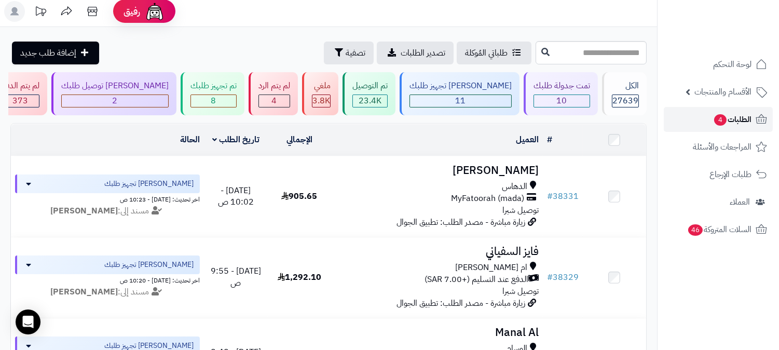
click at [732, 117] on span "الطلبات 4" at bounding box center [732, 119] width 38 height 15
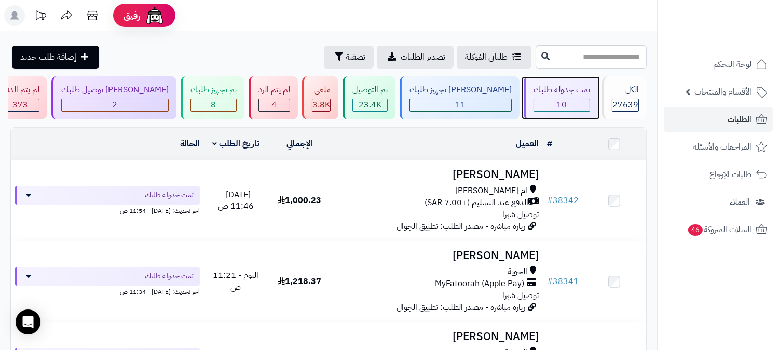
click at [554, 102] on div "10" at bounding box center [562, 105] width 56 height 12
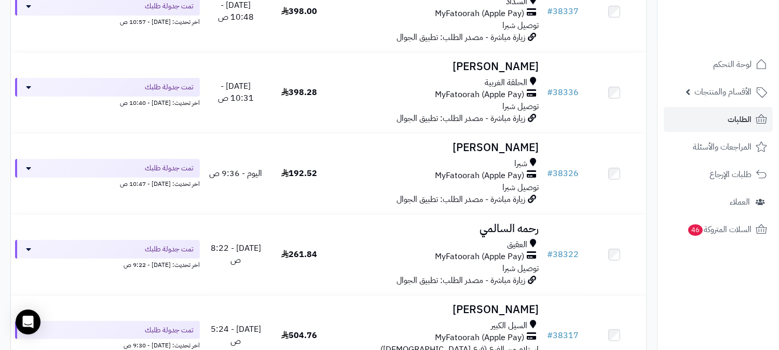
scroll to position [519, 0]
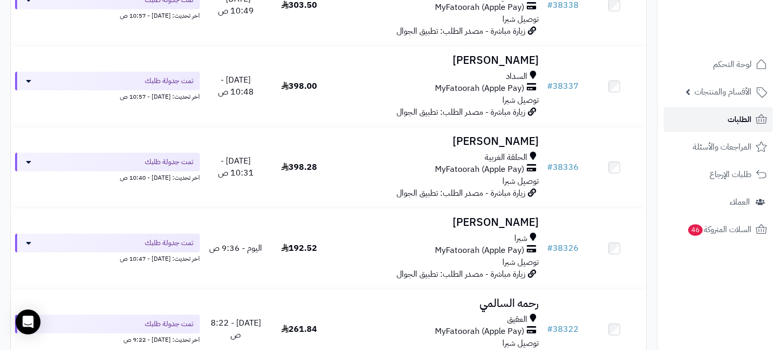
click at [729, 125] on span "الطلبات" at bounding box center [739, 119] width 24 height 15
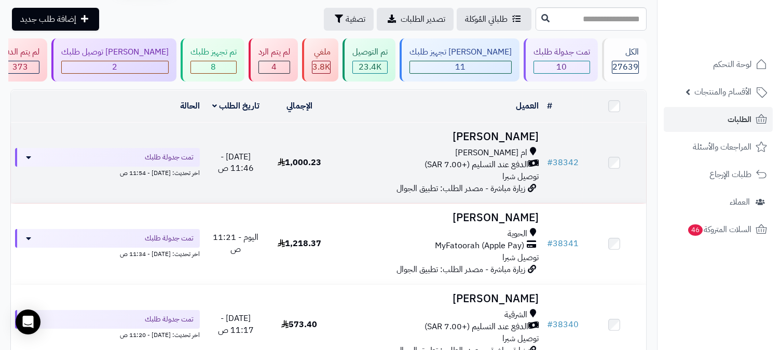
scroll to position [58, 0]
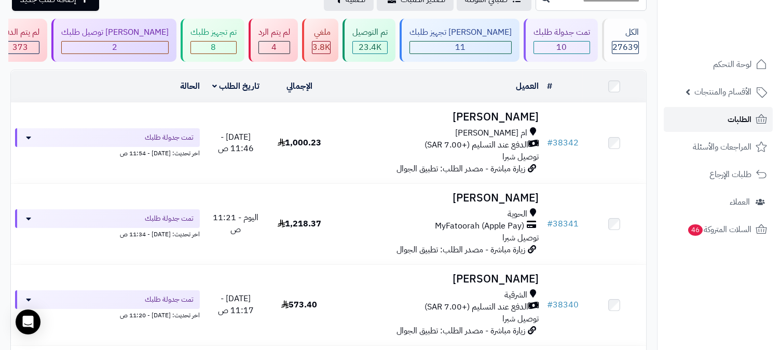
click at [722, 117] on link "الطلبات" at bounding box center [718, 119] width 109 height 25
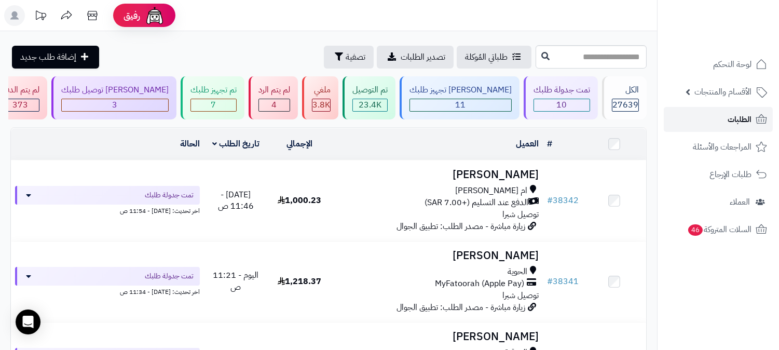
click at [737, 110] on link "الطلبات" at bounding box center [718, 119] width 109 height 25
click at [719, 119] on link "الطلبات" at bounding box center [718, 119] width 109 height 25
click at [708, 125] on link "الطلبات" at bounding box center [718, 119] width 109 height 25
click at [571, 95] on div "تمت جدولة طلبك" at bounding box center [561, 90] width 57 height 12
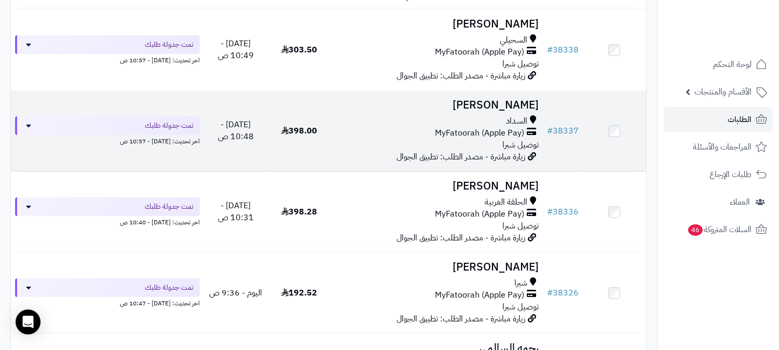
scroll to position [461, 0]
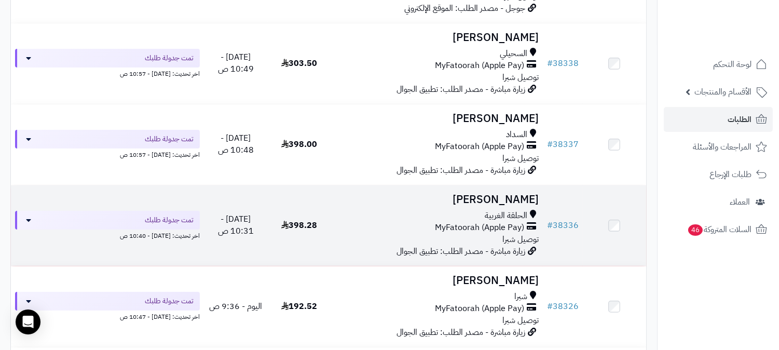
click at [468, 231] on span "MyFatoorah (Apple Pay)" at bounding box center [479, 228] width 89 height 12
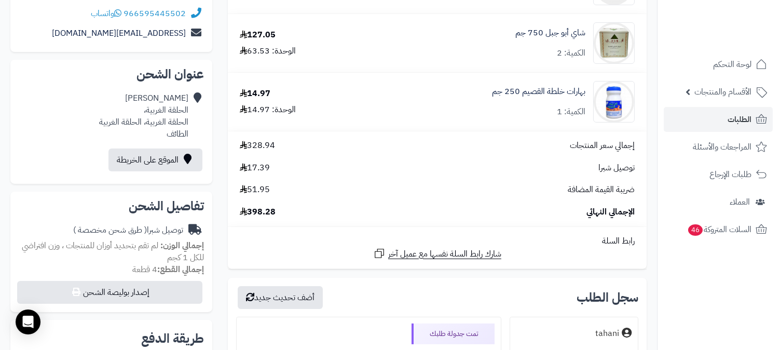
scroll to position [346, 0]
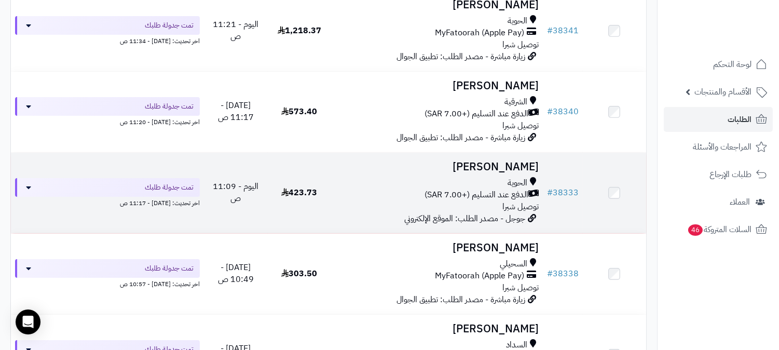
scroll to position [230, 0]
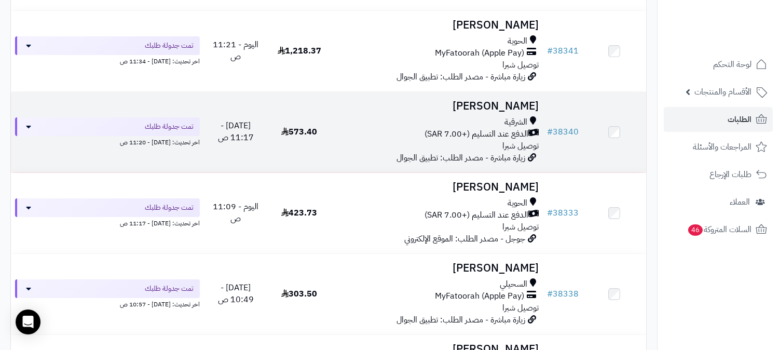
click at [490, 132] on span "الدفع عند التسليم (+7.00 SAR)" at bounding box center [476, 134] width 104 height 12
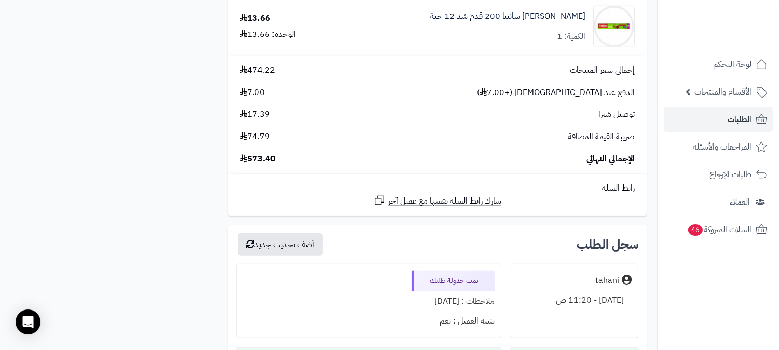
scroll to position [2076, 0]
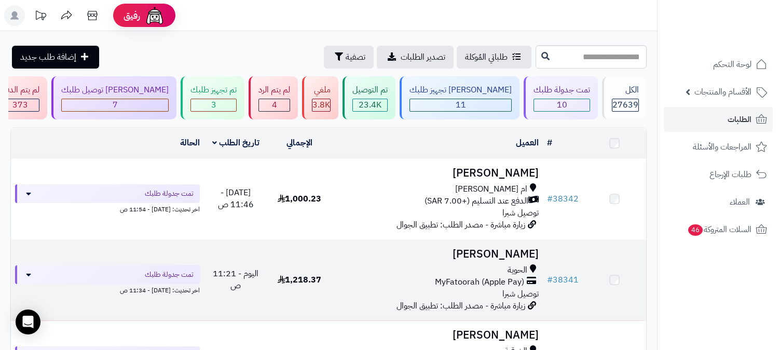
scroll to position [230, 0]
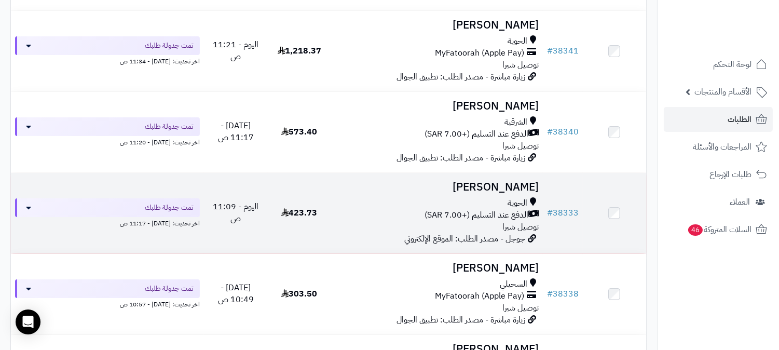
click at [492, 209] on span "الدفع عند التسليم (+7.00 SAR)" at bounding box center [476, 215] width 104 height 12
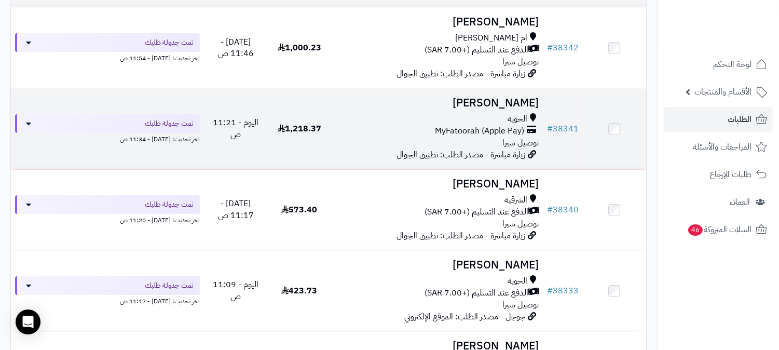
scroll to position [173, 0]
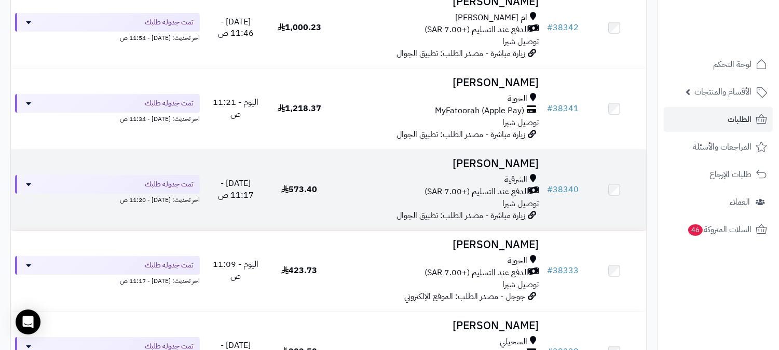
click at [480, 190] on span "الدفع عند التسليم (+7.00 SAR)" at bounding box center [476, 192] width 104 height 12
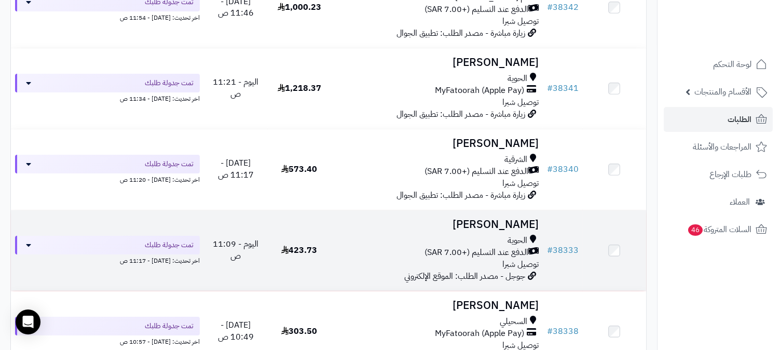
scroll to position [173, 0]
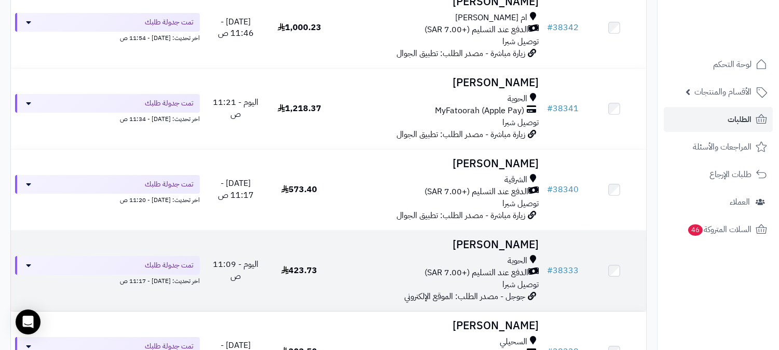
click at [483, 258] on div "الحوية" at bounding box center [436, 261] width 203 height 12
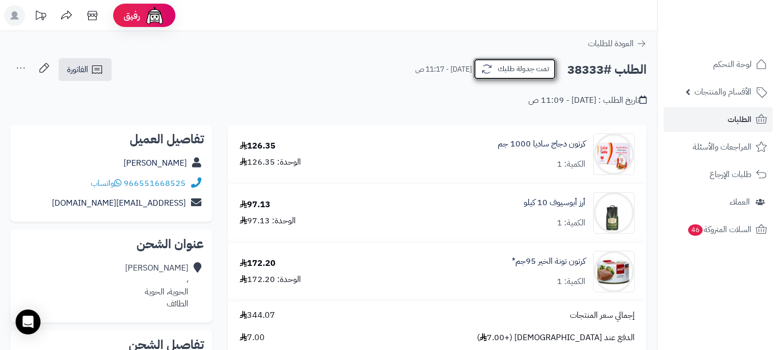
click at [528, 64] on button "تمت جدولة طلبك" at bounding box center [514, 69] width 83 height 22
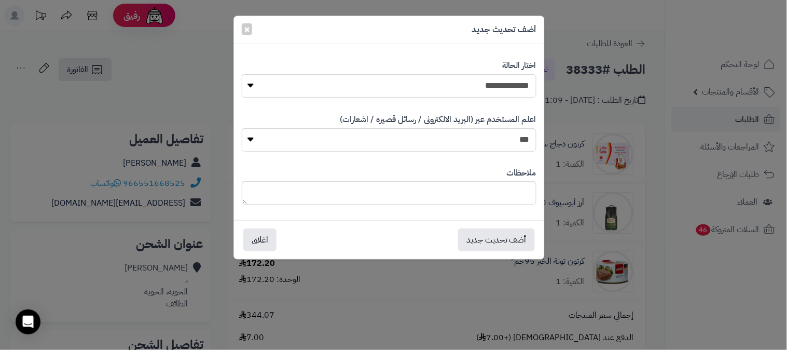
click at [529, 92] on select "**********" at bounding box center [389, 85] width 295 height 23
select select "*"
click at [242, 74] on select "**********" at bounding box center [389, 85] width 295 height 23
drag, startPoint x: 488, startPoint y: 179, endPoint x: 486, endPoint y: 185, distance: 6.1
click at [487, 181] on div "ملاحظات" at bounding box center [389, 185] width 295 height 53
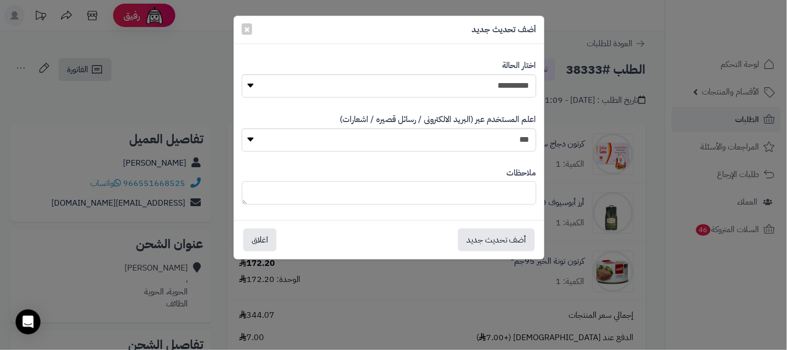
click at [486, 186] on textarea at bounding box center [389, 192] width 295 height 23
type textarea "****"
click at [500, 237] on button "أضف تحديث جديد" at bounding box center [496, 239] width 77 height 23
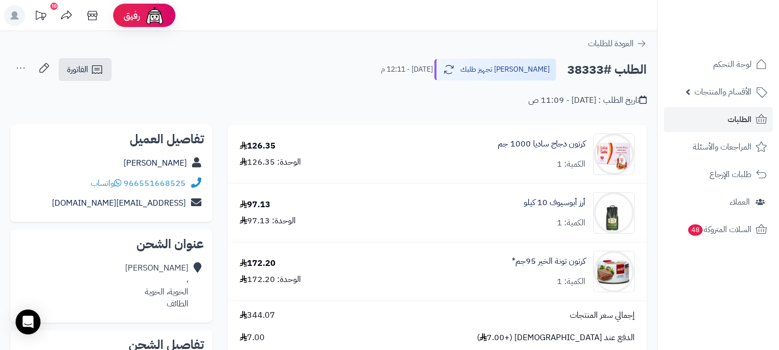
click at [22, 65] on icon at bounding box center [20, 68] width 21 height 21
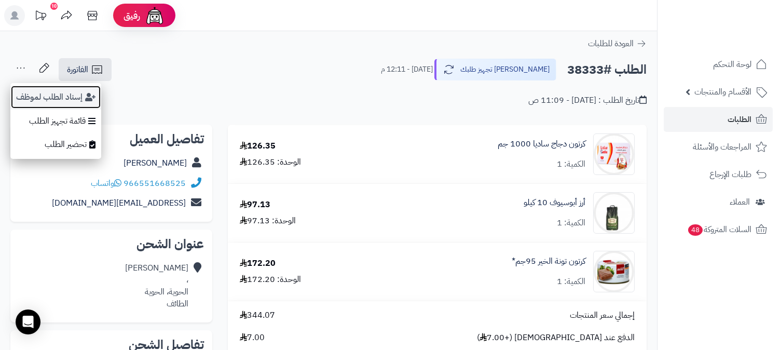
click at [47, 94] on button "إسناد الطلب لموظف" at bounding box center [55, 97] width 91 height 24
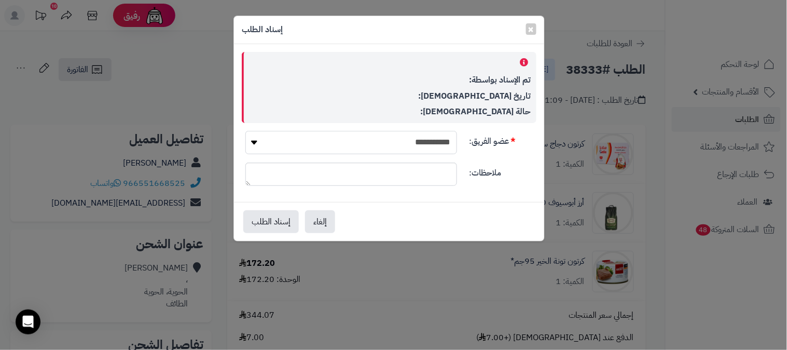
click at [432, 148] on select "**********" at bounding box center [351, 142] width 212 height 23
select select "**"
click at [245, 131] on select "**********" at bounding box center [351, 142] width 212 height 23
click at [263, 221] on button "إسناد الطلب" at bounding box center [271, 221] width 56 height 23
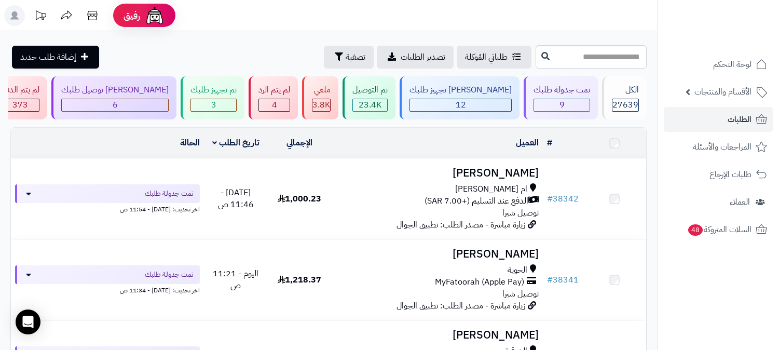
scroll to position [173, 0]
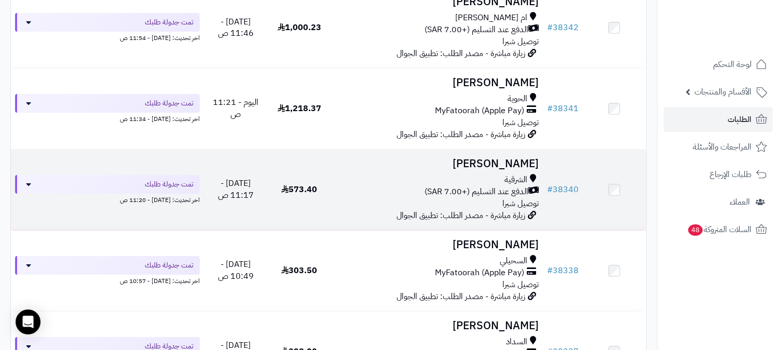
click at [460, 193] on span "الدفع عند التسليم (+7.00 SAR)" at bounding box center [476, 192] width 104 height 12
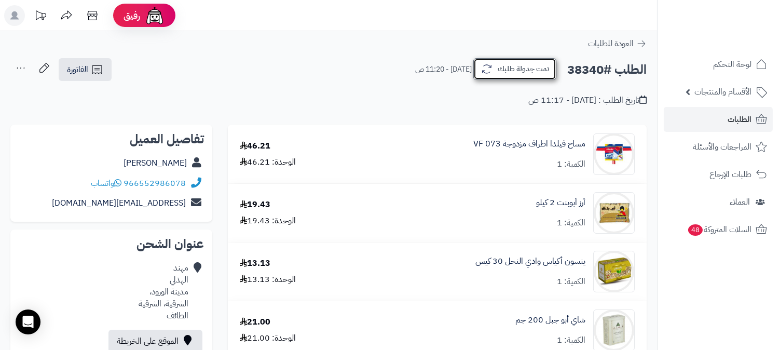
click at [520, 58] on button "تمت جدولة طلبك" at bounding box center [514, 69] width 83 height 22
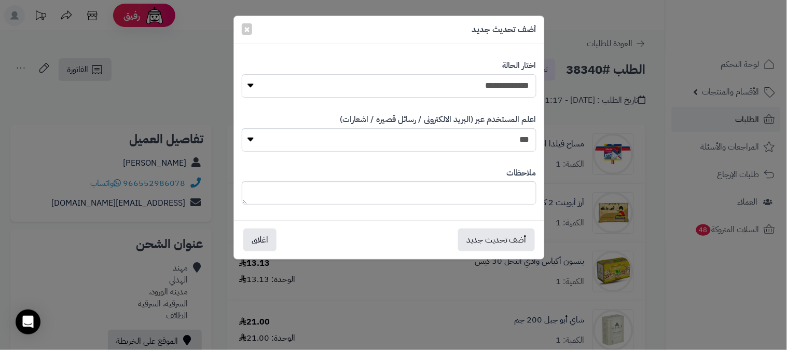
click at [502, 82] on select "**********" at bounding box center [389, 85] width 295 height 23
select select "*"
click at [242, 74] on select "**********" at bounding box center [389, 85] width 295 height 23
click at [455, 180] on div "ملاحظات" at bounding box center [389, 185] width 295 height 53
click at [450, 188] on textarea at bounding box center [389, 192] width 295 height 23
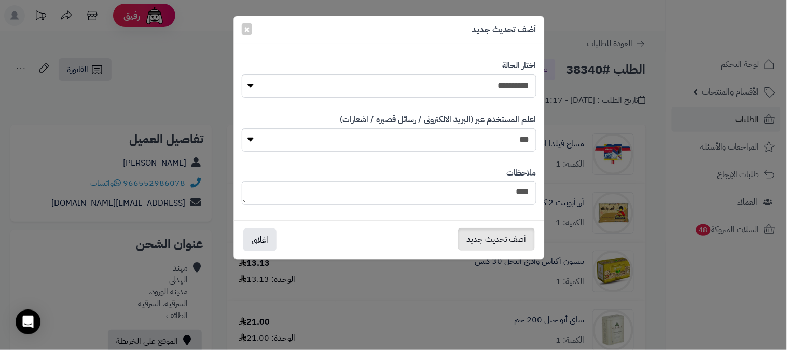
type textarea "****"
click at [494, 245] on button "أضف تحديث جديد" at bounding box center [496, 239] width 77 height 23
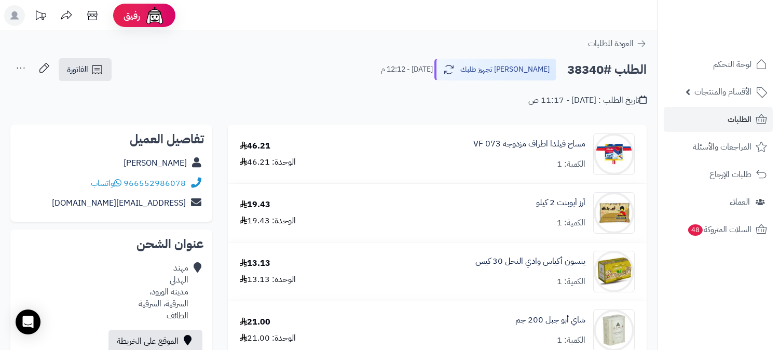
click at [18, 65] on icon at bounding box center [20, 68] width 21 height 21
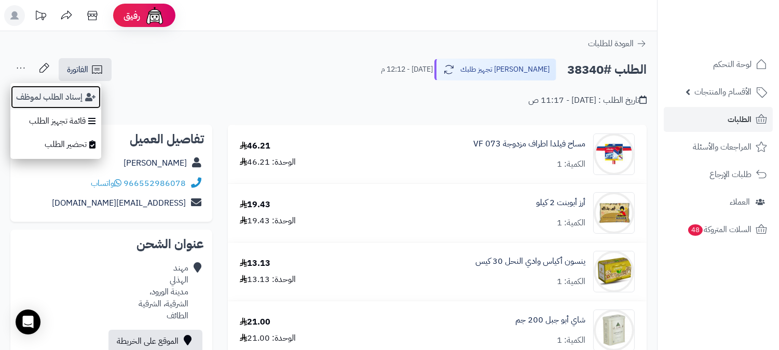
click at [42, 94] on button "إسناد الطلب لموظف" at bounding box center [55, 97] width 91 height 24
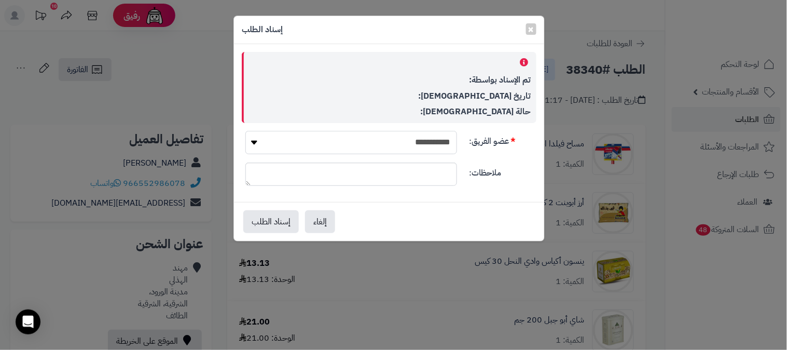
click at [417, 144] on select "**********" at bounding box center [351, 142] width 212 height 23
select select "**"
click at [245, 131] on select "**********" at bounding box center [351, 142] width 212 height 23
click at [255, 218] on button "إسناد الطلب" at bounding box center [271, 221] width 56 height 23
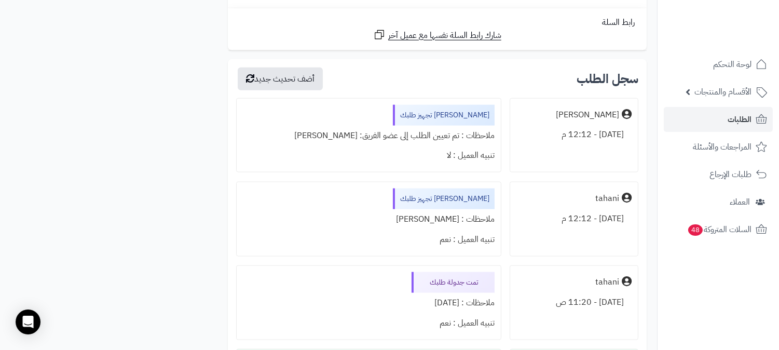
scroll to position [2248, 0]
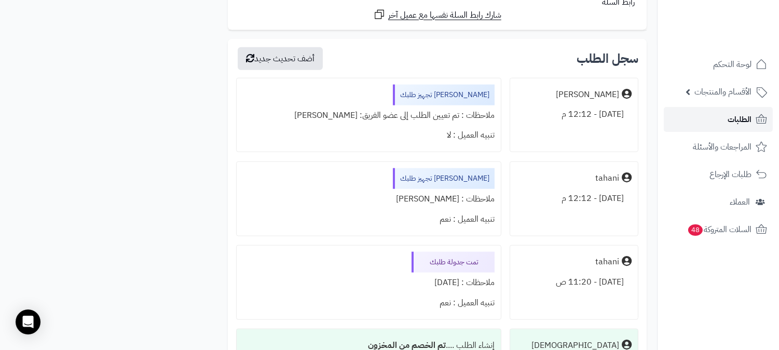
click at [733, 116] on span "الطلبات" at bounding box center [739, 119] width 24 height 15
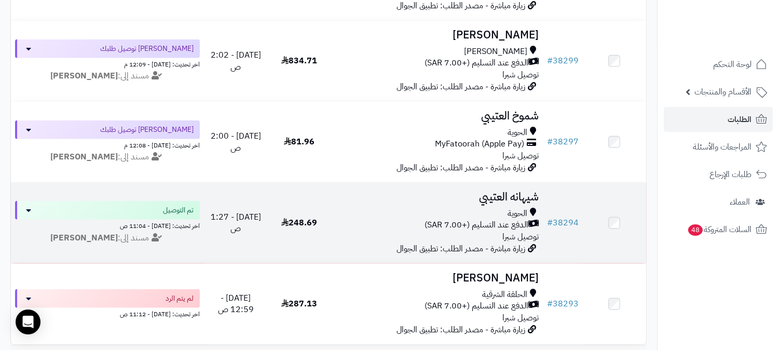
scroll to position [2248, 0]
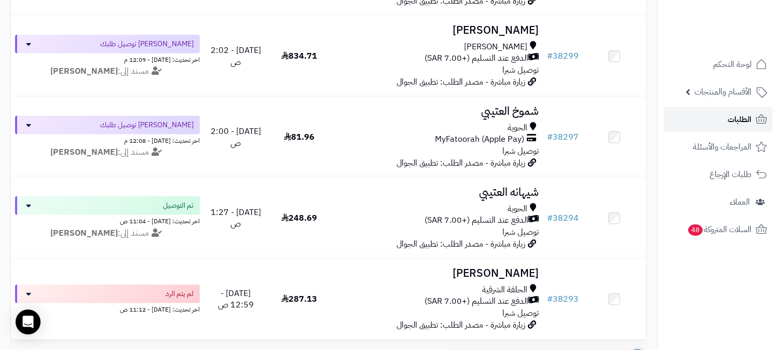
click at [712, 107] on link "الطلبات" at bounding box center [718, 119] width 109 height 25
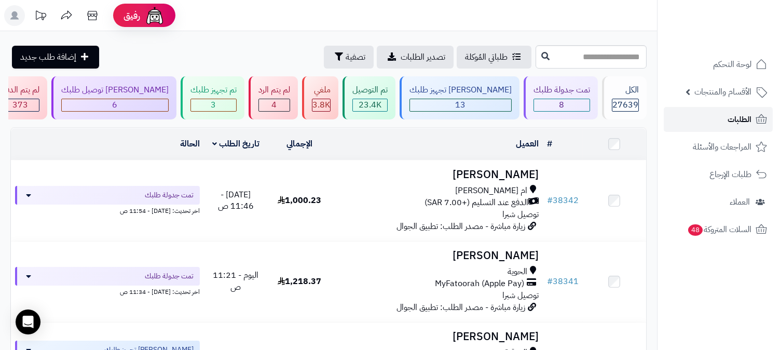
click at [745, 122] on span "الطلبات" at bounding box center [739, 119] width 24 height 15
click at [718, 122] on link "الطلبات" at bounding box center [718, 119] width 109 height 25
click at [736, 115] on span "الطلبات" at bounding box center [739, 119] width 24 height 15
click at [729, 118] on span "الطلبات" at bounding box center [739, 119] width 24 height 15
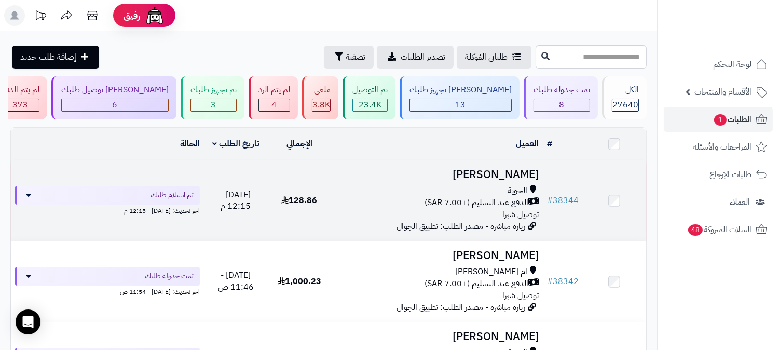
click at [489, 200] on span "الدفع عند التسليم (+7.00 SAR)" at bounding box center [476, 203] width 104 height 12
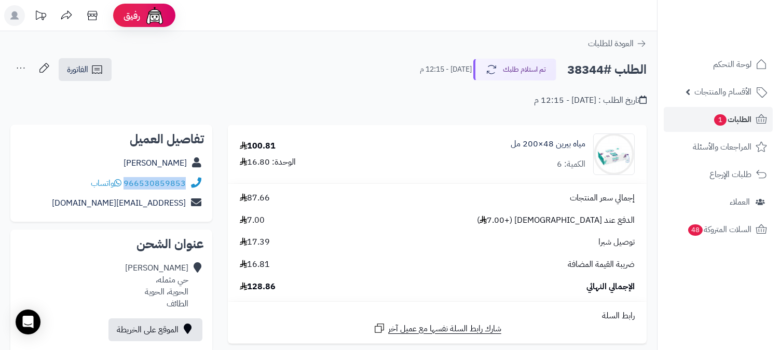
drag, startPoint x: 125, startPoint y: 183, endPoint x: 199, endPoint y: 188, distance: 74.4
click at [199, 188] on div "966530859853 واتساب" at bounding box center [111, 183] width 185 height 20
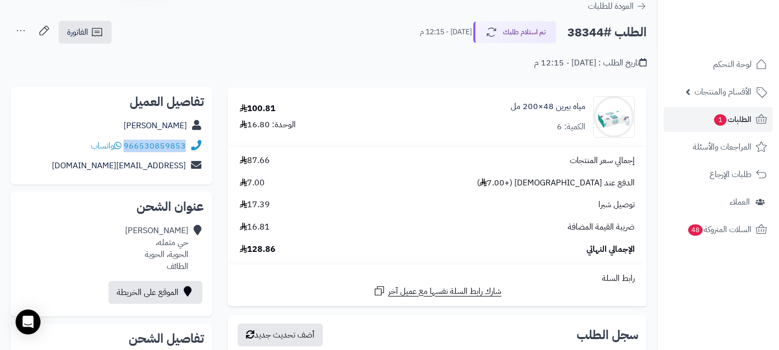
scroll to position [58, 0]
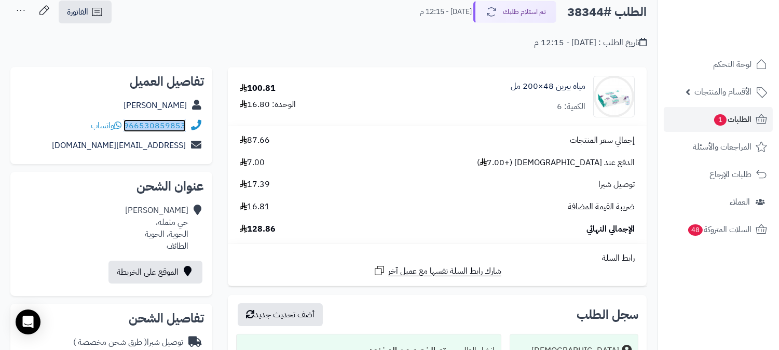
copy div "966530859853"
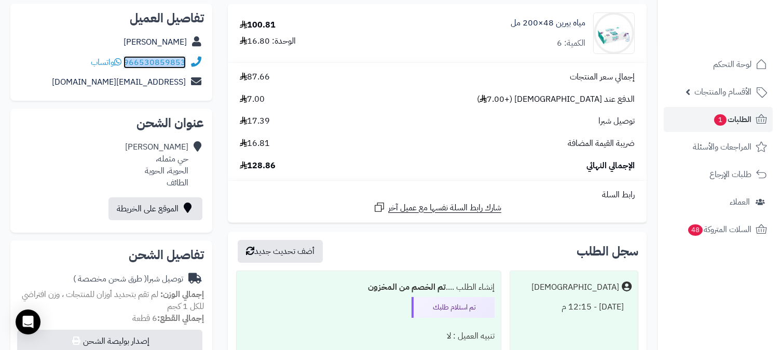
scroll to position [0, 0]
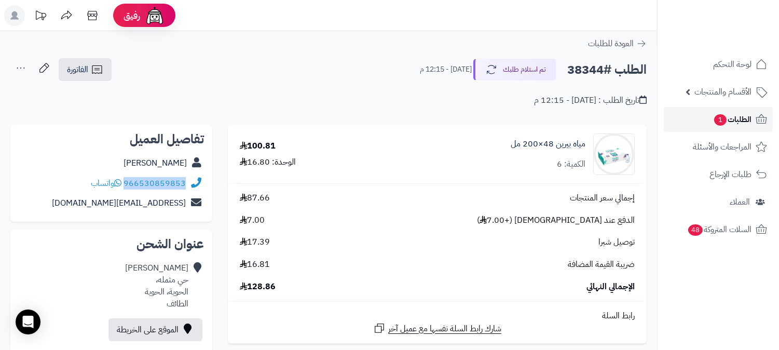
click at [720, 120] on span "1" at bounding box center [720, 119] width 12 height 11
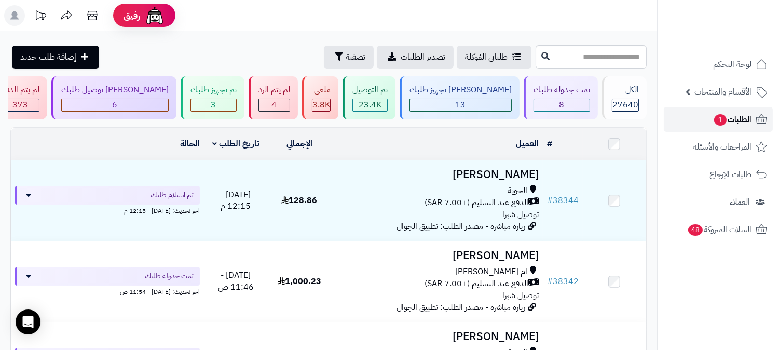
click at [702, 116] on link "الطلبات 1" at bounding box center [718, 119] width 109 height 25
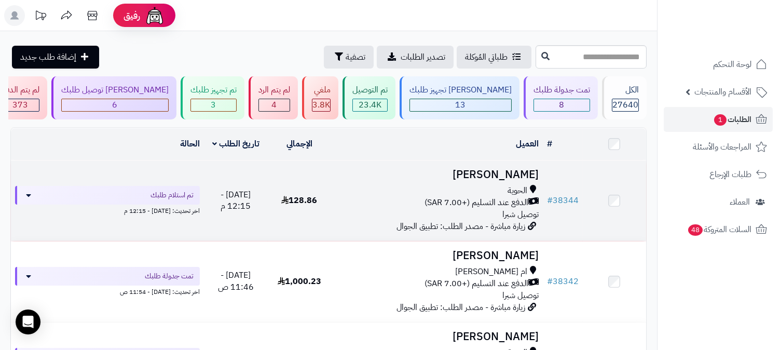
click at [490, 185] on div "الحوية" at bounding box center [436, 191] width 203 height 12
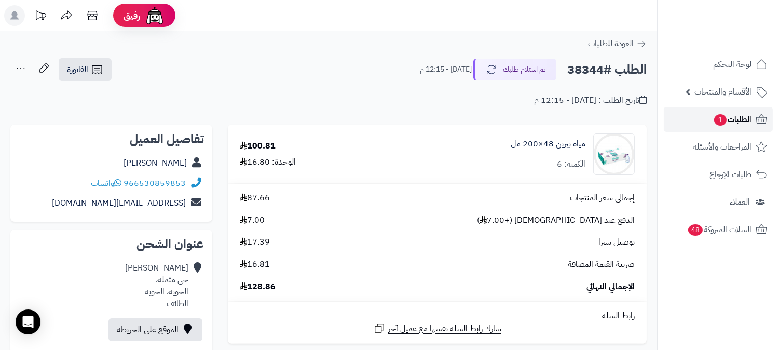
click at [697, 117] on link "الطلبات 1" at bounding box center [718, 119] width 109 height 25
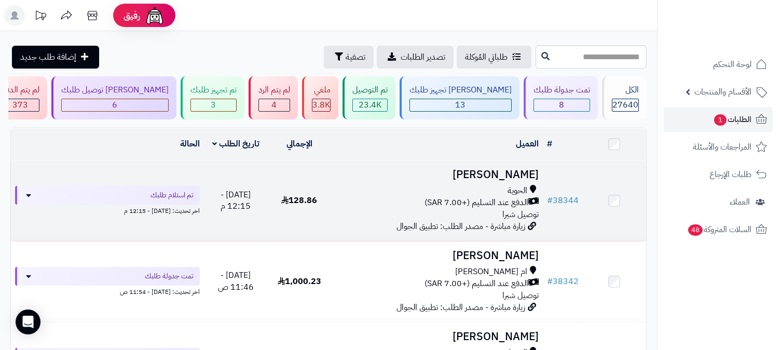
click at [519, 198] on span "الدفع عند التسليم (+7.00 SAR)" at bounding box center [476, 203] width 104 height 12
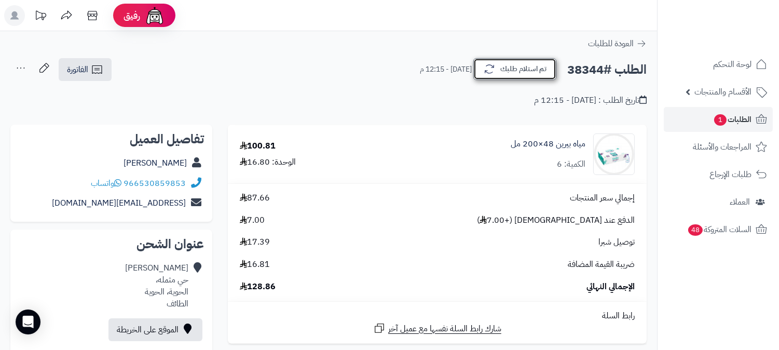
click at [507, 73] on button "تم استلام طلبك" at bounding box center [514, 69] width 83 height 22
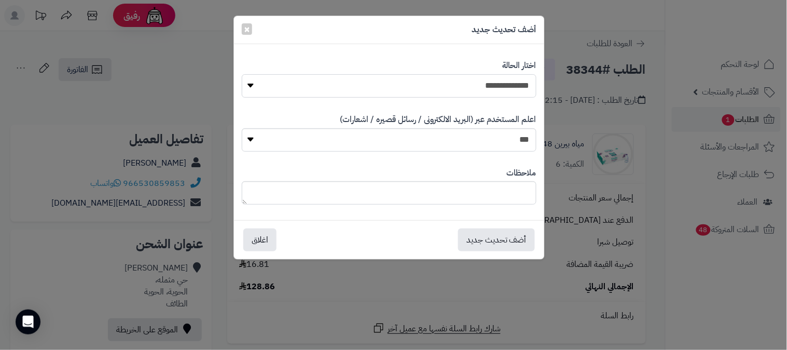
click at [505, 78] on select "**********" at bounding box center [389, 85] width 295 height 23
select select "*"
click at [242, 74] on select "**********" at bounding box center [389, 85] width 295 height 23
click at [483, 240] on button "أضف تحديث جديد" at bounding box center [496, 239] width 77 height 23
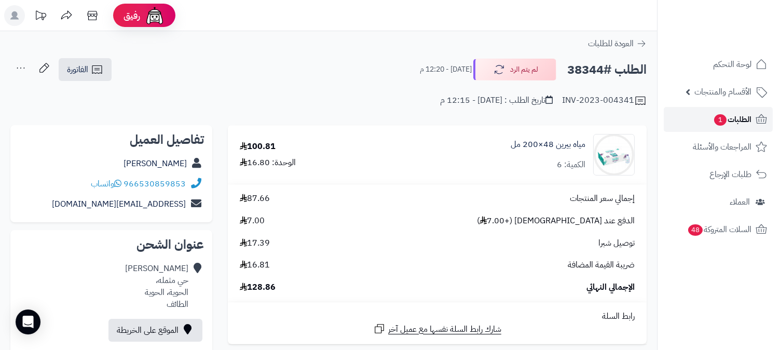
click at [732, 118] on span "الطلبات 1" at bounding box center [732, 119] width 38 height 15
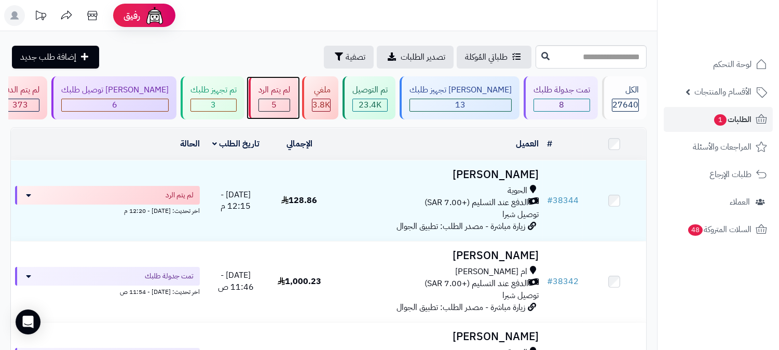
click at [277, 106] on span "5" at bounding box center [274, 105] width 5 height 12
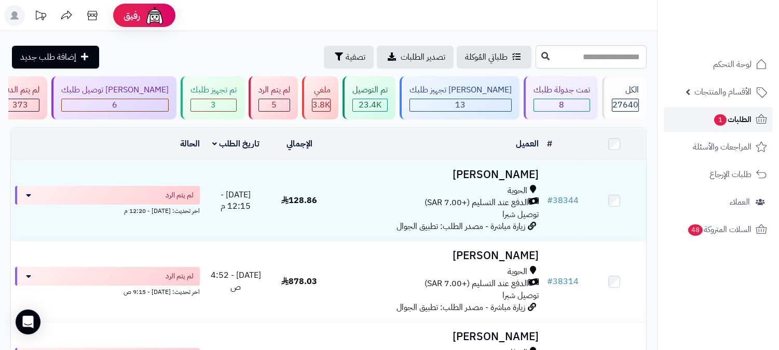
click at [743, 114] on span "الطلبات 1" at bounding box center [732, 119] width 38 height 15
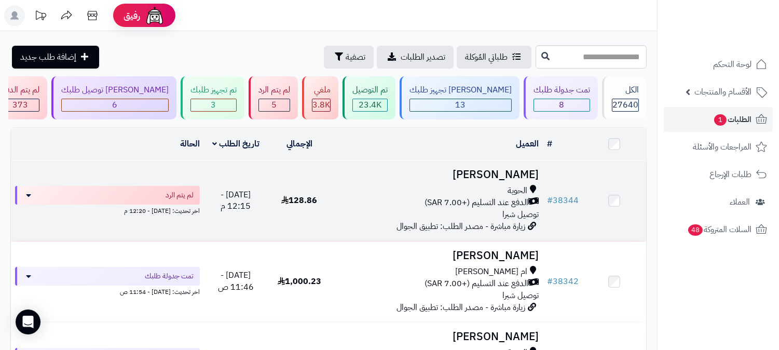
click at [486, 197] on span "الدفع عند التسليم (+7.00 SAR)" at bounding box center [476, 203] width 104 height 12
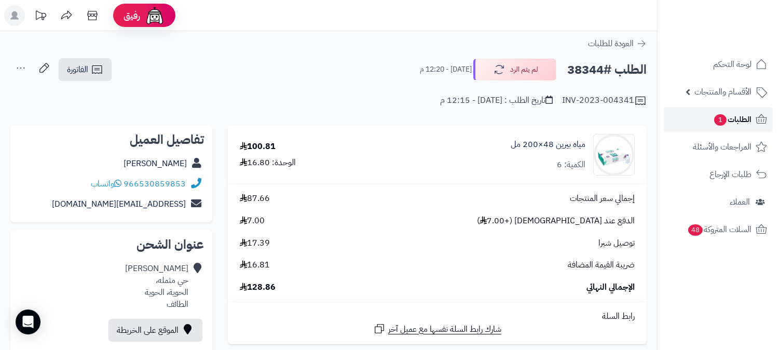
click at [702, 116] on link "الطلبات 1" at bounding box center [718, 119] width 109 height 25
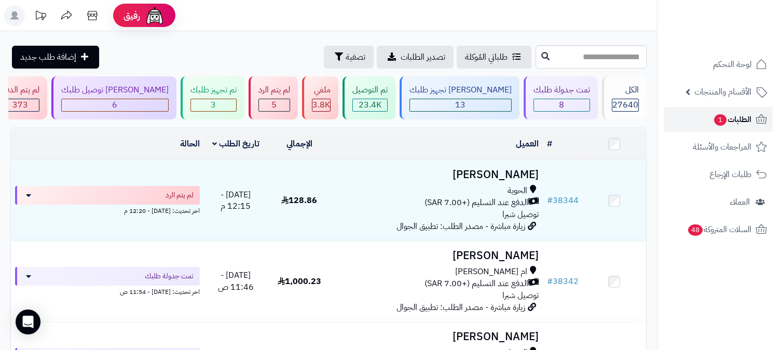
click at [704, 123] on link "الطلبات 1" at bounding box center [718, 119] width 109 height 25
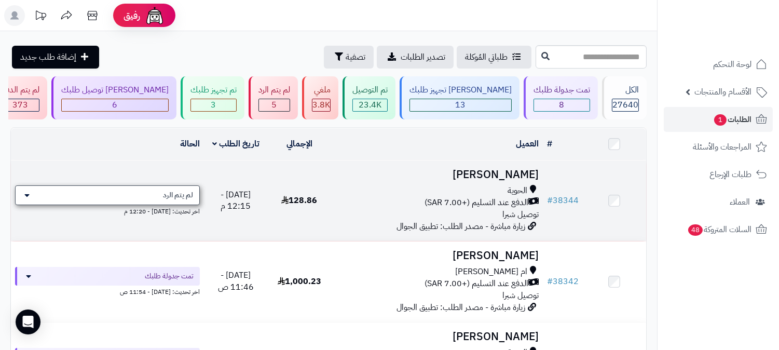
click at [147, 185] on div "لم يتم الرد" at bounding box center [107, 195] width 185 height 20
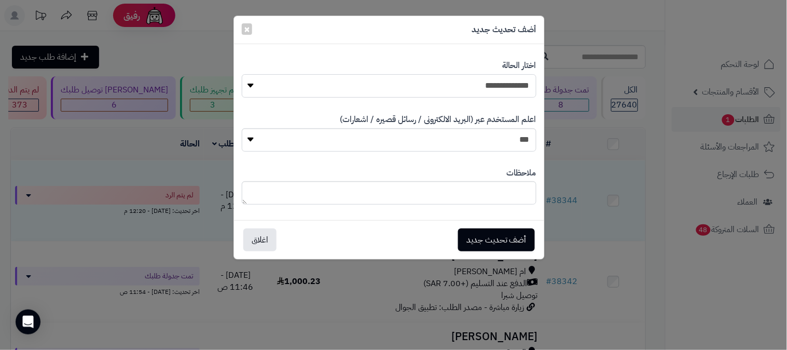
click at [403, 78] on select "**********" at bounding box center [389, 85] width 295 height 23
click at [242, 74] on select "**********" at bounding box center [389, 85] width 295 height 23
click at [459, 190] on textarea at bounding box center [389, 192] width 295 height 23
type textarea "**********"
click at [505, 237] on button "أضف تحديث جديد" at bounding box center [496, 239] width 77 height 23
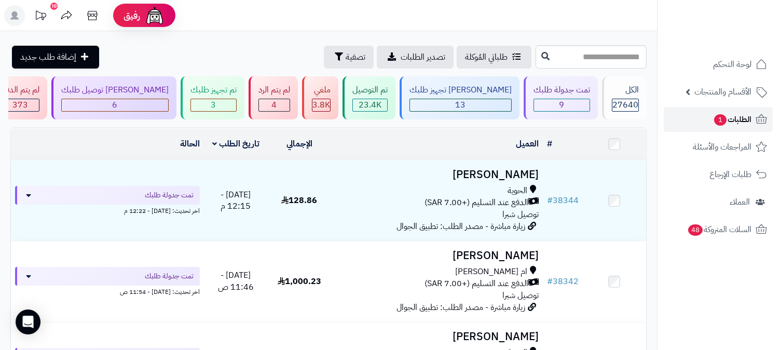
click at [715, 120] on span "1" at bounding box center [720, 119] width 12 height 11
click at [500, 102] on div "13" at bounding box center [460, 105] width 101 height 12
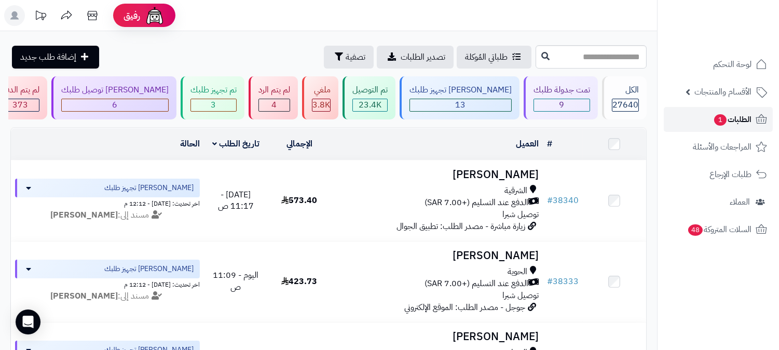
click at [724, 113] on span "الطلبات 1" at bounding box center [732, 119] width 38 height 15
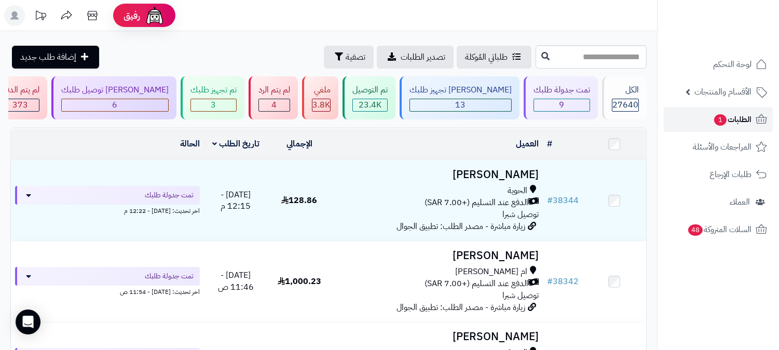
click at [735, 111] on link "الطلبات 1" at bounding box center [718, 119] width 109 height 25
click at [745, 123] on span "الطلبات 1" at bounding box center [732, 119] width 38 height 15
click at [714, 120] on span "1" at bounding box center [720, 119] width 12 height 11
click at [290, 105] on div "4" at bounding box center [274, 105] width 31 height 12
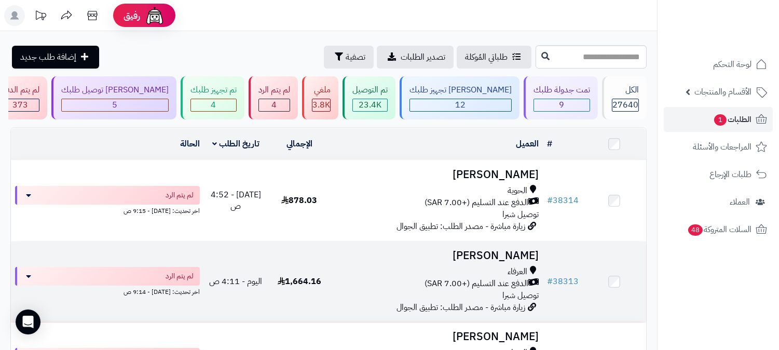
scroll to position [236, 0]
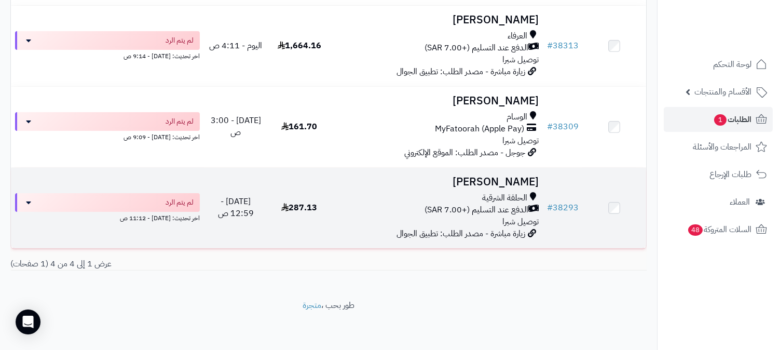
click at [474, 199] on div "الحلقة الشرقية" at bounding box center [436, 198] width 203 height 12
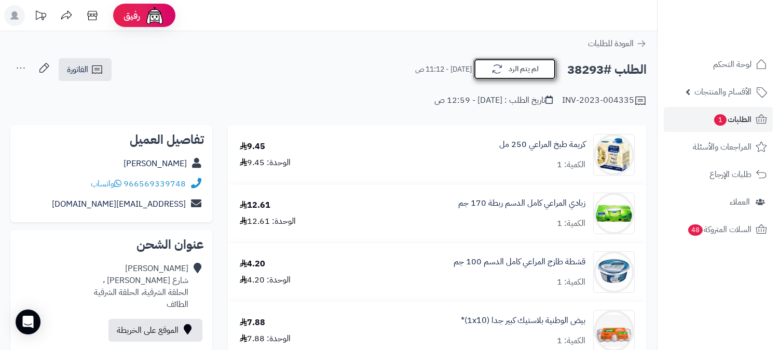
click at [497, 71] on icon "button" at bounding box center [497, 69] width 12 height 12
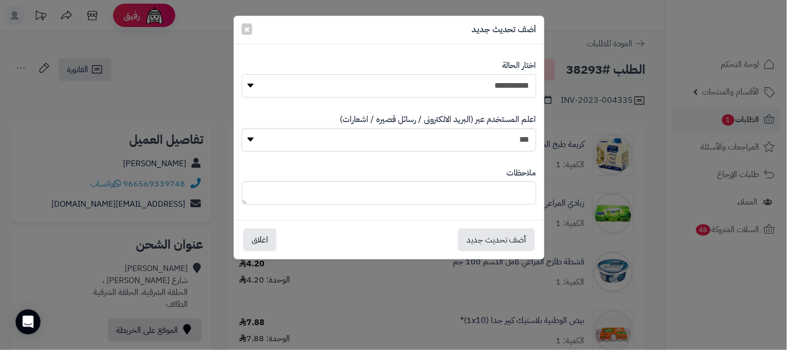
click at [493, 90] on select "**********" at bounding box center [389, 85] width 295 height 23
select select "*"
click at [242, 74] on select "**********" at bounding box center [389, 85] width 295 height 23
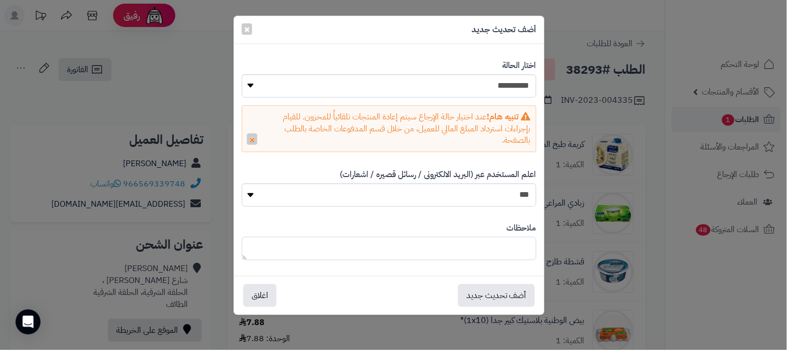
click at [486, 242] on textarea at bounding box center [389, 248] width 295 height 23
type textarea "**********"
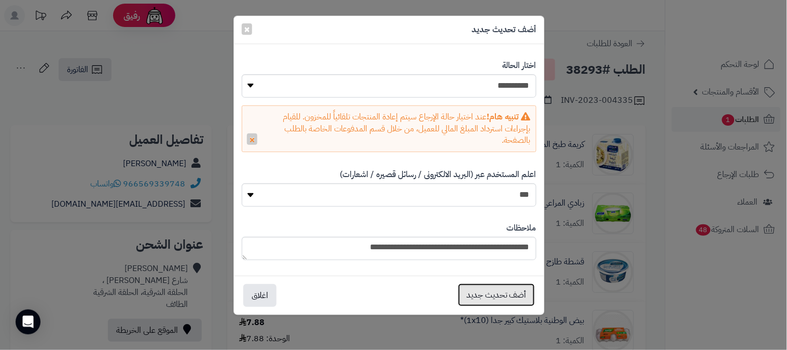
click at [486, 295] on button "أضف تحديث جديد" at bounding box center [496, 294] width 77 height 23
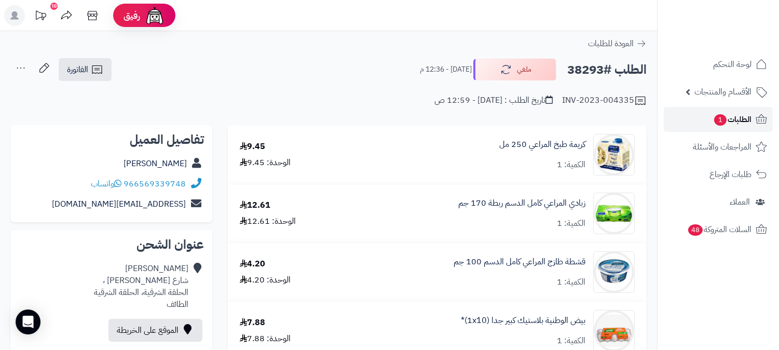
click at [716, 122] on span "1" at bounding box center [720, 119] width 12 height 11
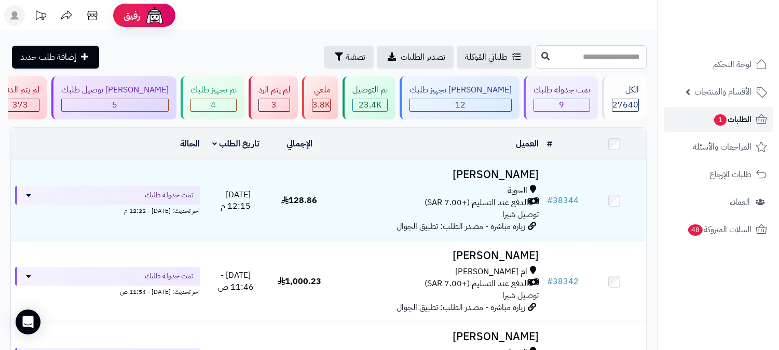
click at [732, 120] on span "الطلبات 1" at bounding box center [732, 119] width 38 height 15
click at [718, 118] on span "1" at bounding box center [720, 119] width 12 height 11
click at [756, 117] on icon at bounding box center [761, 118] width 11 height 9
click at [560, 61] on input "text" at bounding box center [590, 56] width 111 height 23
type input "*****"
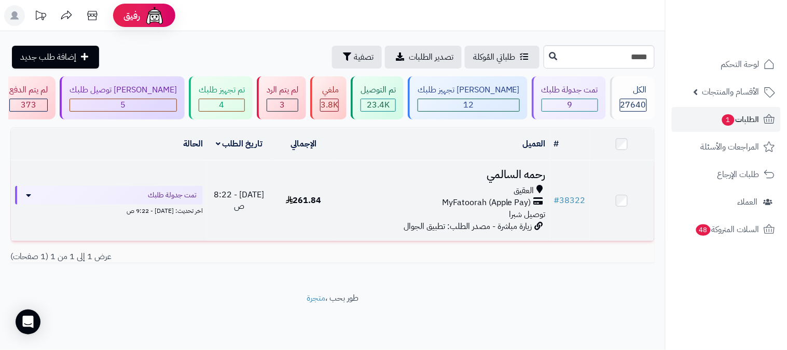
click at [505, 200] on span "MyFatoorah (Apple Pay)" at bounding box center [486, 203] width 89 height 12
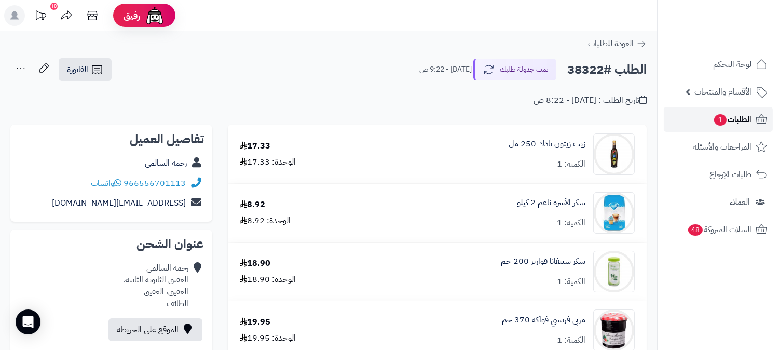
click at [731, 121] on span "الطلبات 1" at bounding box center [732, 119] width 38 height 15
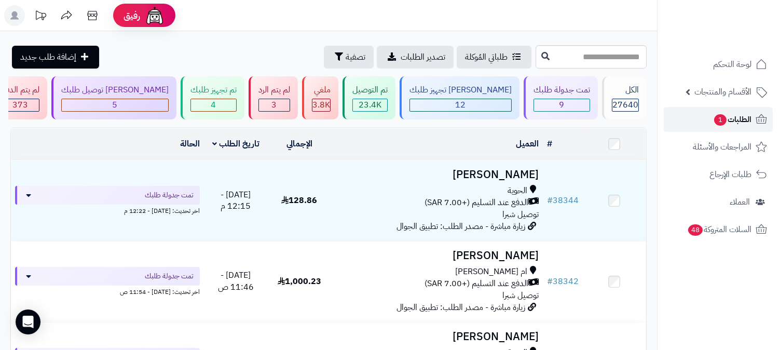
click at [723, 116] on span "1" at bounding box center [720, 119] width 12 height 11
click at [716, 120] on span "1" at bounding box center [720, 119] width 12 height 11
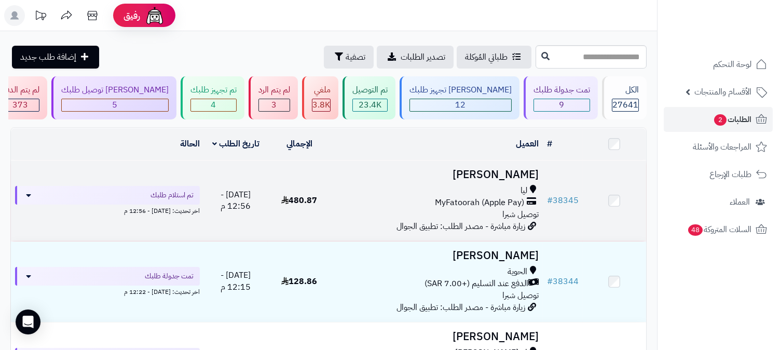
click at [521, 197] on span "MyFatoorah (Apple Pay)" at bounding box center [479, 203] width 89 height 12
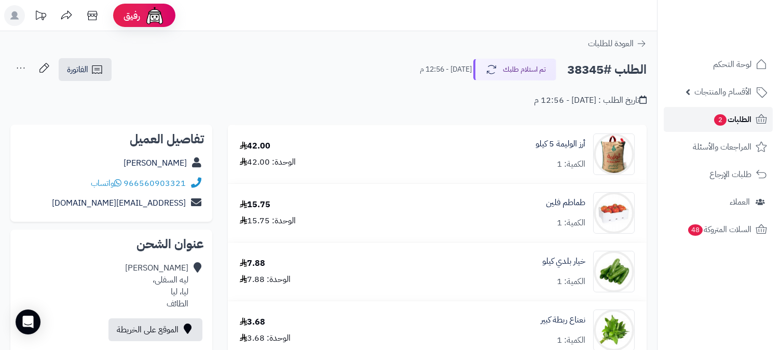
click at [727, 115] on span "الطلبات 2" at bounding box center [732, 119] width 38 height 15
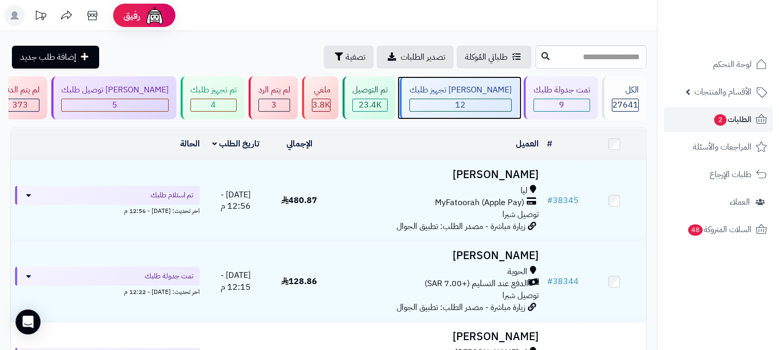
click at [466, 107] on span "12" at bounding box center [461, 105] width 10 height 12
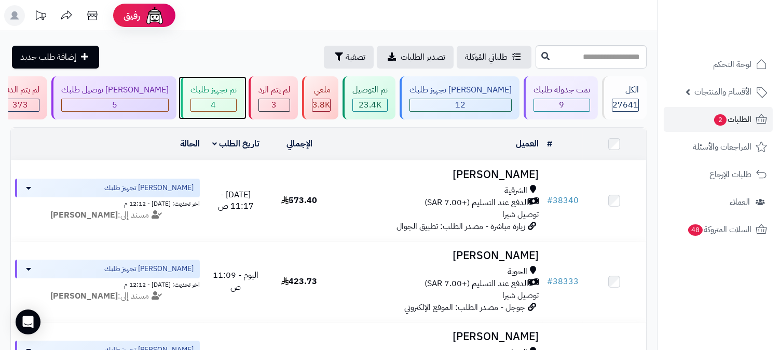
click at [236, 106] on div "4" at bounding box center [213, 105] width 45 height 12
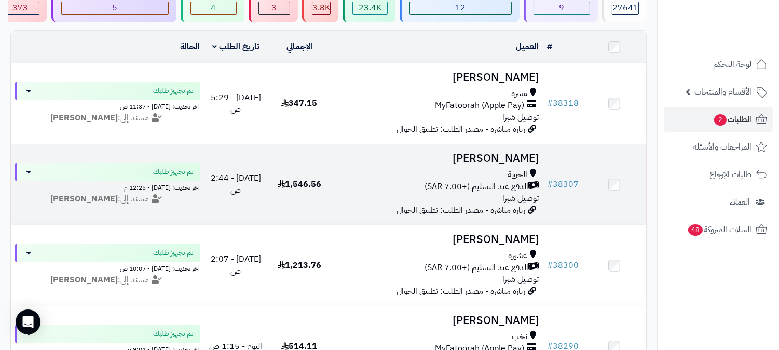
scroll to position [71, 0]
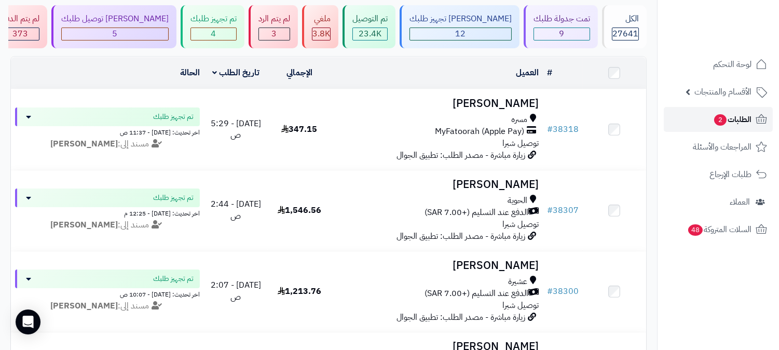
click at [697, 116] on link "الطلبات 2" at bounding box center [718, 119] width 109 height 25
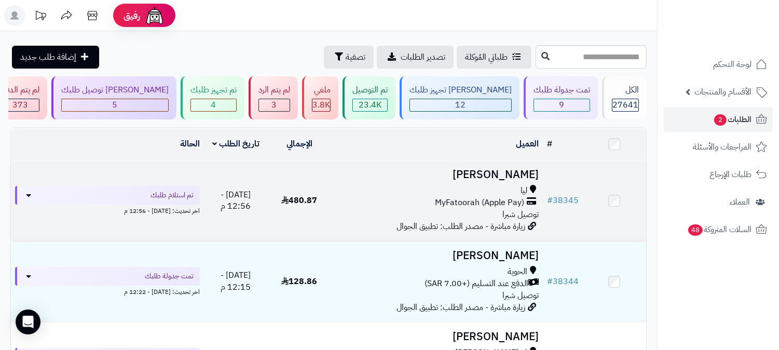
click at [499, 189] on div "ليا" at bounding box center [436, 191] width 203 height 12
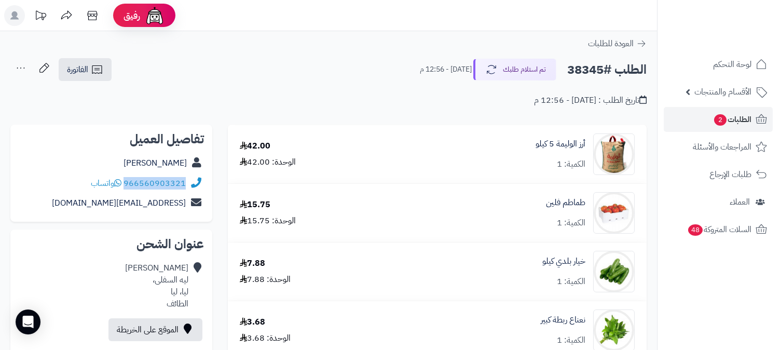
drag, startPoint x: 125, startPoint y: 182, endPoint x: 185, endPoint y: 187, distance: 60.4
click at [185, 187] on div "966560903321 واتساب" at bounding box center [111, 183] width 185 height 20
copy link "966560903321"
click at [248, 73] on div "الطلب #38345 تم استلام طلبك اليوم - 12:56 م الفاتورة طباعة الفاتورة إرسال الفات…" at bounding box center [328, 70] width 636 height 24
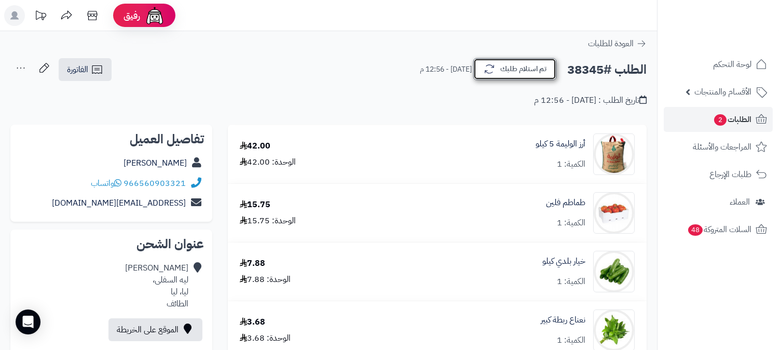
click at [521, 65] on button "تم استلام طلبك" at bounding box center [514, 69] width 83 height 22
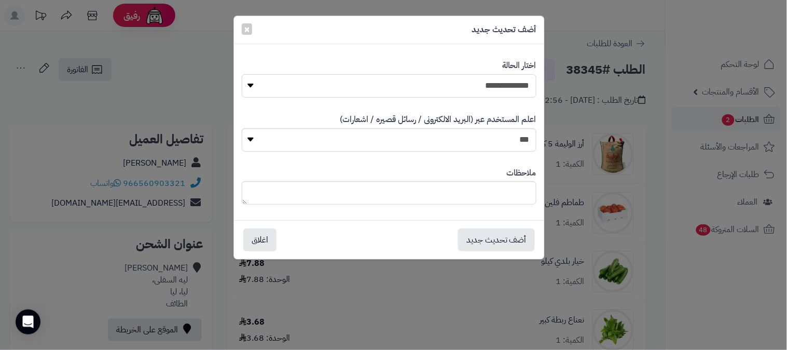
click at [515, 75] on select "**********" at bounding box center [389, 85] width 295 height 23
select select "*"
click at [242, 74] on select "**********" at bounding box center [389, 85] width 295 height 23
click at [479, 198] on textarea at bounding box center [389, 192] width 295 height 23
type textarea "*********"
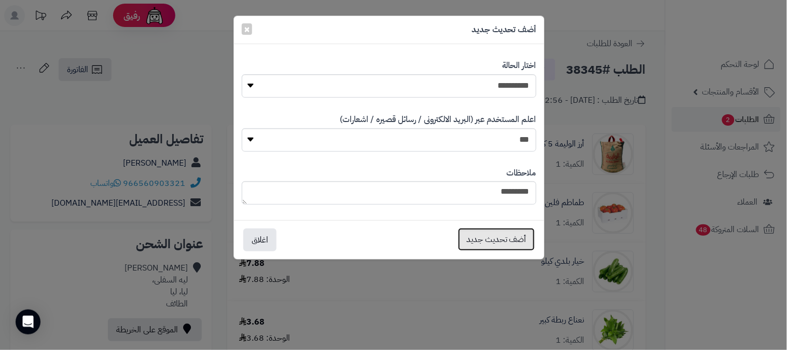
click at [485, 250] on button "أضف تحديث جديد" at bounding box center [496, 239] width 77 height 23
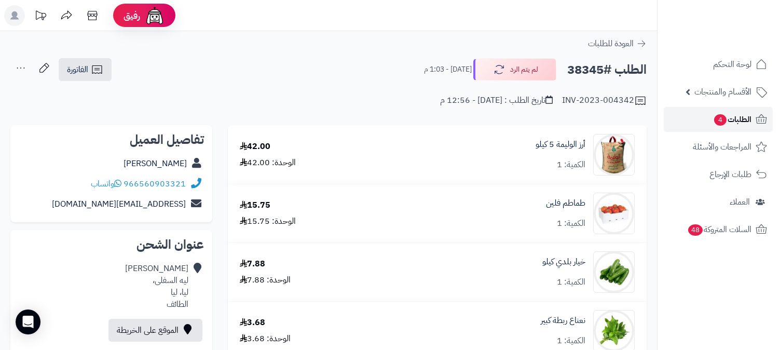
click at [729, 120] on span "الطلبات 4" at bounding box center [732, 119] width 38 height 15
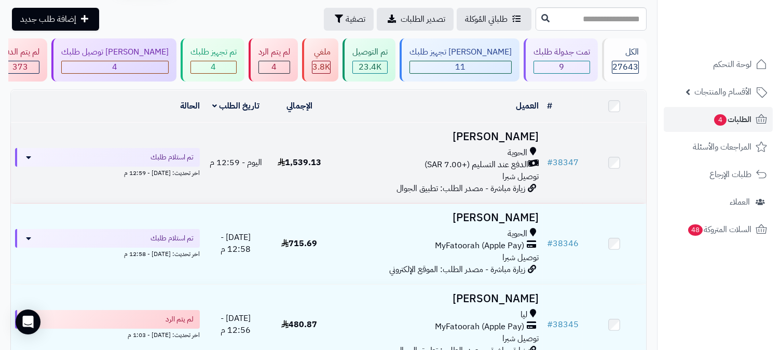
scroll to position [58, 0]
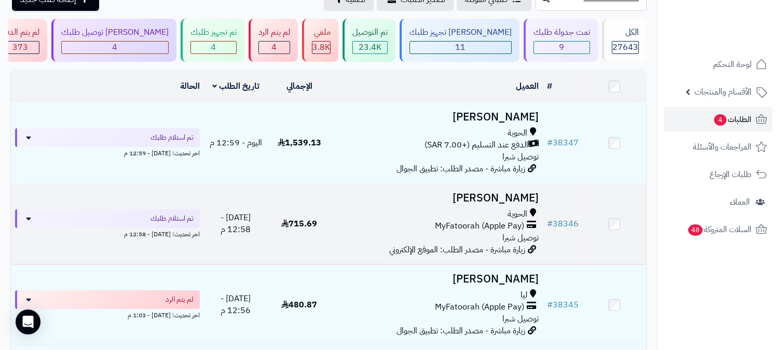
click at [491, 220] on span "MyFatoorah (Apple Pay)" at bounding box center [479, 226] width 89 height 12
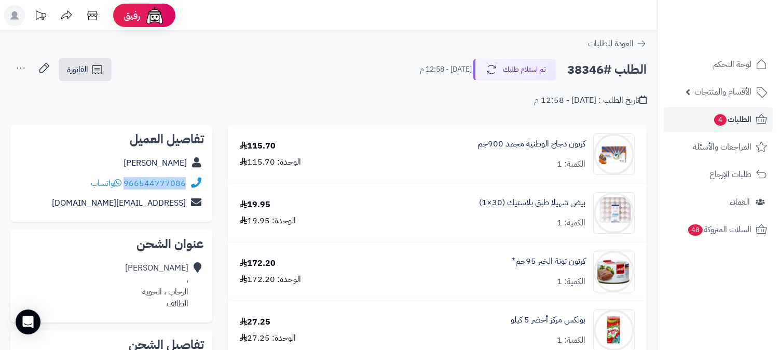
drag, startPoint x: 125, startPoint y: 182, endPoint x: 196, endPoint y: 182, distance: 70.6
click at [196, 182] on div "966544777086 واتساب" at bounding box center [111, 183] width 185 height 20
copy div "966544777086"
